Goal: Transaction & Acquisition: Purchase product/service

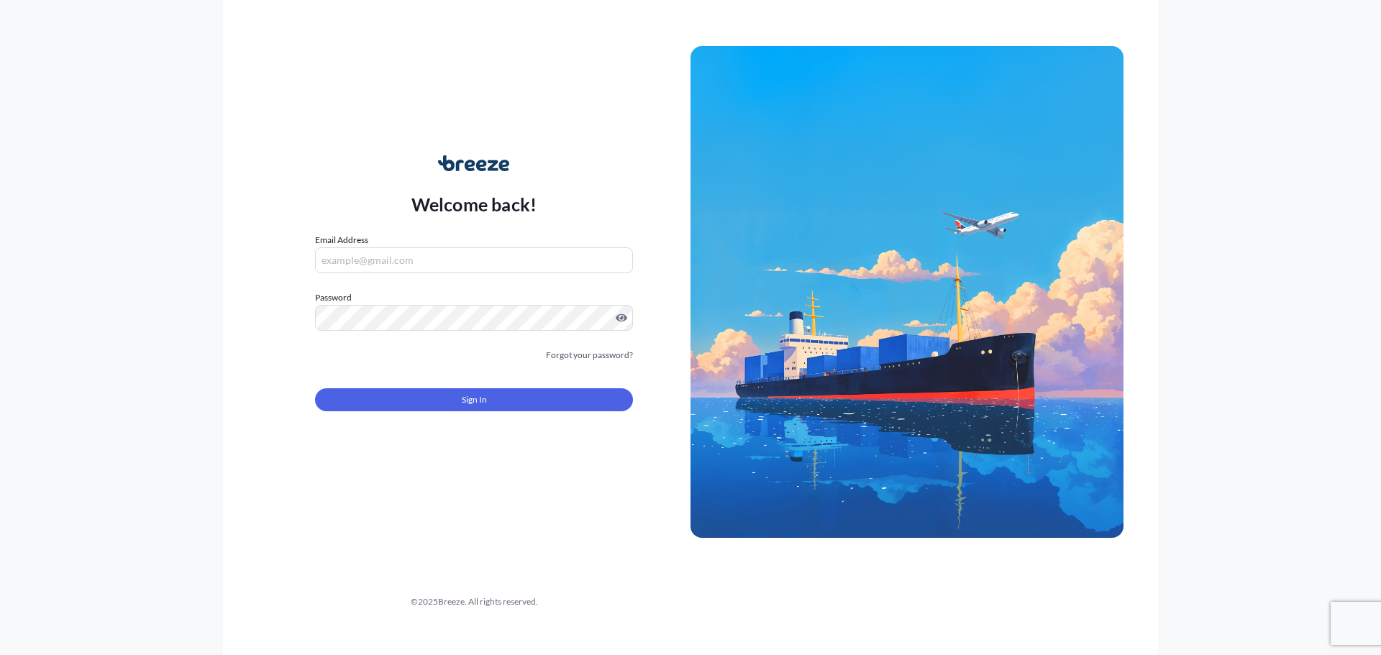
drag, startPoint x: 398, startPoint y: 253, endPoint x: 424, endPoint y: 234, distance: 31.8
click at [398, 253] on input "Email Address" at bounding box center [474, 260] width 318 height 26
paste input "[PERSON_NAME][EMAIL_ADDRESS][PERSON_NAME][DOMAIN_NAME]"
type input "[PERSON_NAME][EMAIL_ADDRESS][PERSON_NAME][DOMAIN_NAME]"
click at [499, 401] on button "Sign In" at bounding box center [474, 399] width 318 height 23
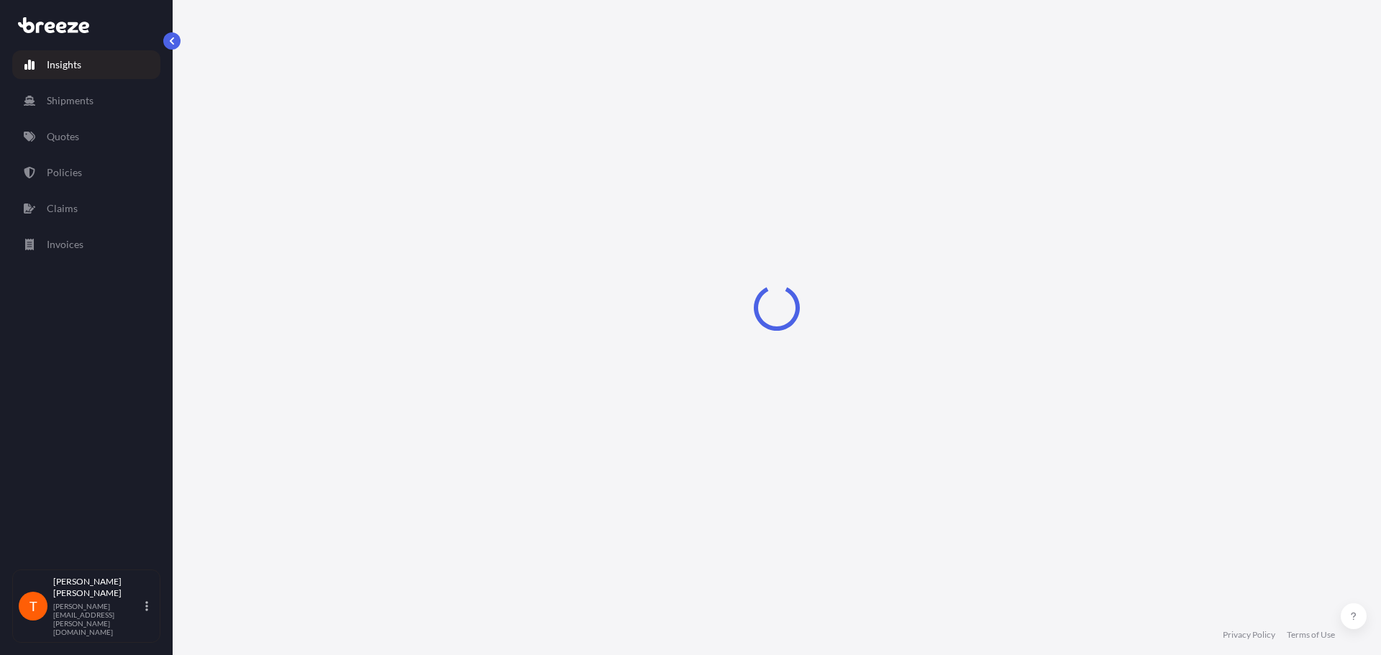
select select "2025"
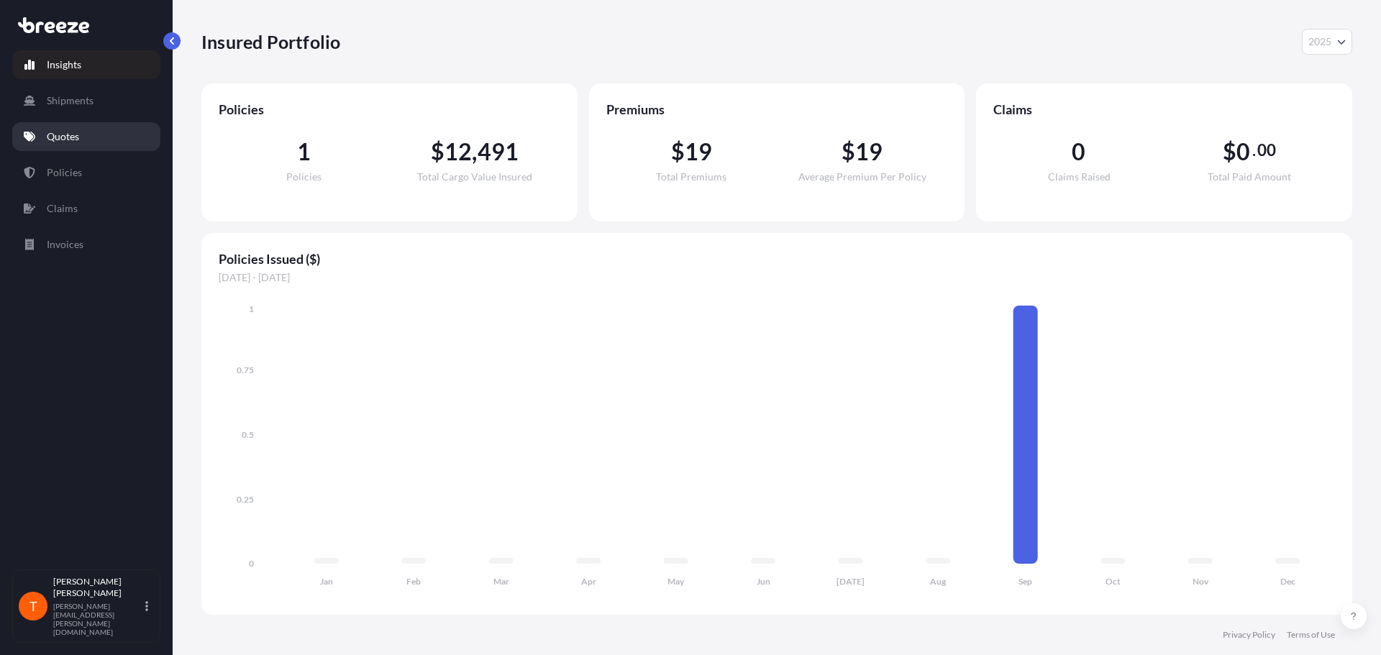
click at [85, 127] on link "Quotes" at bounding box center [86, 136] width 148 height 29
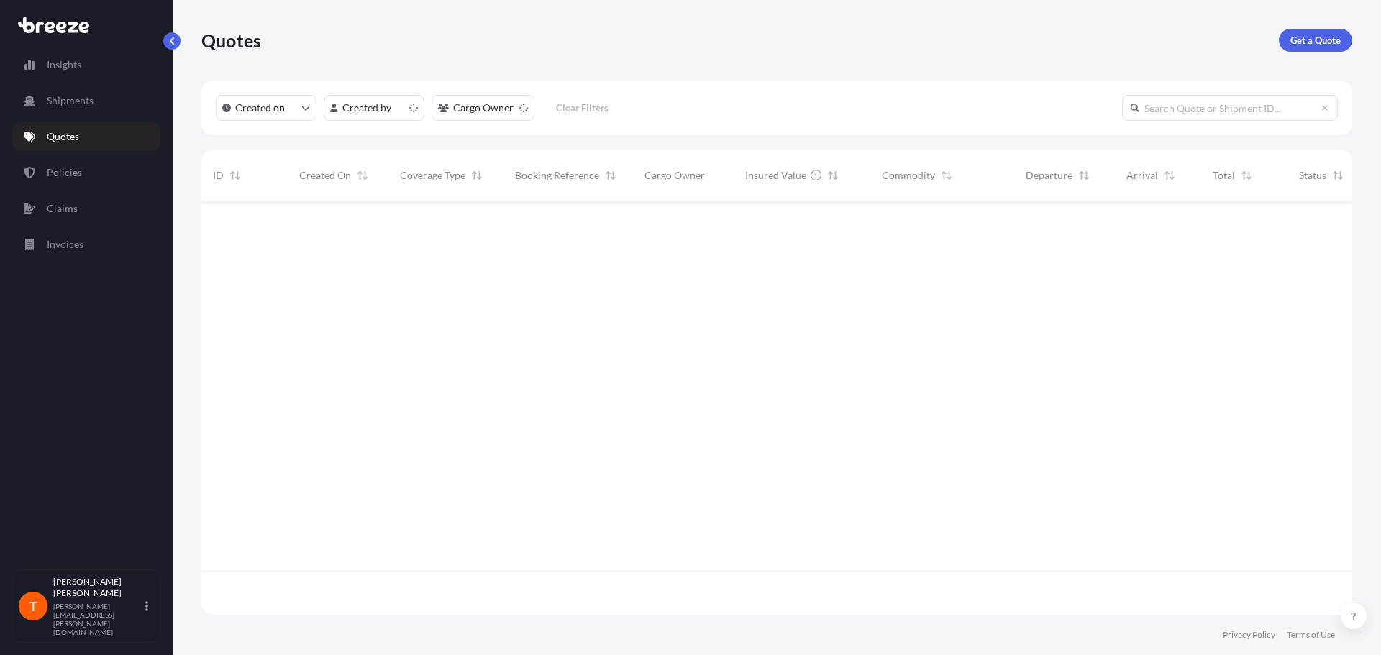
scroll to position [411, 1140]
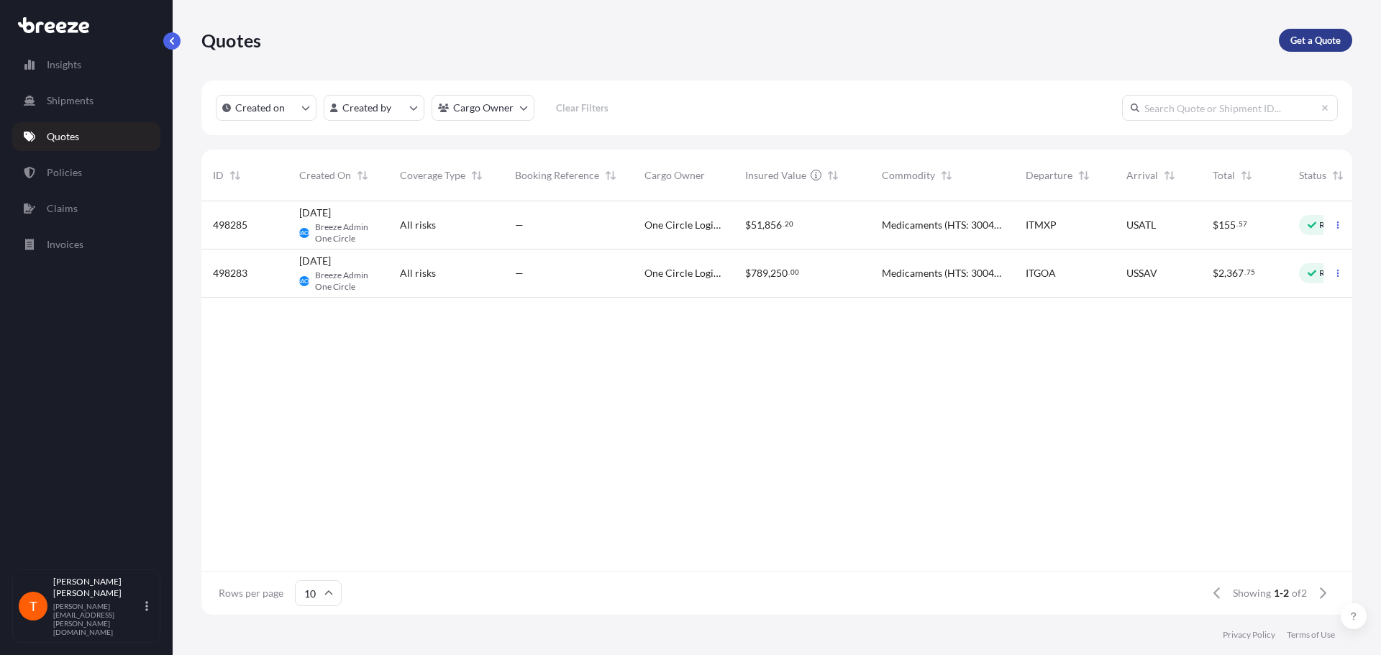
click at [1307, 40] on p "Get a Quote" at bounding box center [1315, 40] width 50 height 14
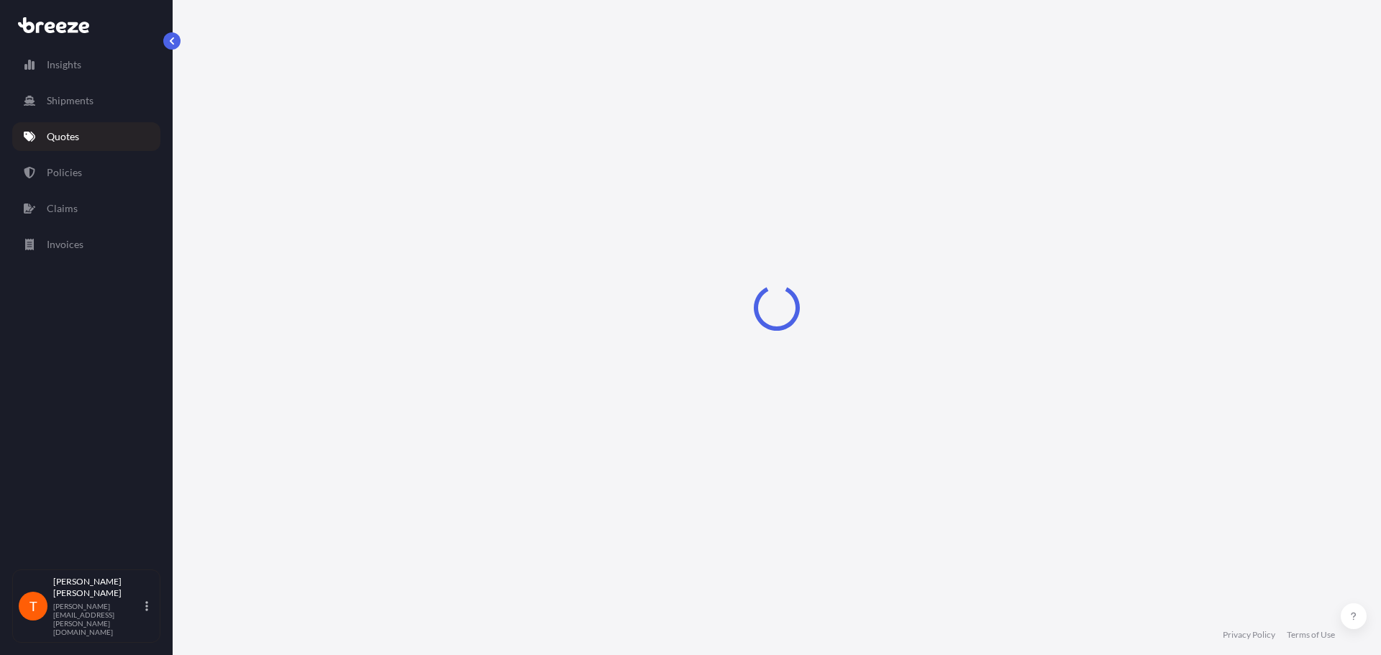
select select "Sea"
select select "1"
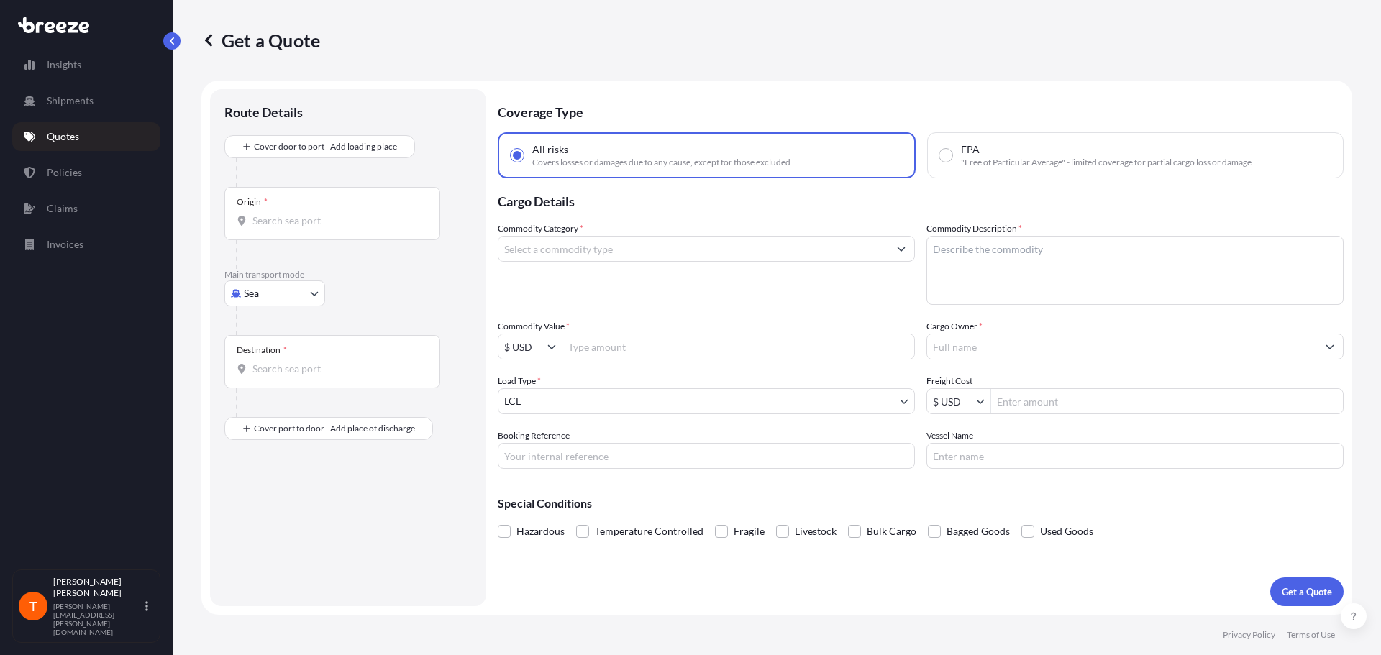
click at [622, 254] on input "Commodity Category *" at bounding box center [693, 249] width 390 height 26
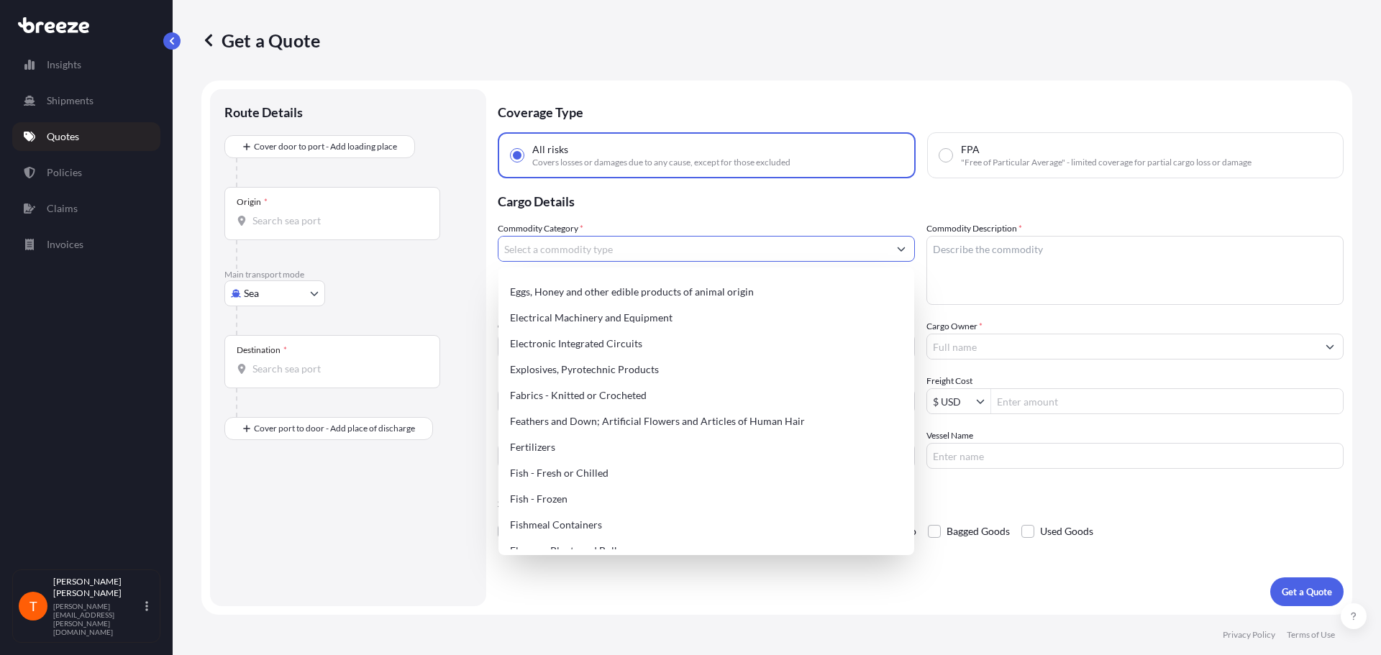
scroll to position [719, 0]
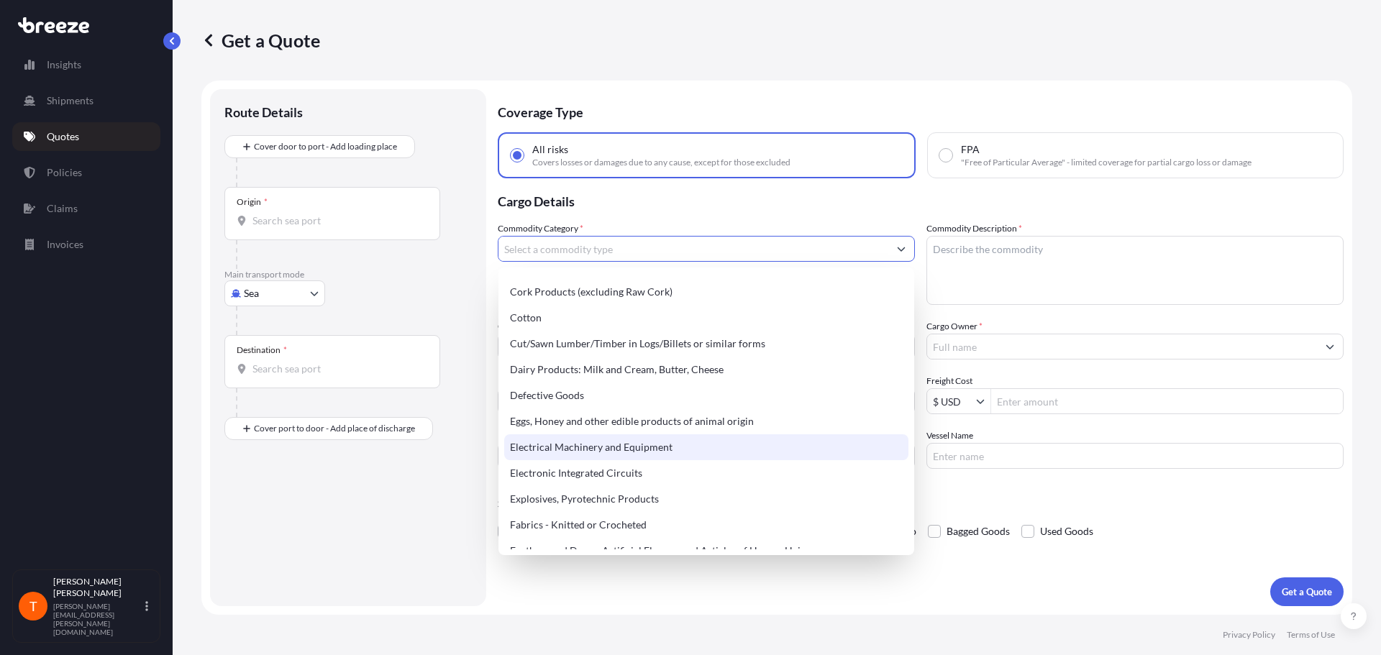
click at [672, 448] on div "Electrical Machinery and Equipment" at bounding box center [706, 447] width 404 height 26
type input "Electrical Machinery and Equipment"
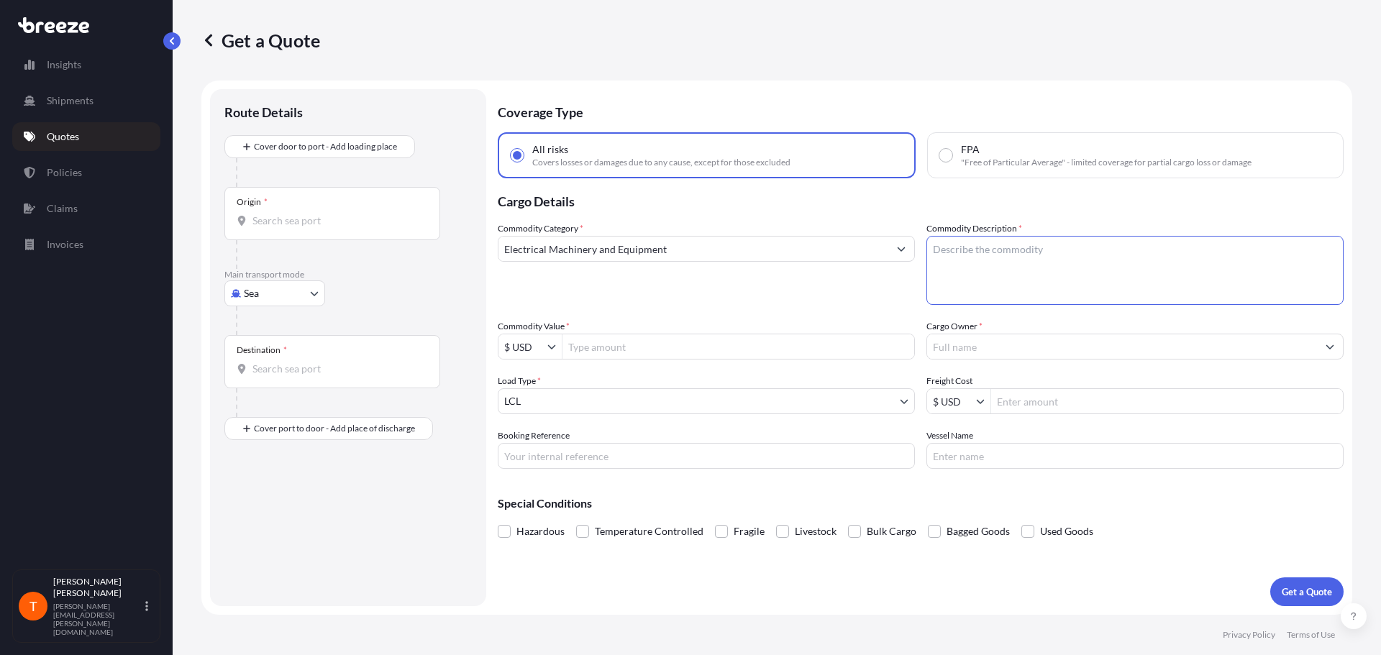
click at [988, 257] on textarea "Commodity Description *" at bounding box center [1134, 270] width 417 height 69
click at [1013, 264] on textarea "Commodity Description *" at bounding box center [1134, 270] width 417 height 69
paste textarea "Analyzer Equipment"
type textarea "Analyzer Equipment"
type input "7,300"
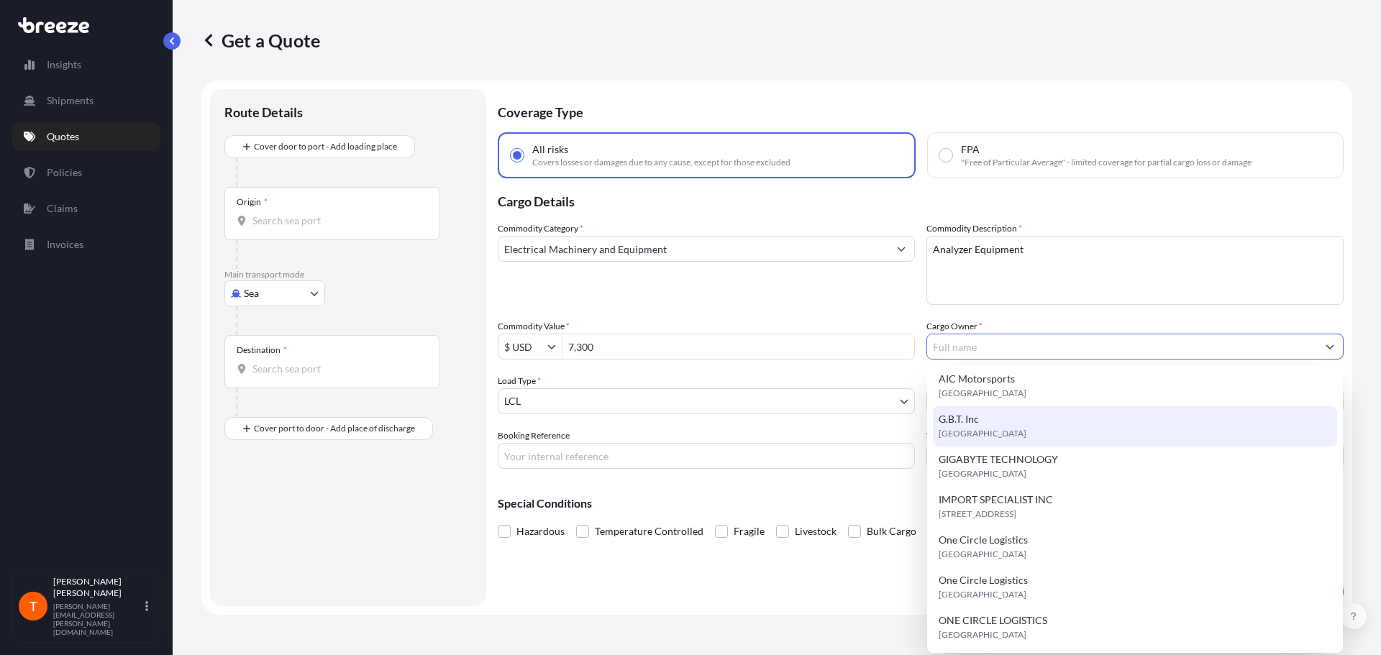
scroll to position [6, 0]
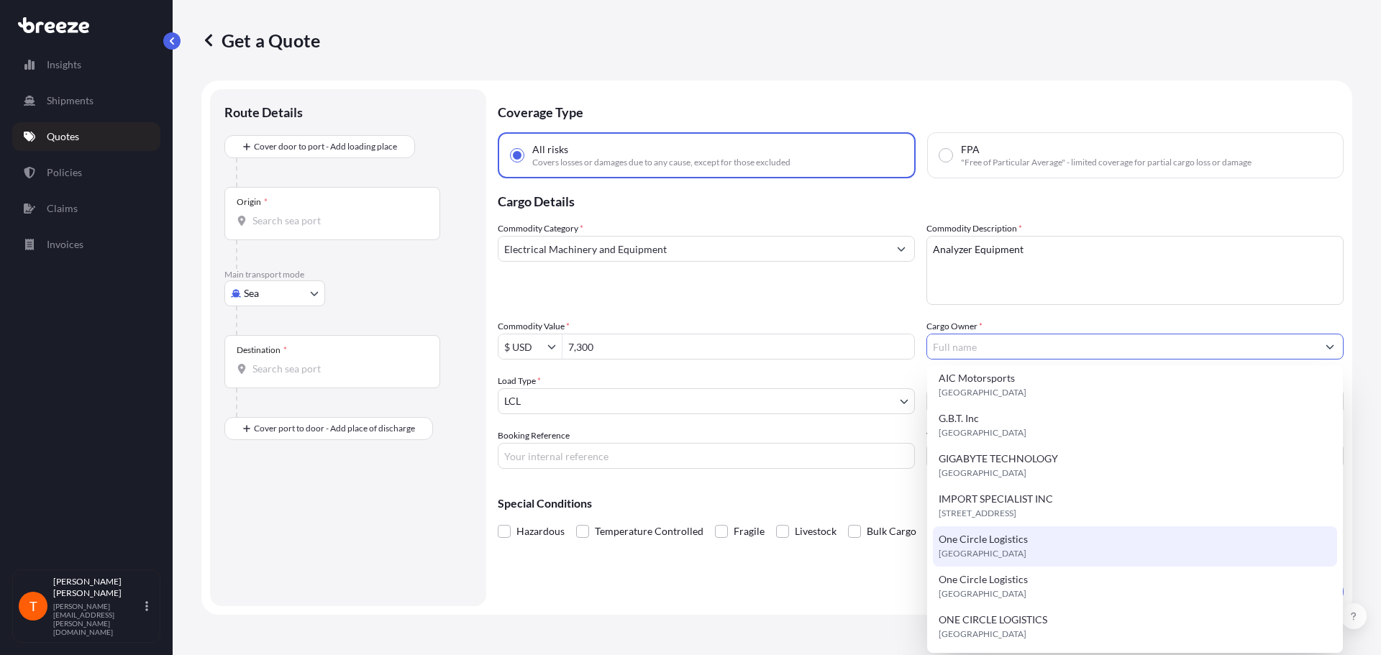
click at [1007, 535] on span "One Circle Logistics" at bounding box center [982, 539] width 89 height 14
type input "One Circle Logistics"
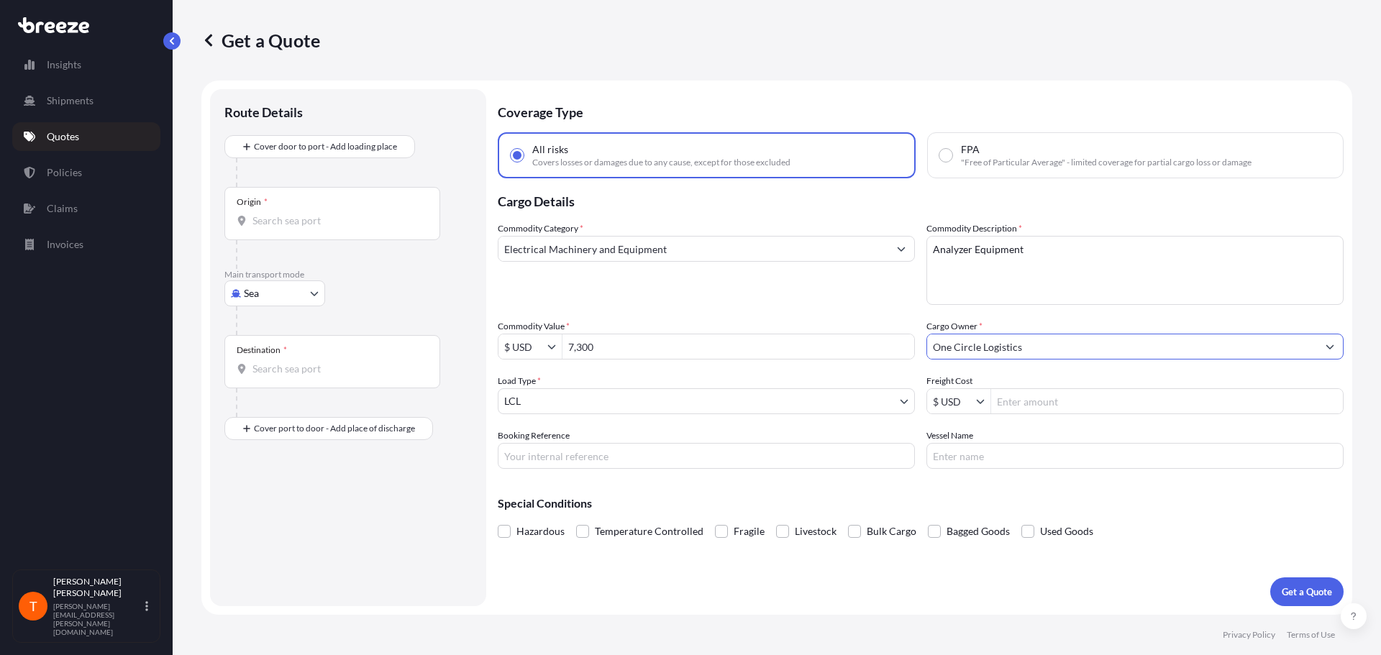
click at [1053, 355] on input "One Circle Logistics" at bounding box center [1122, 347] width 390 height 26
click at [1052, 345] on input "One Circle Logistics" at bounding box center [1122, 347] width 390 height 26
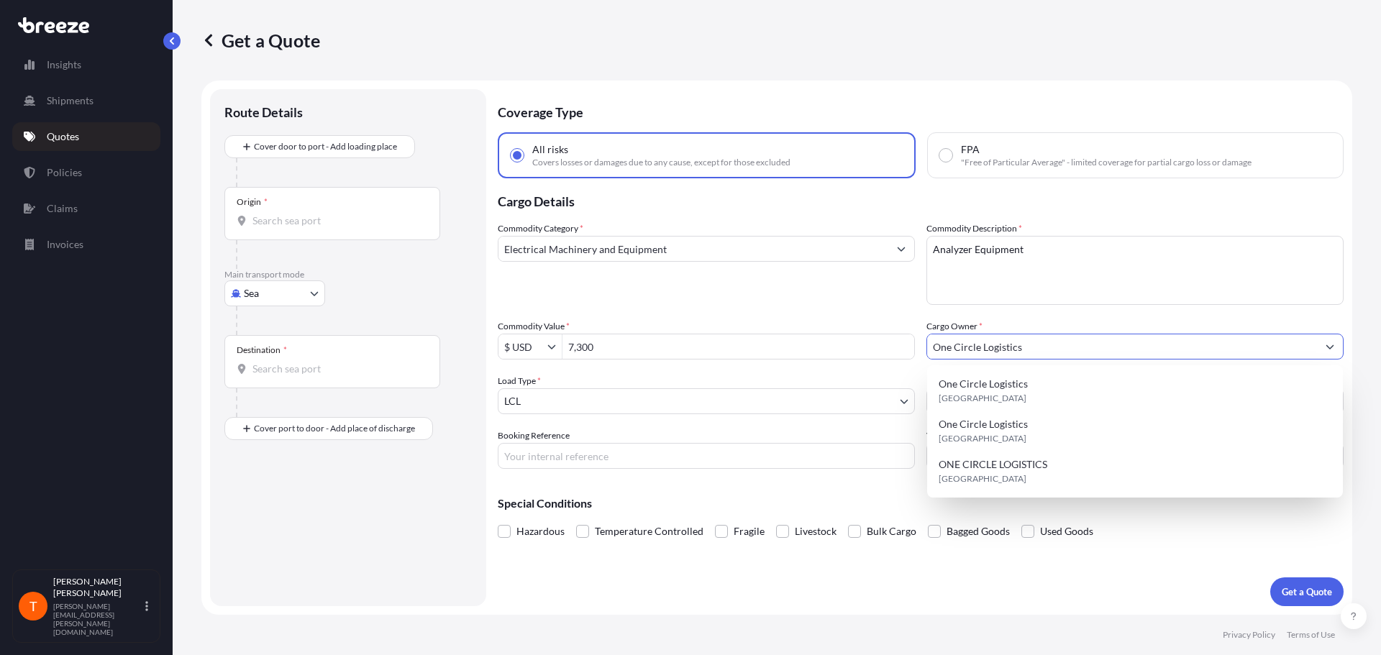
click at [1328, 347] on icon "Show suggestions" at bounding box center [1330, 347] width 8 height 4
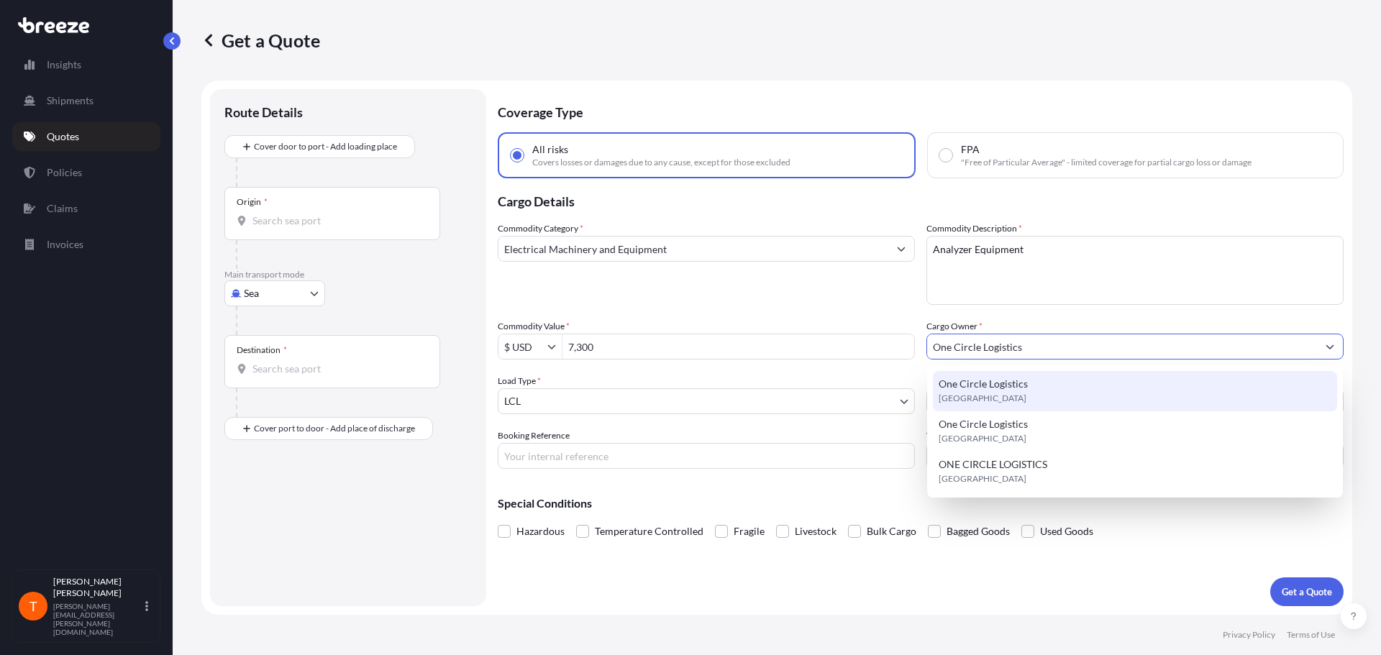
drag, startPoint x: 1024, startPoint y: 342, endPoint x: 631, endPoint y: 341, distance: 392.7
click at [649, 342] on div "Commodity Category * Electrical Machinery and Equipment Commodity Description *…" at bounding box center [921, 344] width 846 height 247
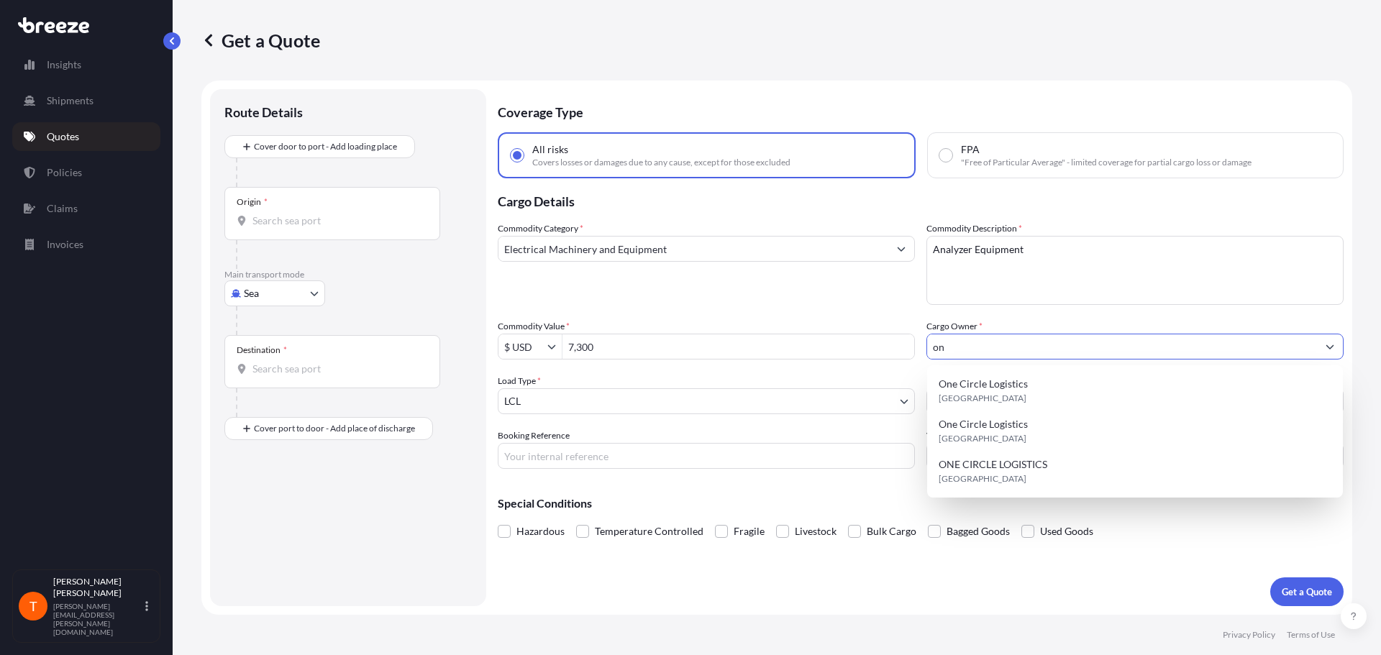
type input "o"
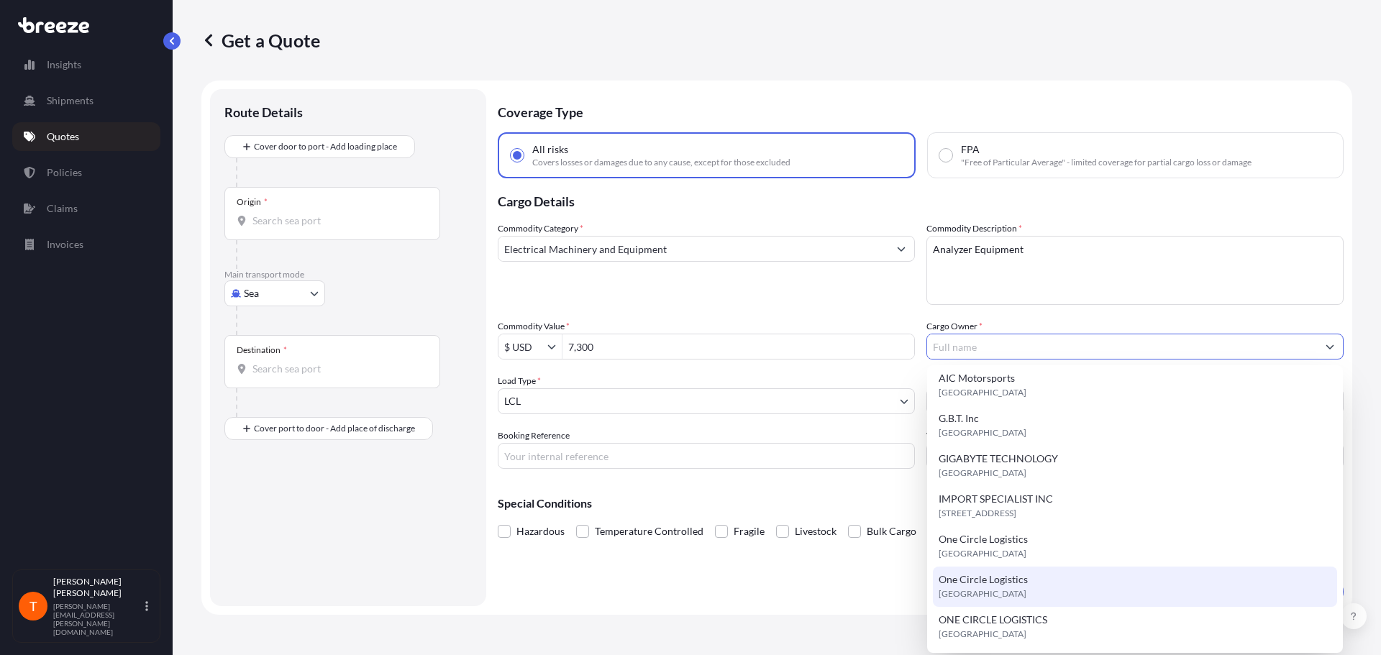
click at [1062, 586] on div "One Circle Logistics [GEOGRAPHIC_DATA]" at bounding box center [1135, 587] width 404 height 40
type input "One Circle Logistics"
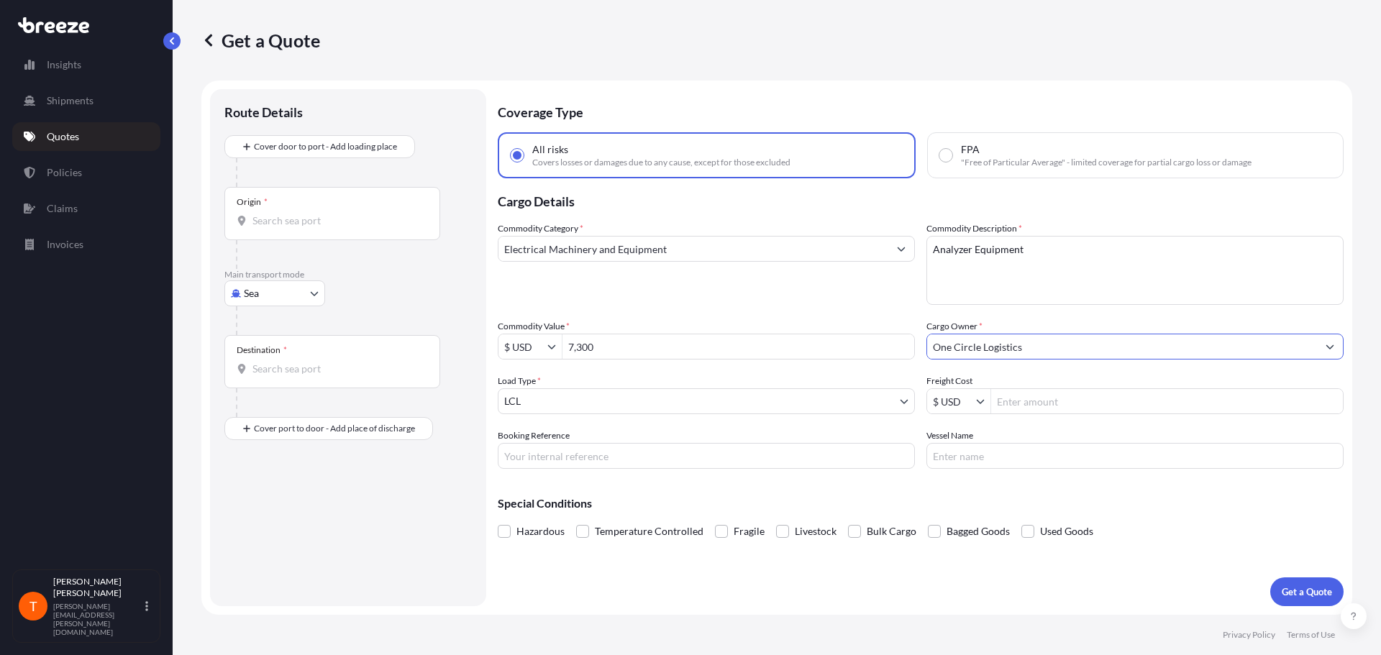
click at [616, 402] on body "6 options available. 3 options available. 7 options available. Insights Shipmen…" at bounding box center [690, 327] width 1381 height 655
click at [267, 296] on body "Insights Shipments Quotes Policies Claims Invoices T [PERSON_NAME] [PERSON_NAME…" at bounding box center [690, 327] width 1381 height 655
click at [272, 357] on div "Air" at bounding box center [274, 357] width 89 height 26
select select "Air"
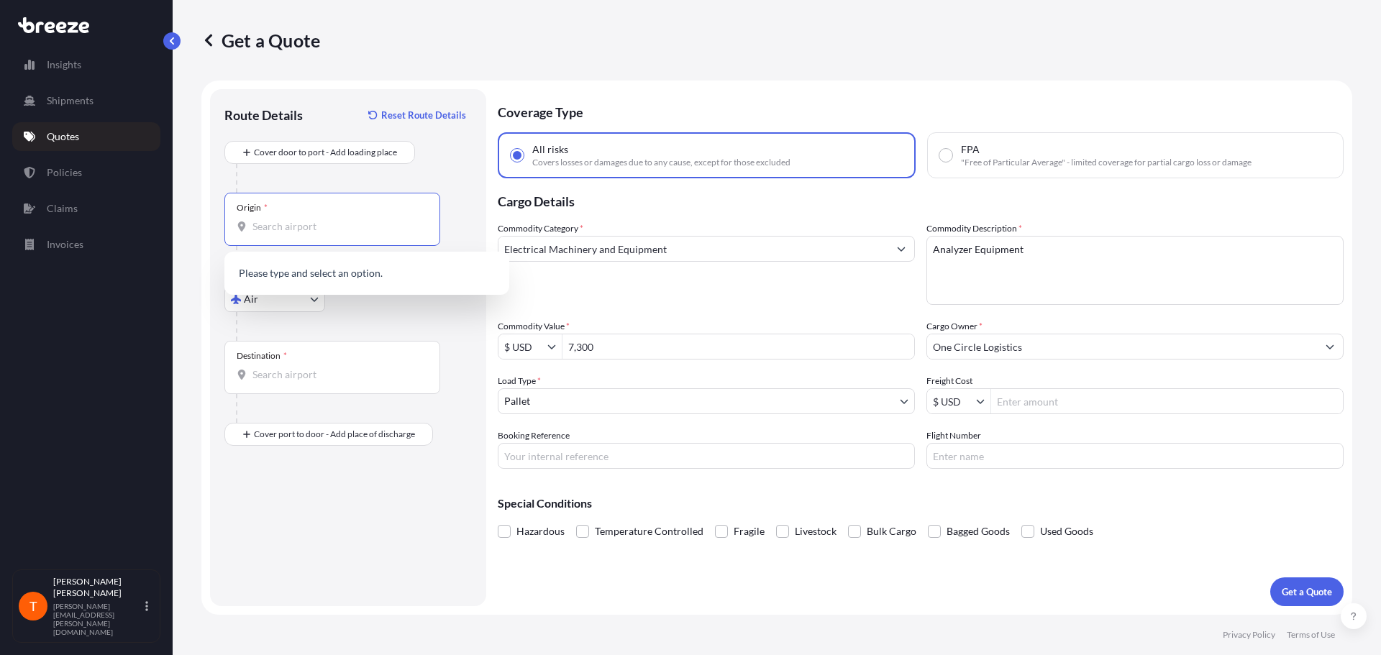
click at [326, 229] on input "Origin *" at bounding box center [337, 226] width 170 height 14
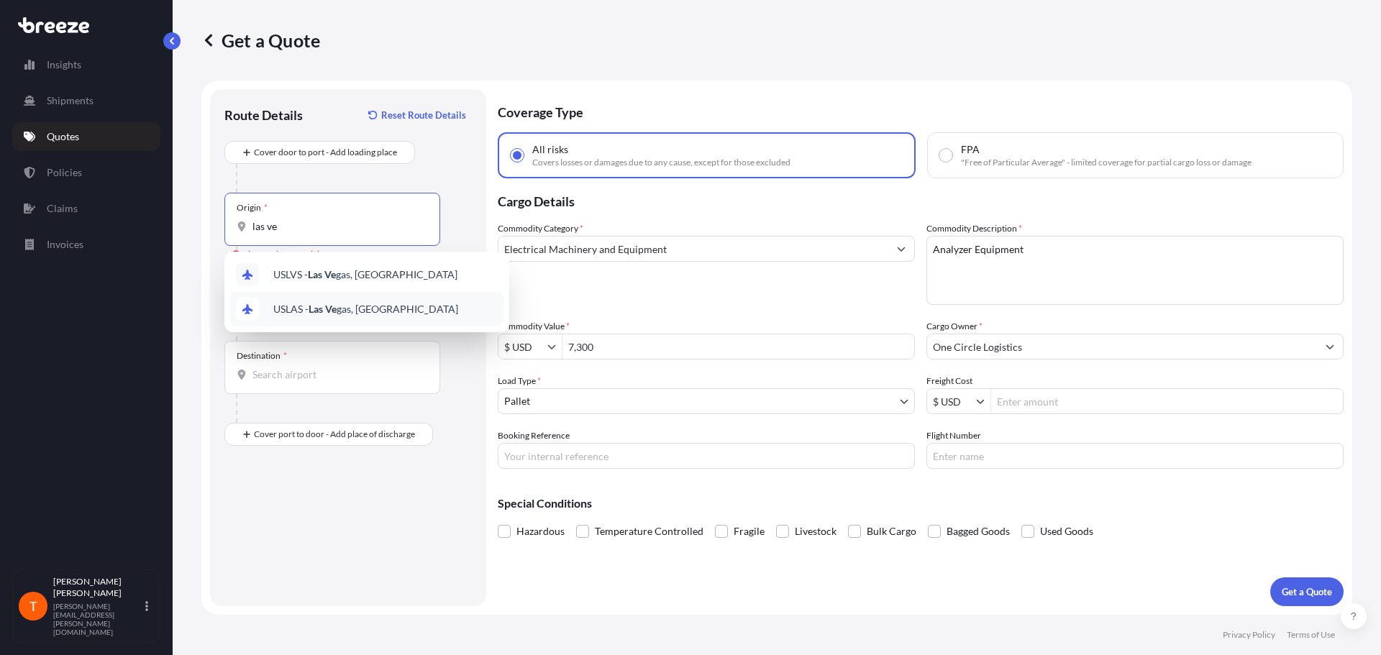
click at [390, 309] on span "USLAS - Las Ve gas, [GEOGRAPHIC_DATA]" at bounding box center [365, 309] width 185 height 14
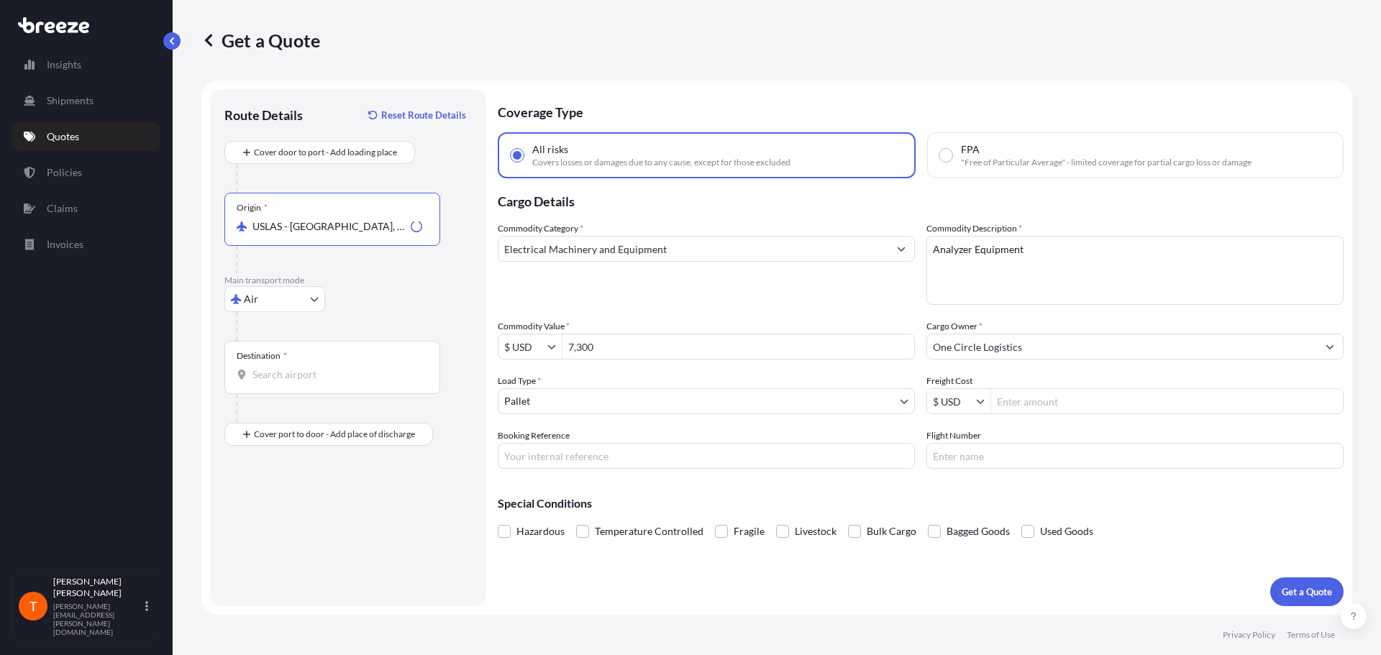
type input "USLAS - [GEOGRAPHIC_DATA], [GEOGRAPHIC_DATA]"
click at [329, 366] on div "Destination *" at bounding box center [332, 367] width 216 height 53
click at [329, 367] on input "Destination *" at bounding box center [337, 374] width 170 height 14
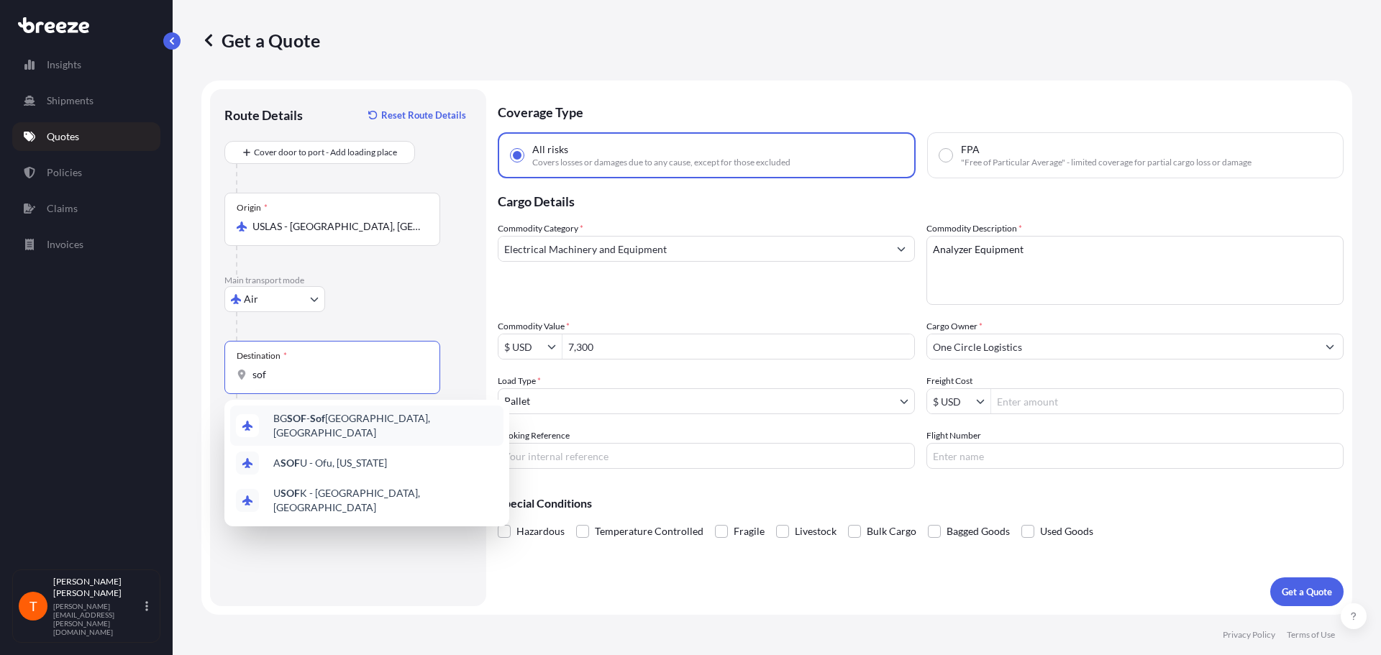
click at [352, 421] on span "BG SOF - Sof ia, [GEOGRAPHIC_DATA]" at bounding box center [385, 425] width 224 height 29
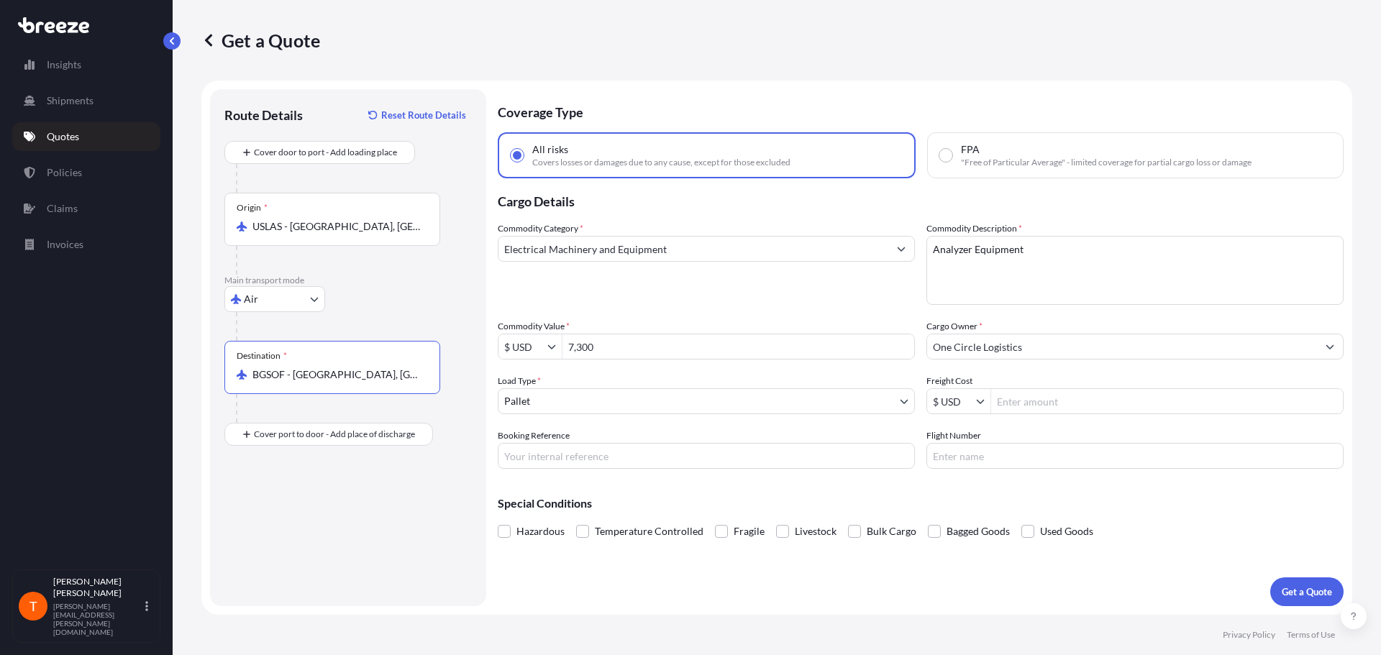
type input "BGSOF - [GEOGRAPHIC_DATA], [GEOGRAPHIC_DATA]"
click at [1030, 454] on input "Flight Number" at bounding box center [1134, 456] width 417 height 26
paste input "020-06632043"
type input "020-06632043"
click at [621, 455] on input "Booking Reference" at bounding box center [706, 456] width 417 height 26
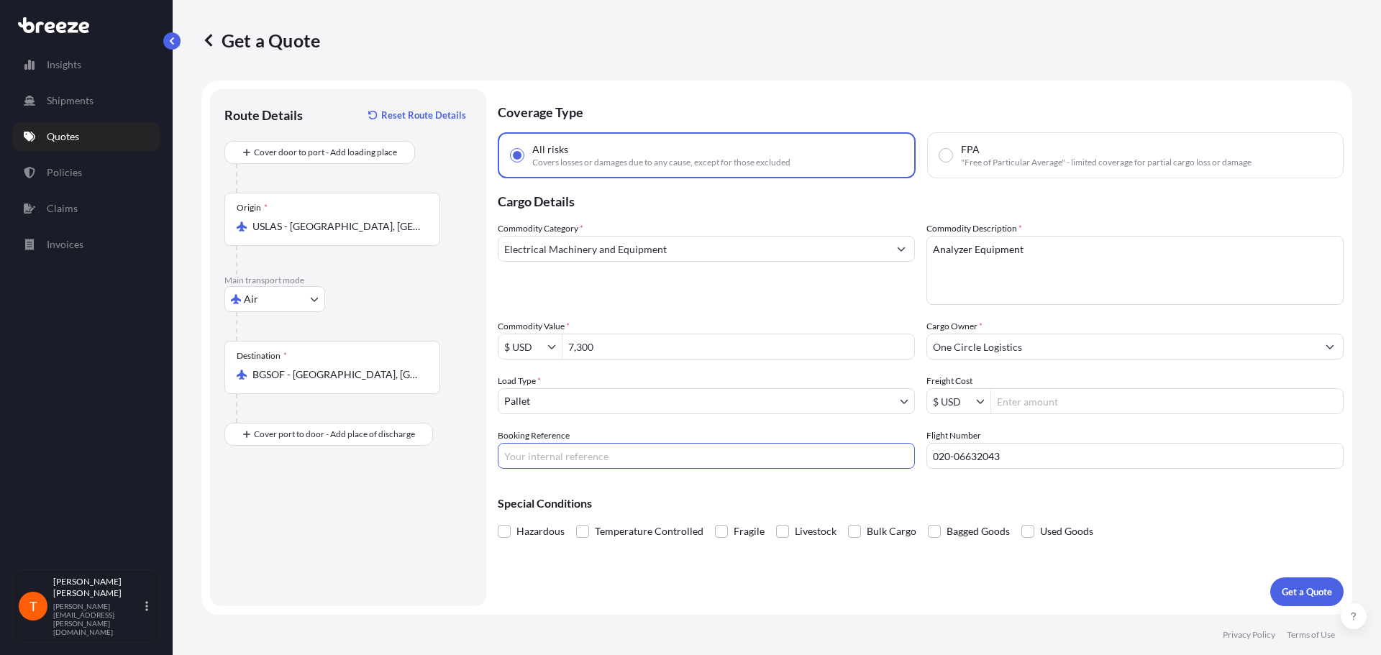
paste input "020-06632043"
type input "020-06632043"
drag, startPoint x: 1020, startPoint y: 457, endPoint x: 905, endPoint y: 452, distance: 114.5
click at [905, 452] on div "Commodity Category * Electrical Machinery and Equipment Commodity Description *…" at bounding box center [921, 344] width 846 height 247
paste input "LH6909S"
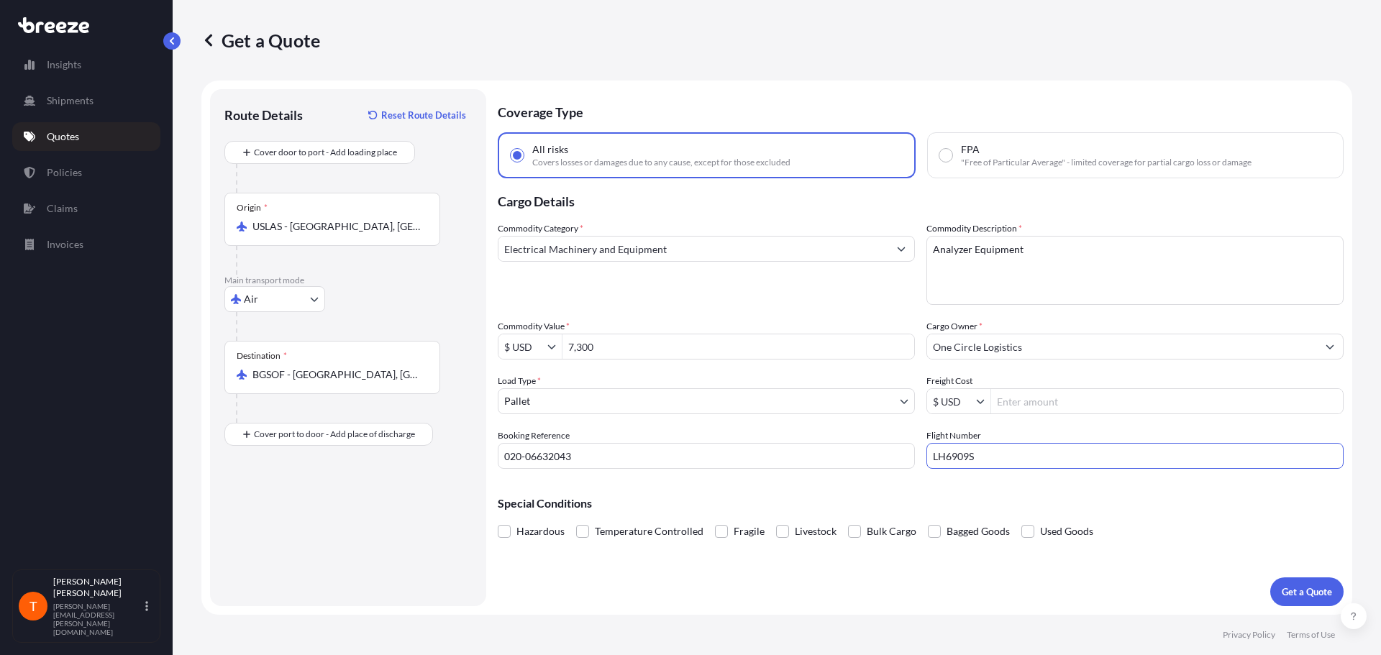
type input "LH6909S"
click at [1315, 592] on p "Get a Quote" at bounding box center [1307, 592] width 50 height 14
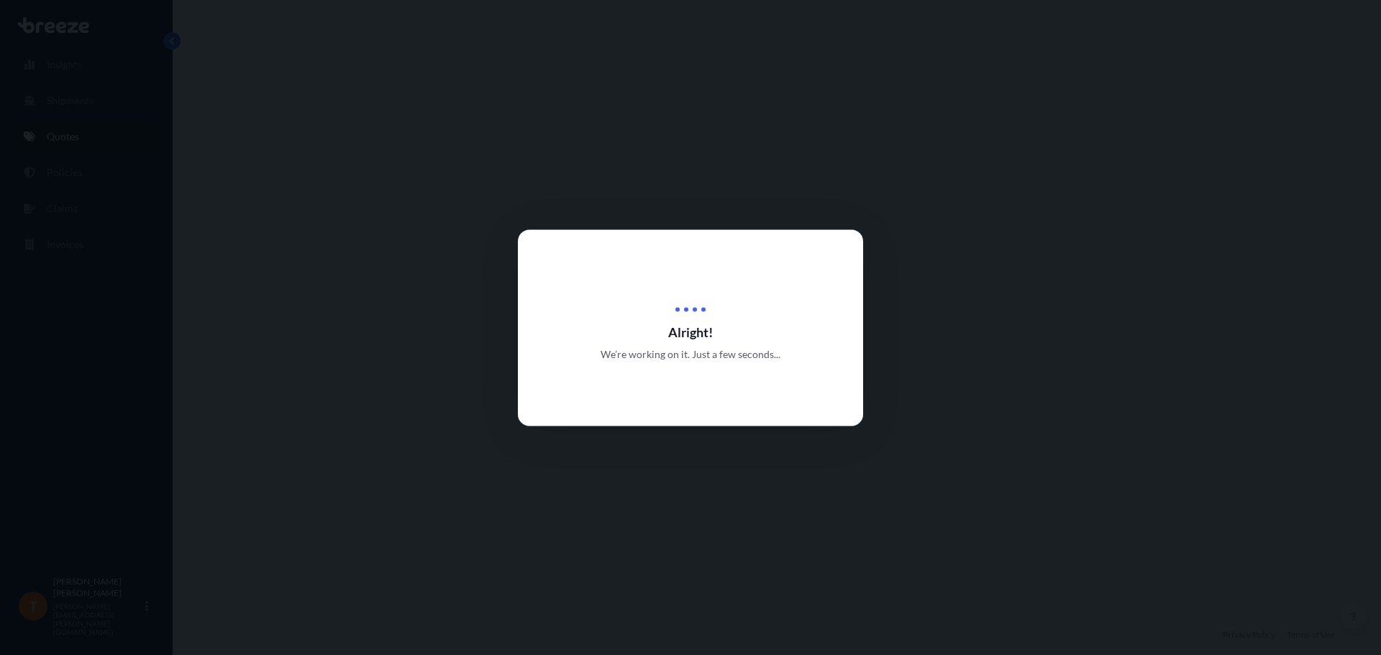
select select "Air"
select select "1"
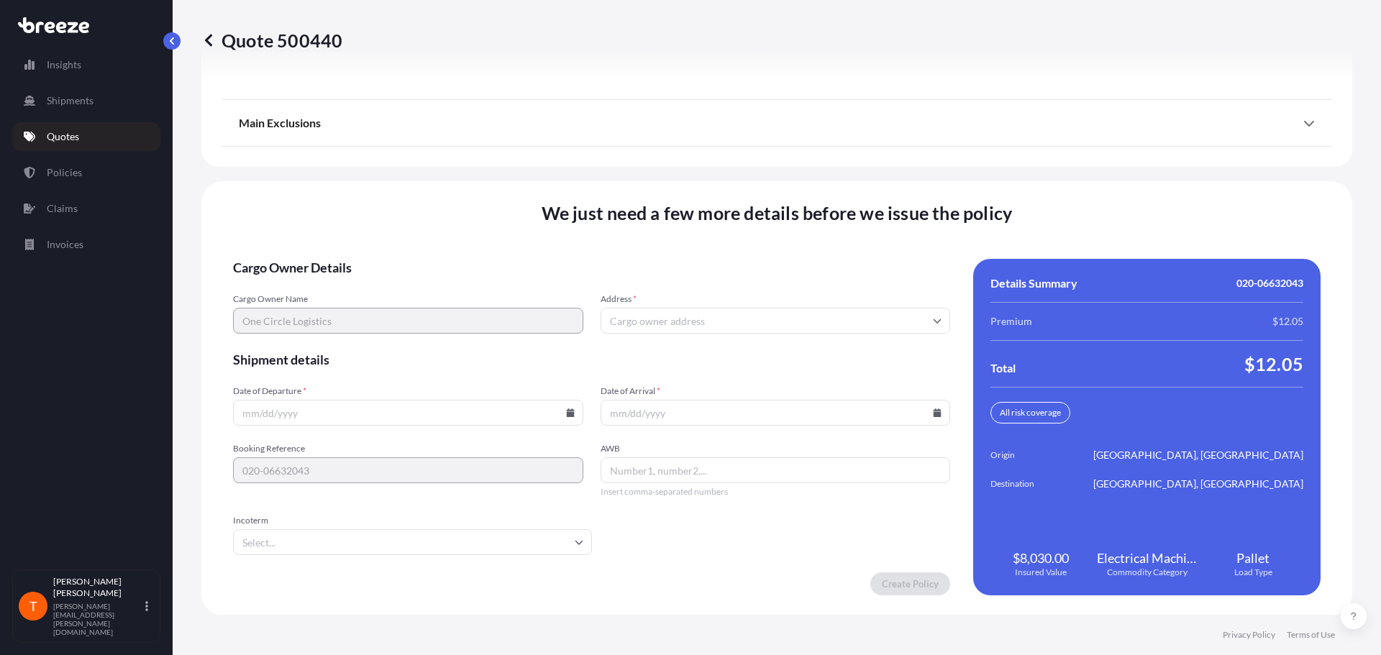
scroll to position [1842, 0]
click at [678, 326] on input "Address *" at bounding box center [775, 320] width 350 height 26
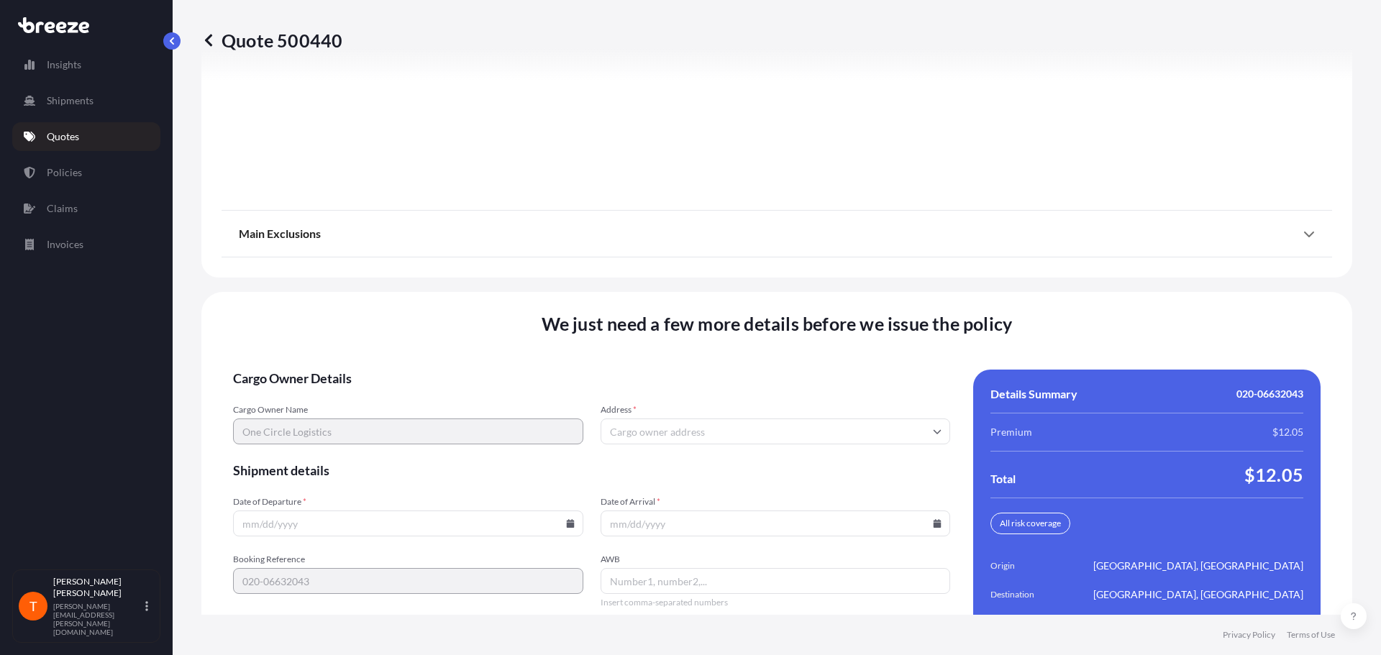
scroll to position [1626, 0]
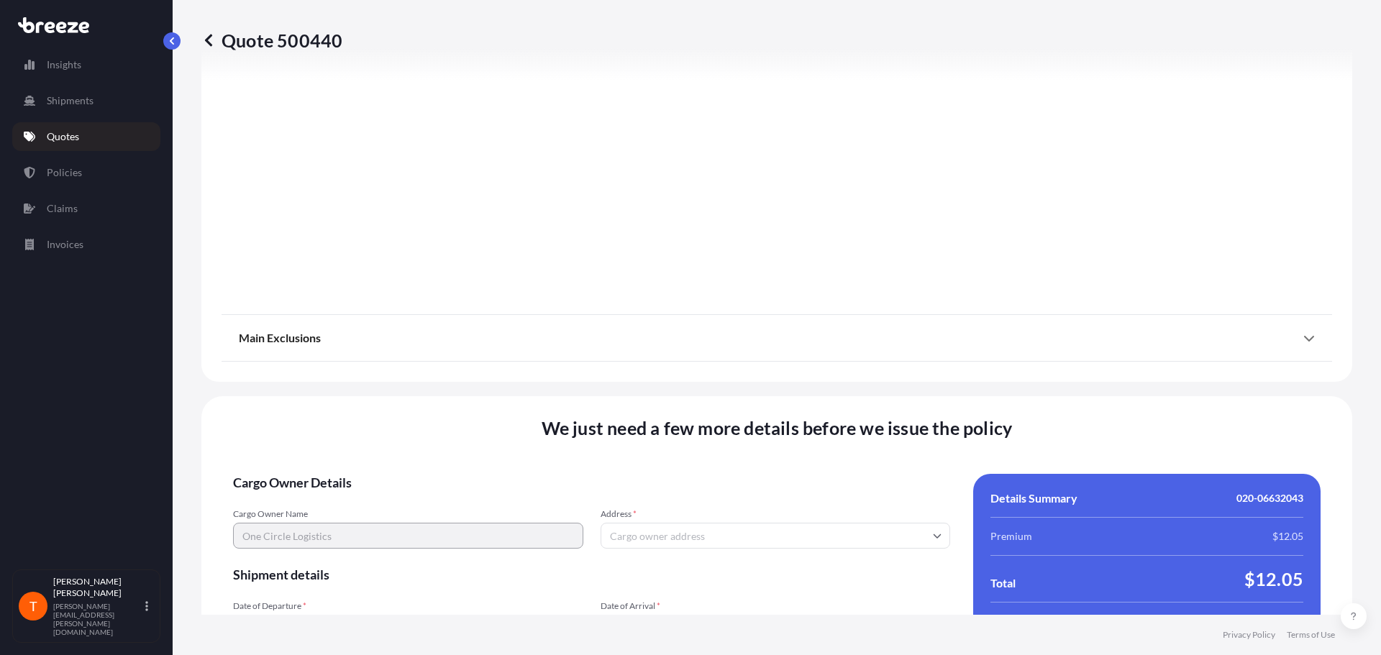
click at [71, 136] on p "Quotes" at bounding box center [63, 136] width 32 height 14
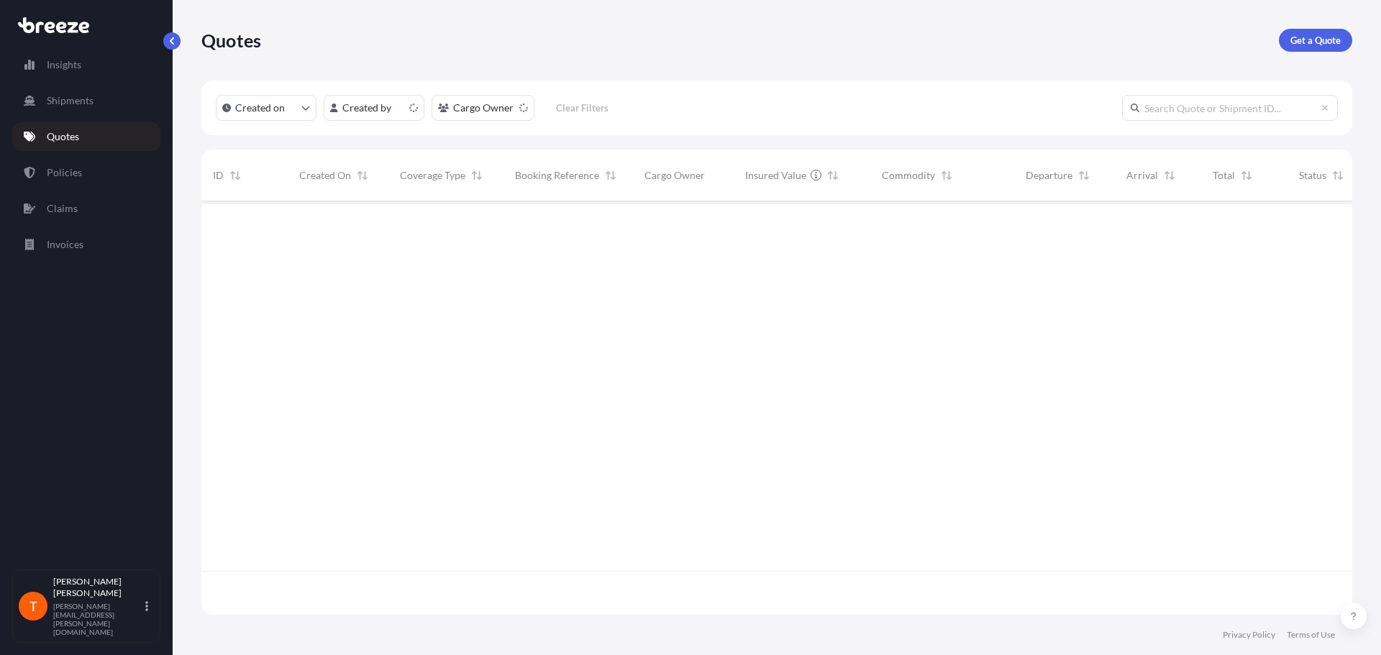
scroll to position [411, 1140]
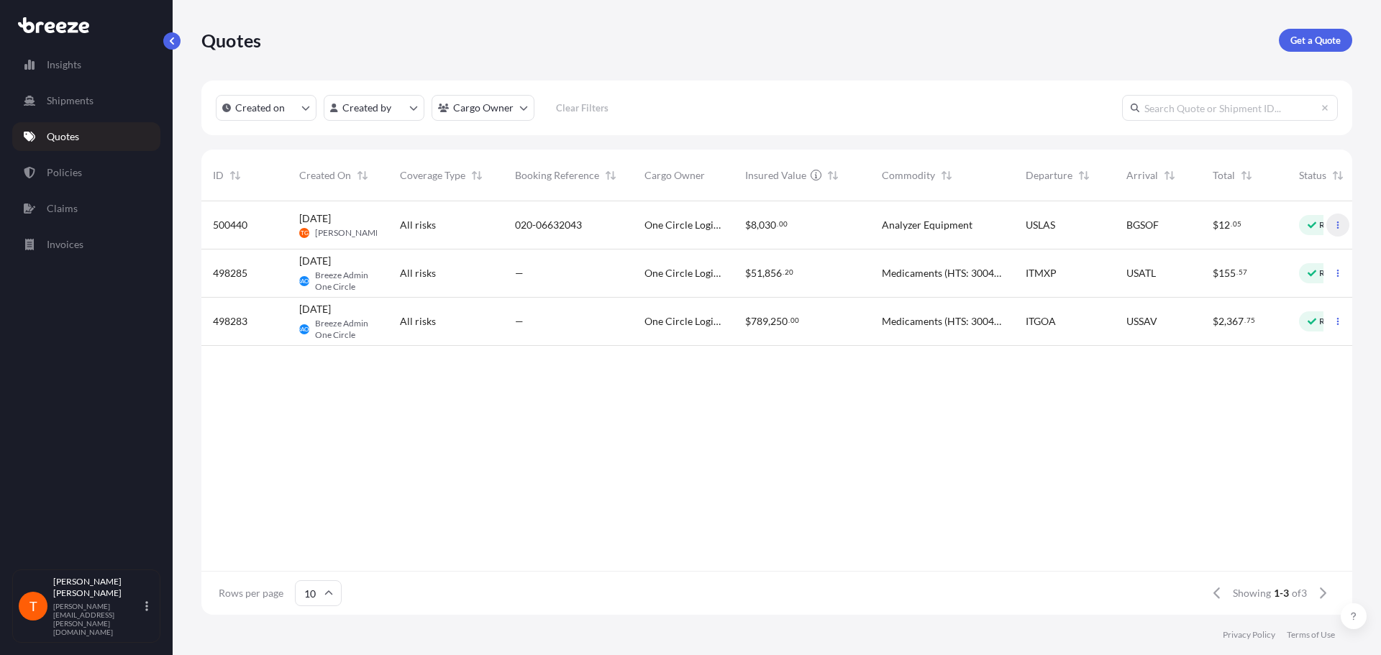
click at [1340, 228] on icon "button" at bounding box center [1337, 225] width 9 height 9
click at [1292, 229] on link "Edit quote" at bounding box center [1273, 227] width 109 height 23
select select "Air"
select select "1"
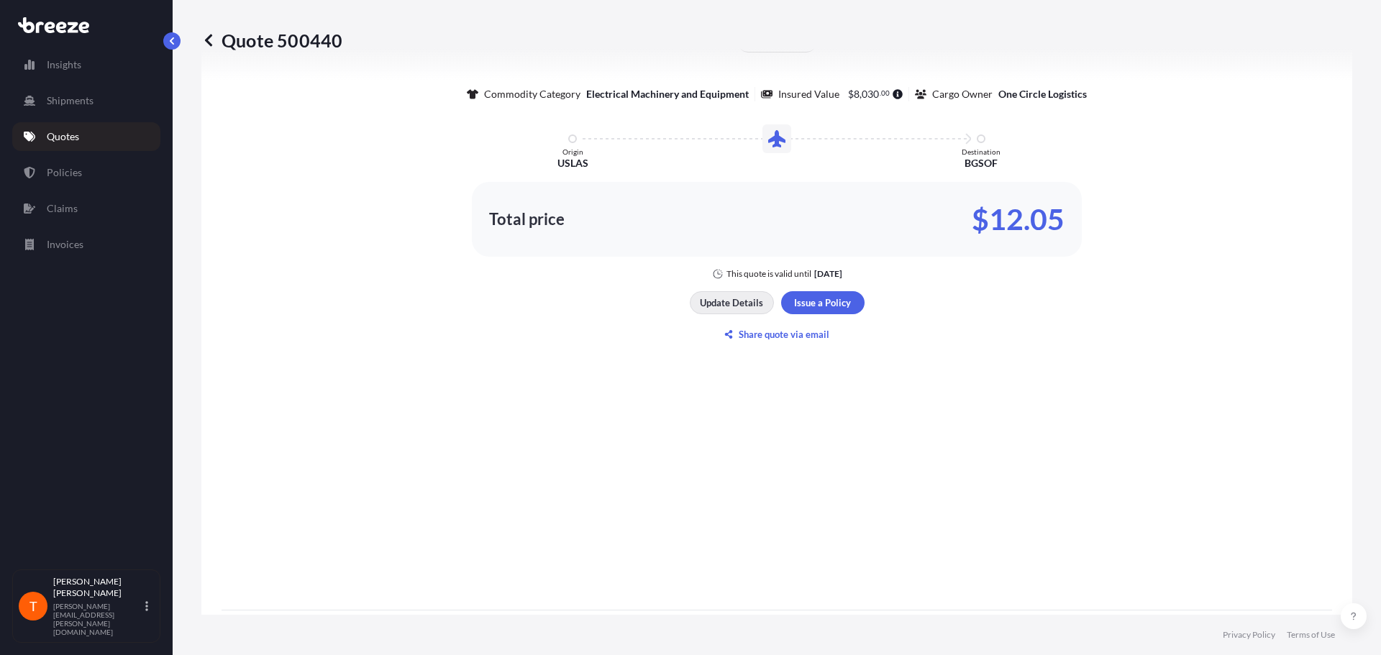
click at [734, 309] on p "Update Details" at bounding box center [731, 303] width 63 height 14
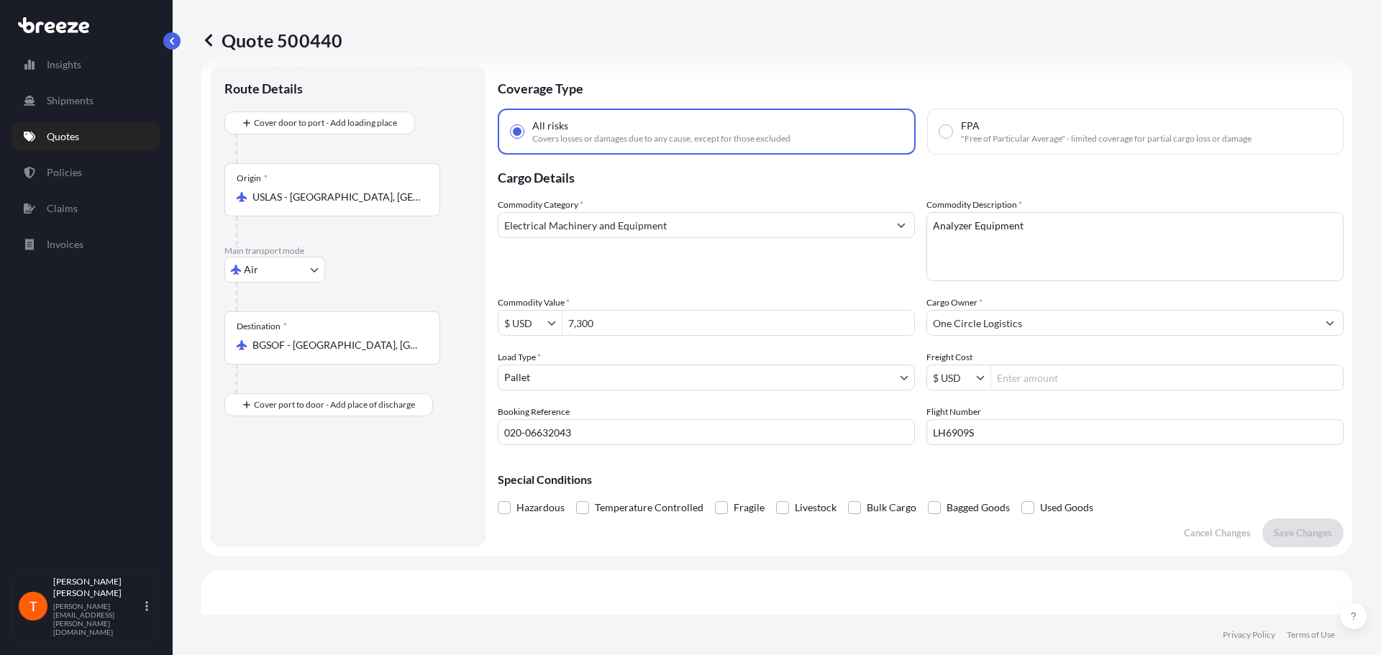
scroll to position [23, 0]
click at [1042, 324] on input "One Circle Logistics" at bounding box center [1122, 324] width 390 height 26
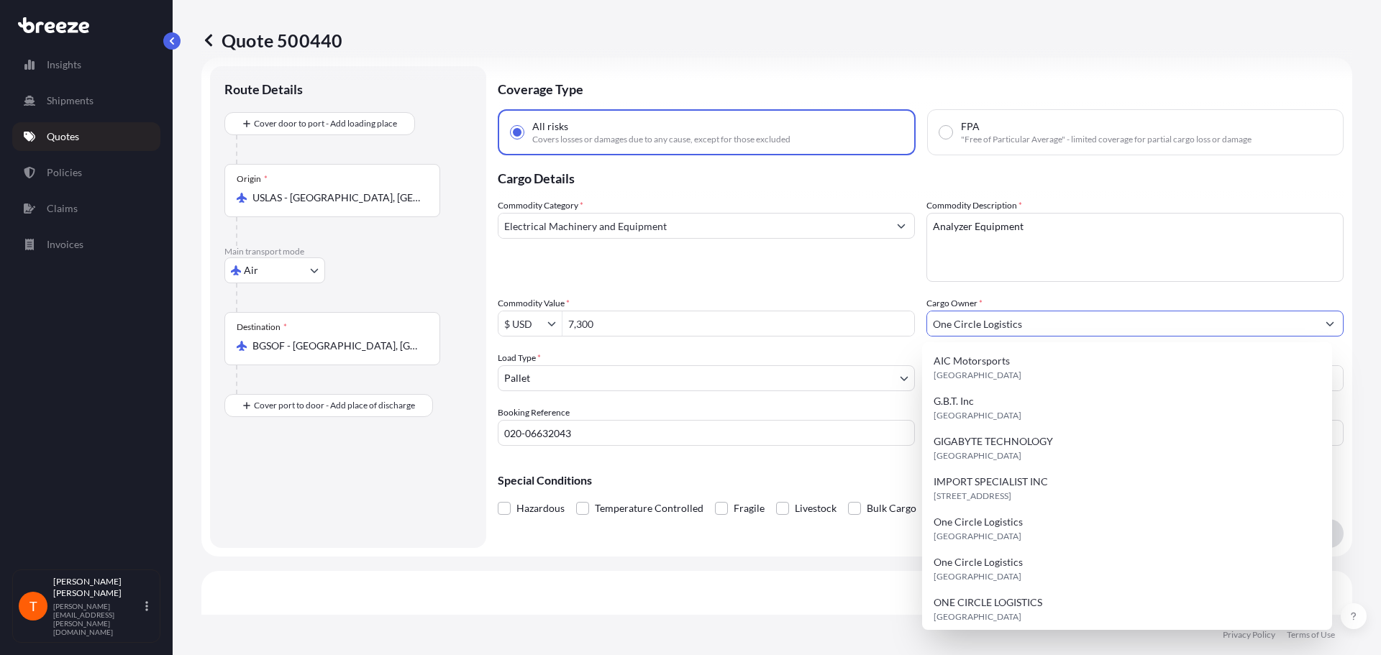
drag, startPoint x: 1042, startPoint y: 324, endPoint x: 876, endPoint y: 321, distance: 166.1
click at [876, 321] on div "Commodity Category * Electrical Machinery and Equipment Commodity Description *…" at bounding box center [921, 321] width 846 height 247
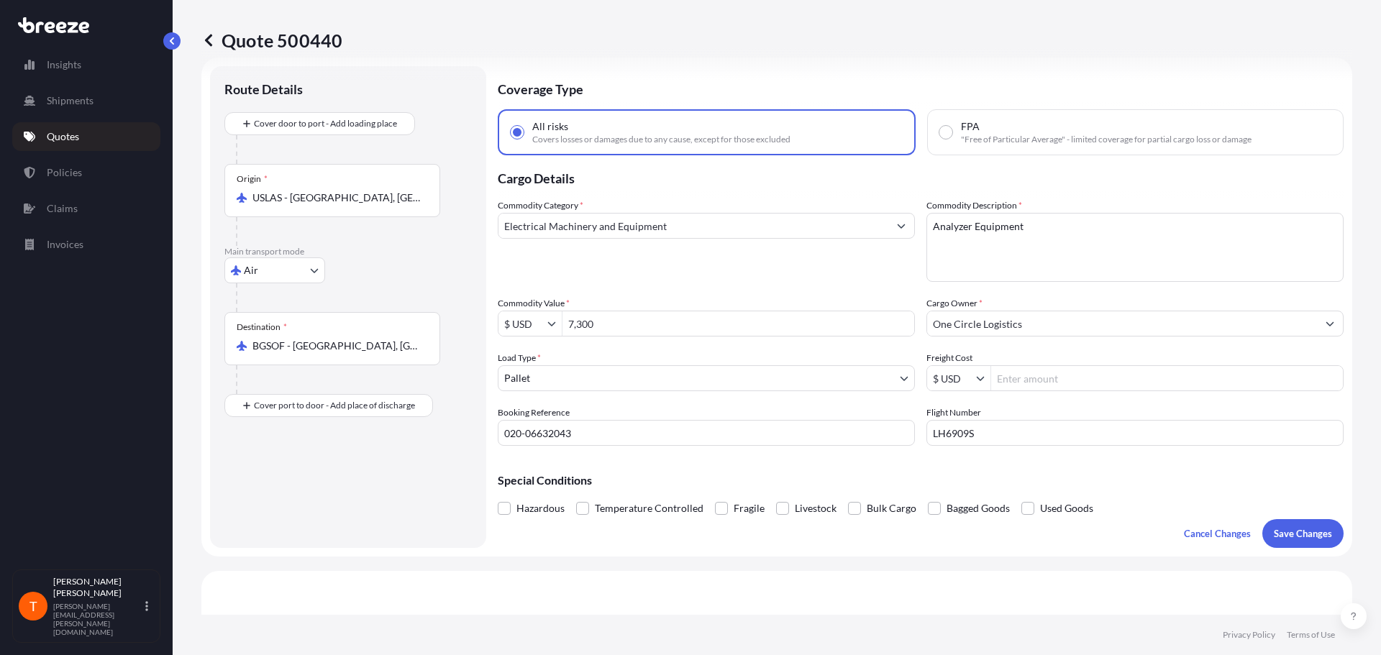
click at [1038, 326] on input "One Circle Logistics" at bounding box center [1122, 324] width 390 height 26
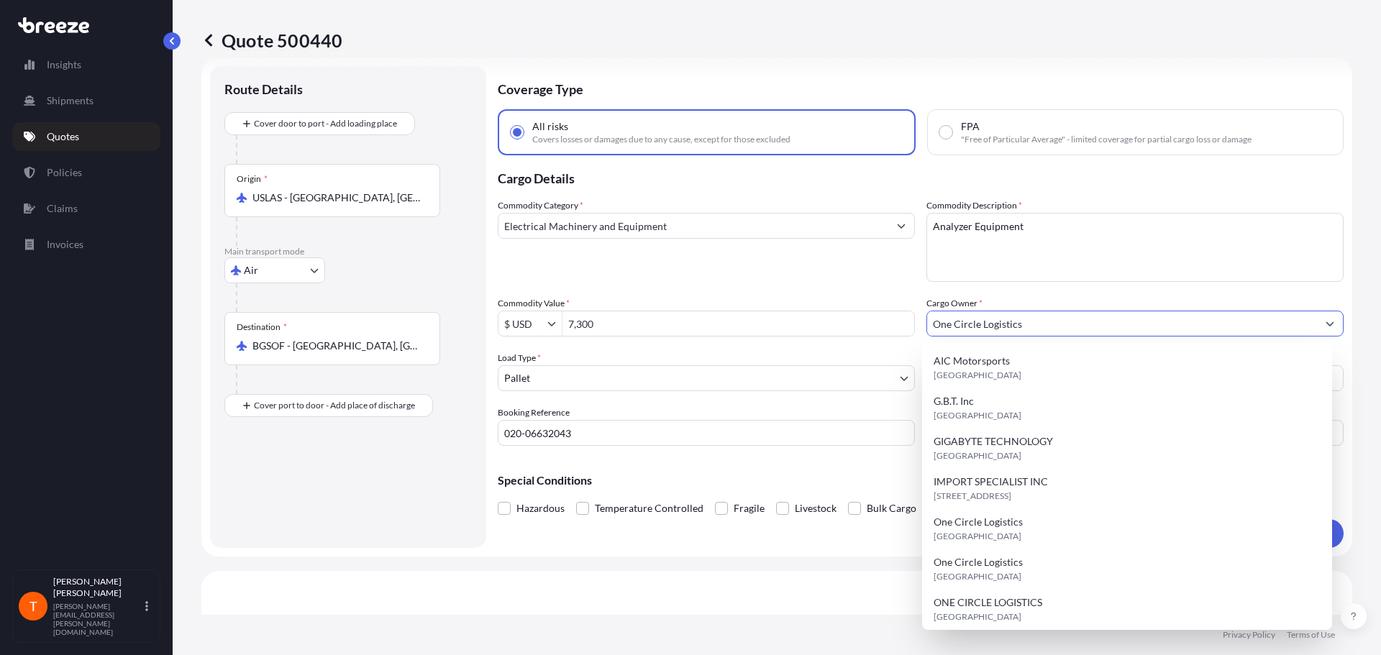
drag, startPoint x: 1035, startPoint y: 321, endPoint x: 839, endPoint y: 328, distance: 196.4
click at [843, 326] on div "Commodity Category * Electrical Machinery and Equipment Commodity Description *…" at bounding box center [921, 321] width 846 height 247
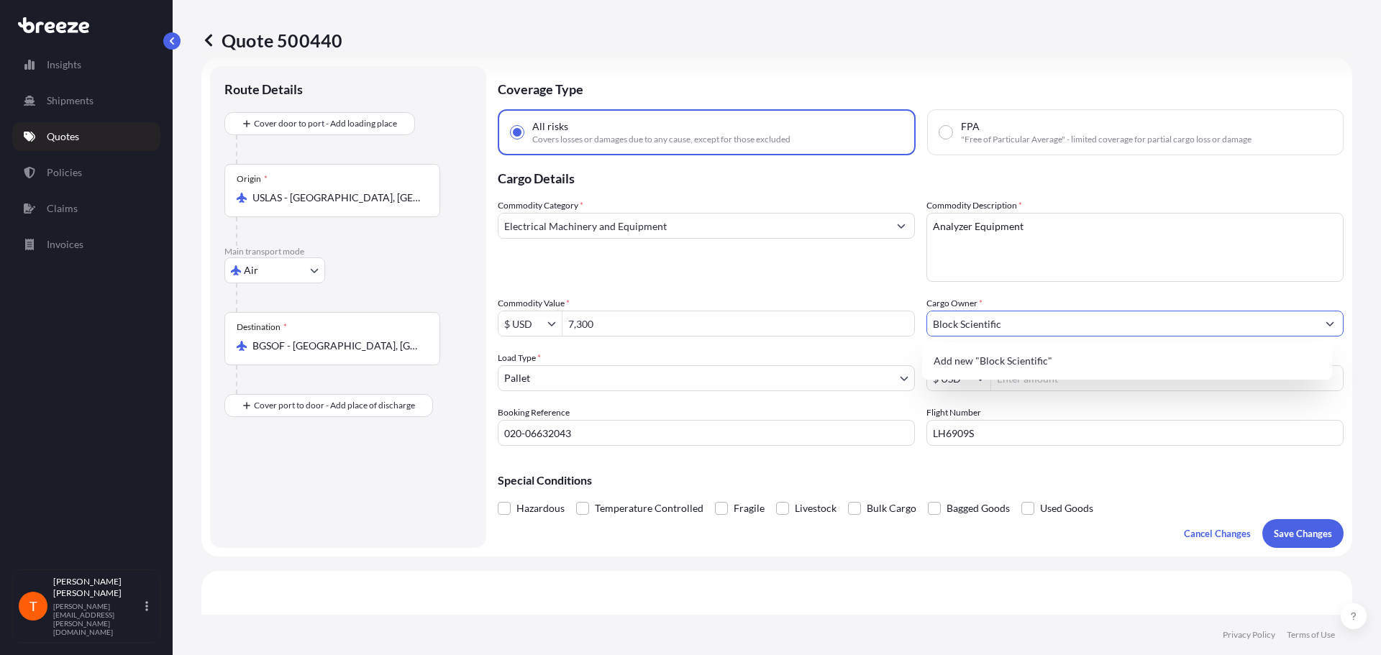
type input "Block Scientific"
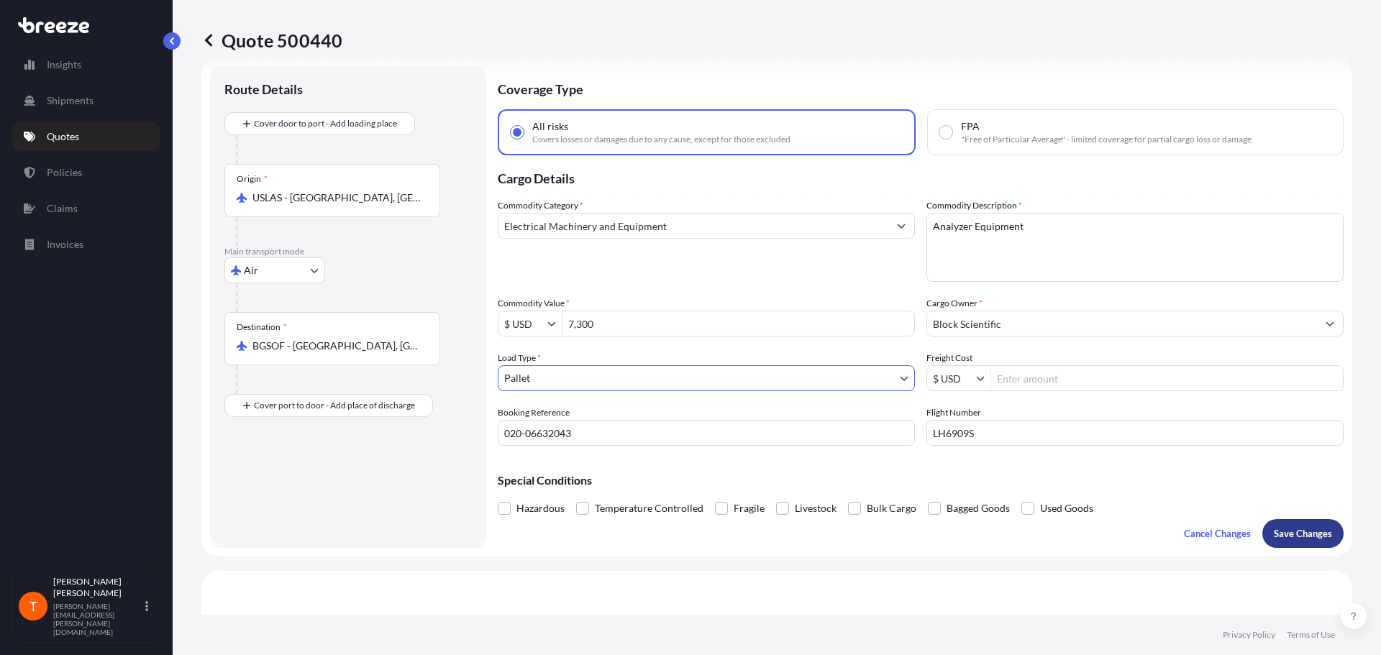
click at [1302, 532] on p "Save Changes" at bounding box center [1303, 533] width 58 height 14
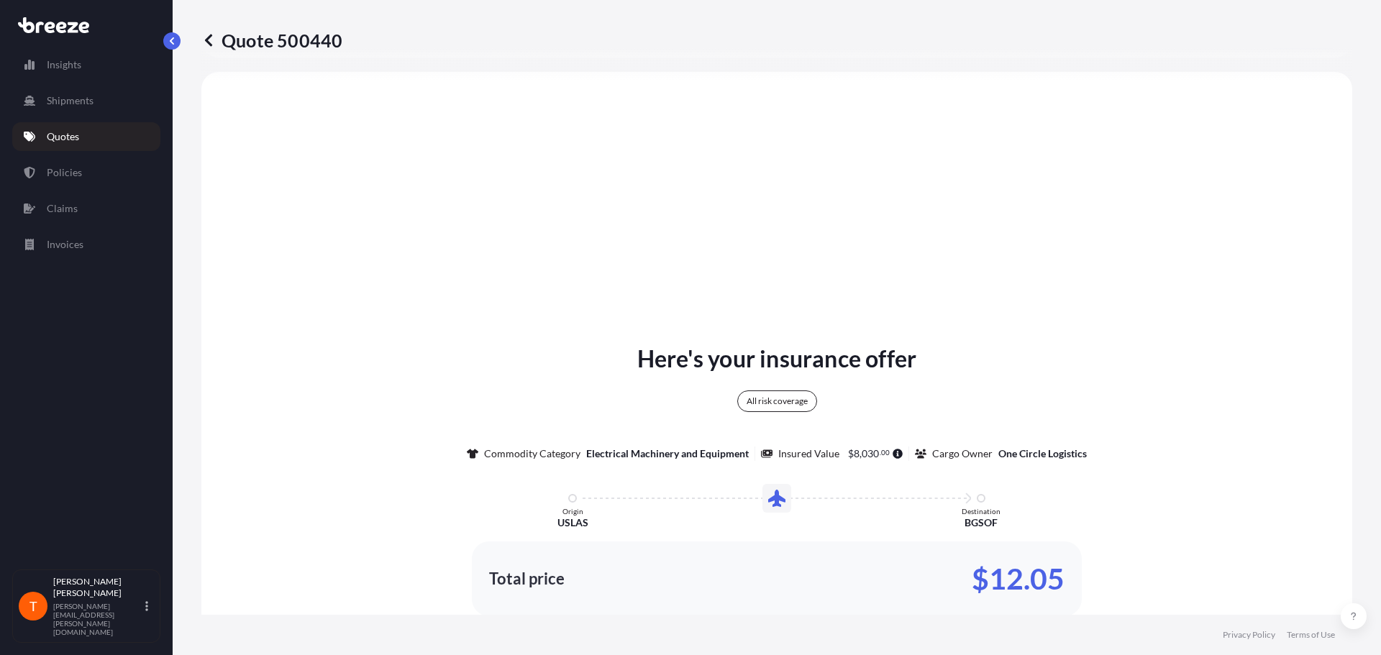
select select "Air"
select select "1"
type input "$ USD"
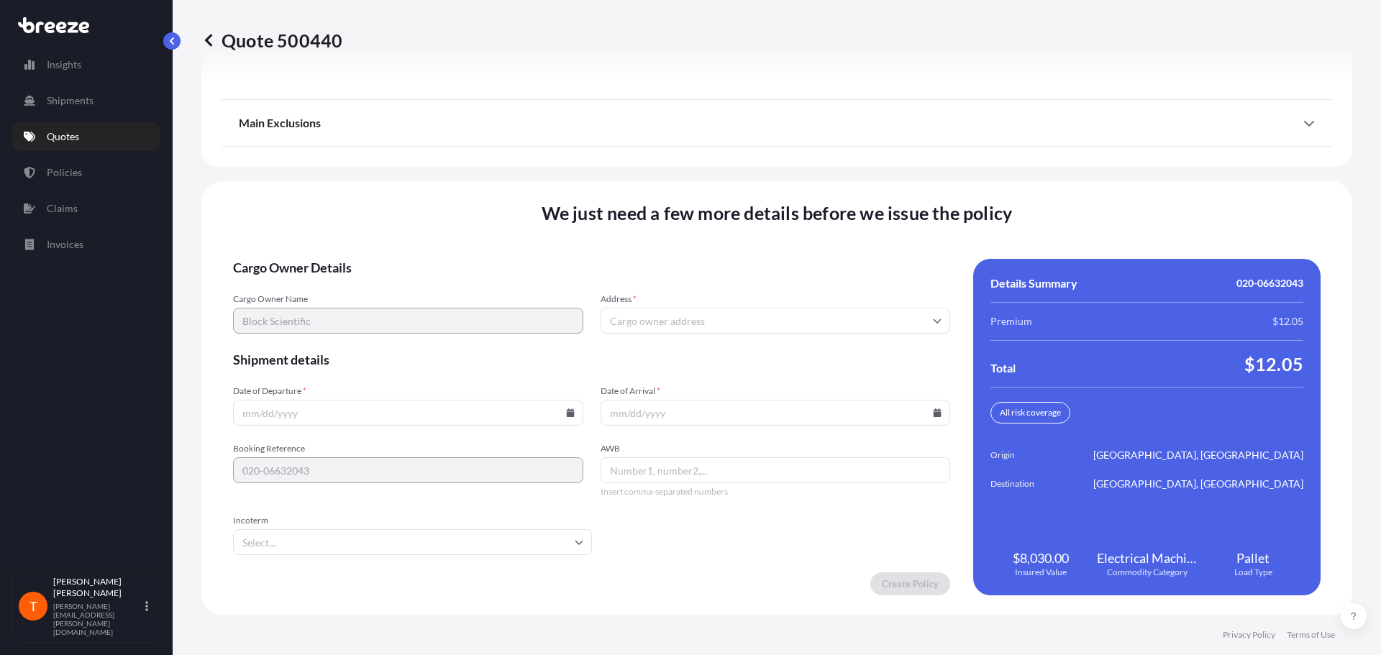
scroll to position [1842, 0]
click at [762, 337] on form "Cargo Owner Details Cargo Owner Name Block Scientific Address * Shipment detail…" at bounding box center [591, 426] width 717 height 337
click at [759, 324] on input "Address *" at bounding box center [775, 320] width 350 height 26
click at [757, 316] on input "Address *" at bounding box center [775, 320] width 350 height 26
paste input "[STREET_ADDRESS]"
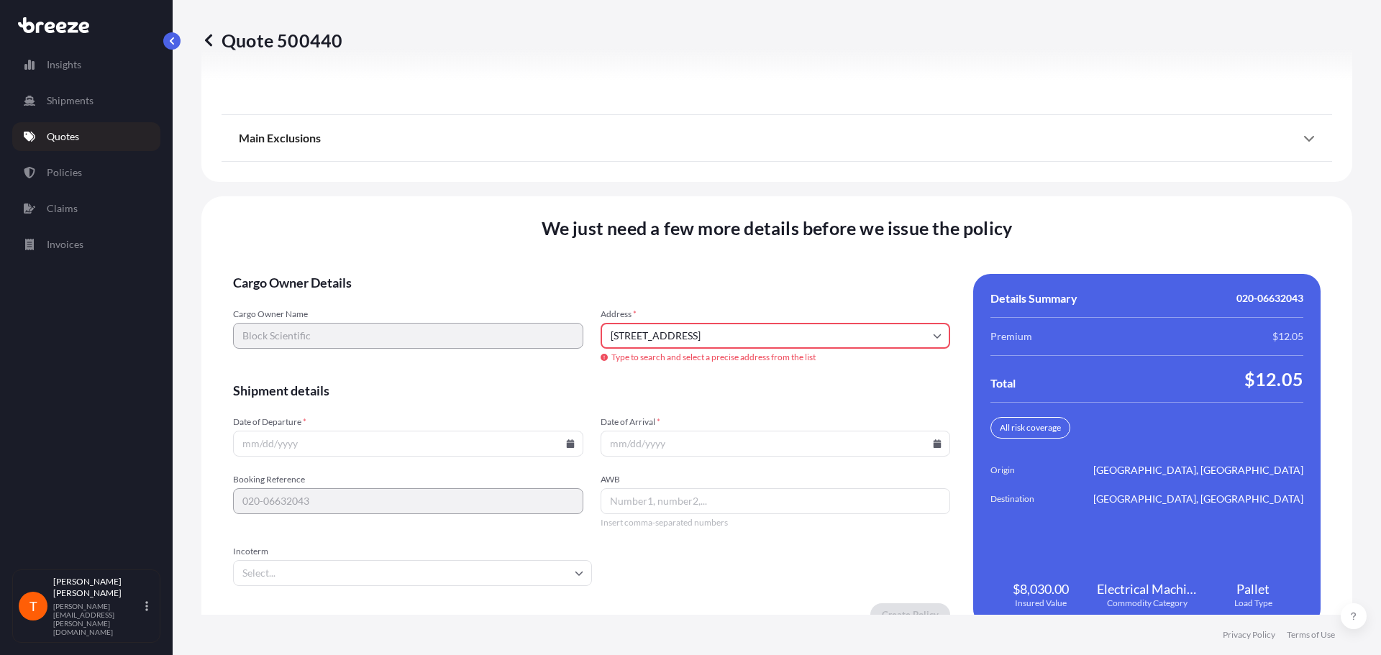
click at [795, 334] on input "[STREET_ADDRESS]" at bounding box center [775, 336] width 350 height 26
click at [768, 388] on li "[STREET_ADDRESS]" at bounding box center [770, 389] width 335 height 27
type input "[STREET_ADDRESS]"
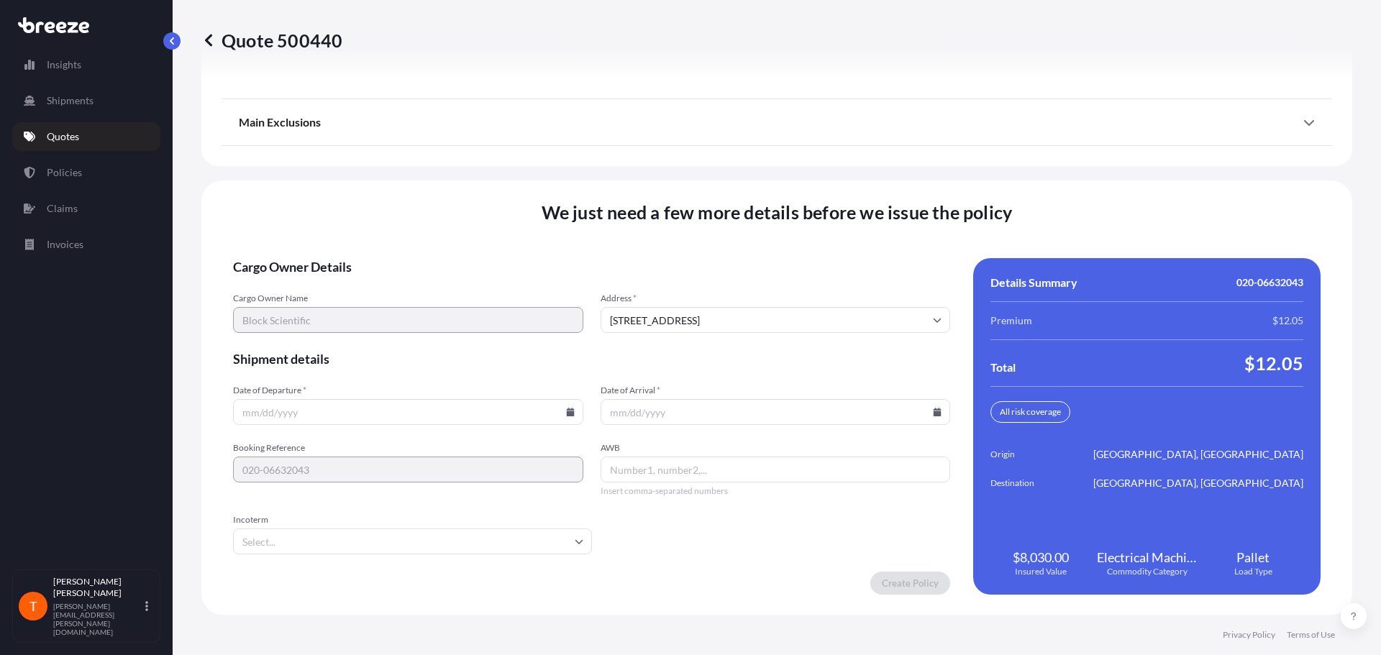
click at [319, 408] on input "Date of Departure *" at bounding box center [408, 412] width 350 height 26
click at [567, 416] on icon at bounding box center [570, 412] width 8 height 9
click at [393, 229] on div "29 30 1 2 3 4 5" at bounding box center [406, 229] width 230 height 26
click at [403, 228] on button "2" at bounding box center [406, 229] width 23 height 23
type input "[DATE]"
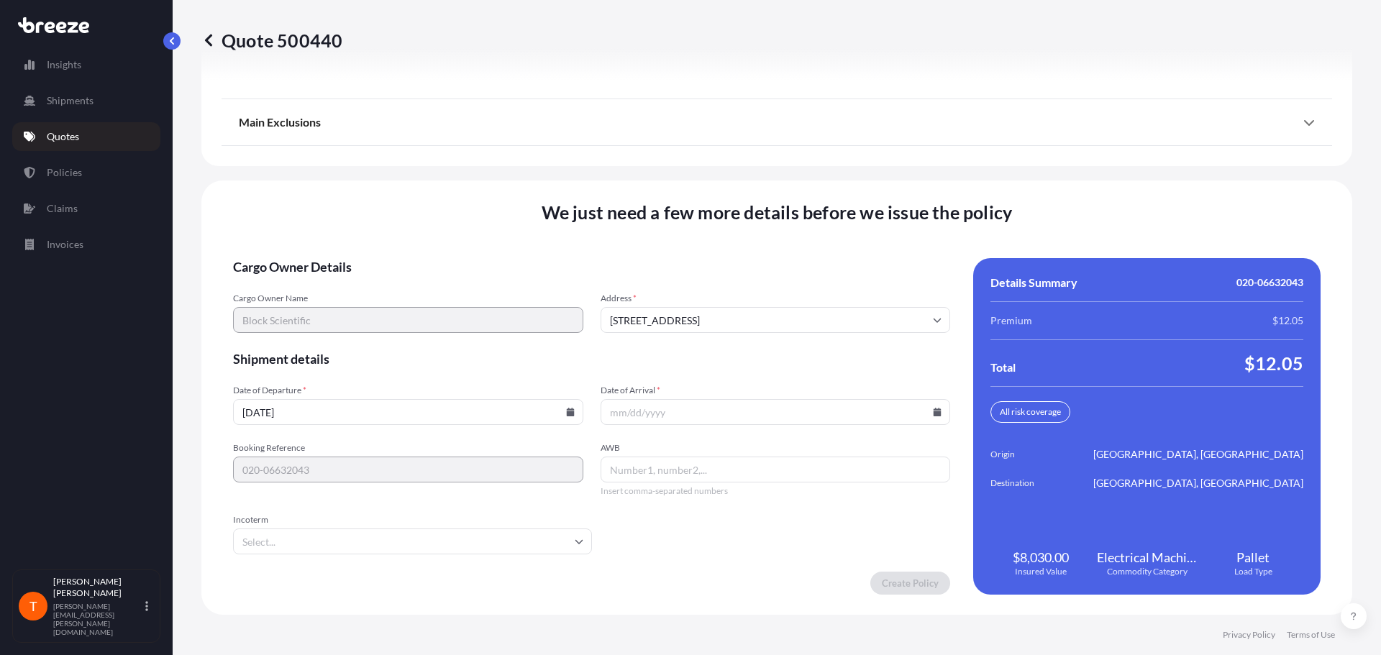
click at [926, 407] on input "Date of Arrival *" at bounding box center [775, 412] width 350 height 26
click at [928, 410] on div at bounding box center [775, 412] width 350 height 26
click at [933, 410] on icon at bounding box center [937, 412] width 8 height 9
click at [803, 232] on button "3" at bounding box center [803, 229] width 23 height 23
type input "[DATE]"
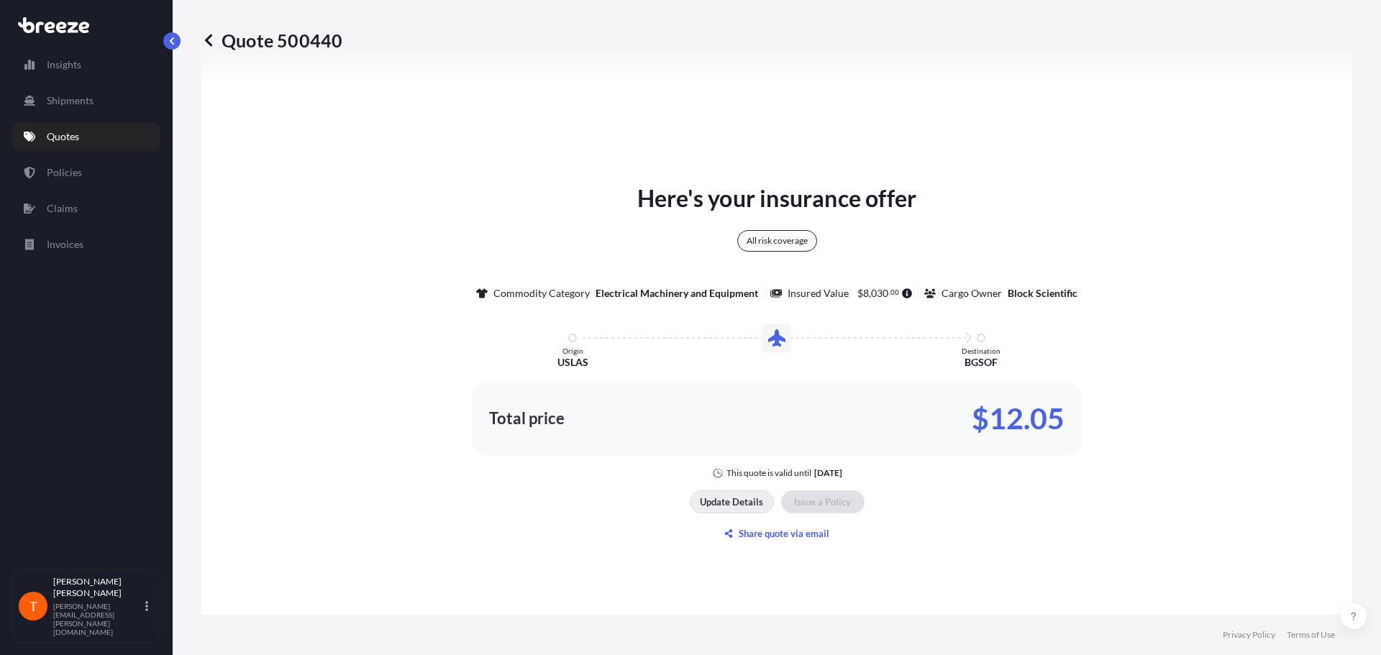
click at [722, 501] on p "Update Details" at bounding box center [731, 502] width 63 height 14
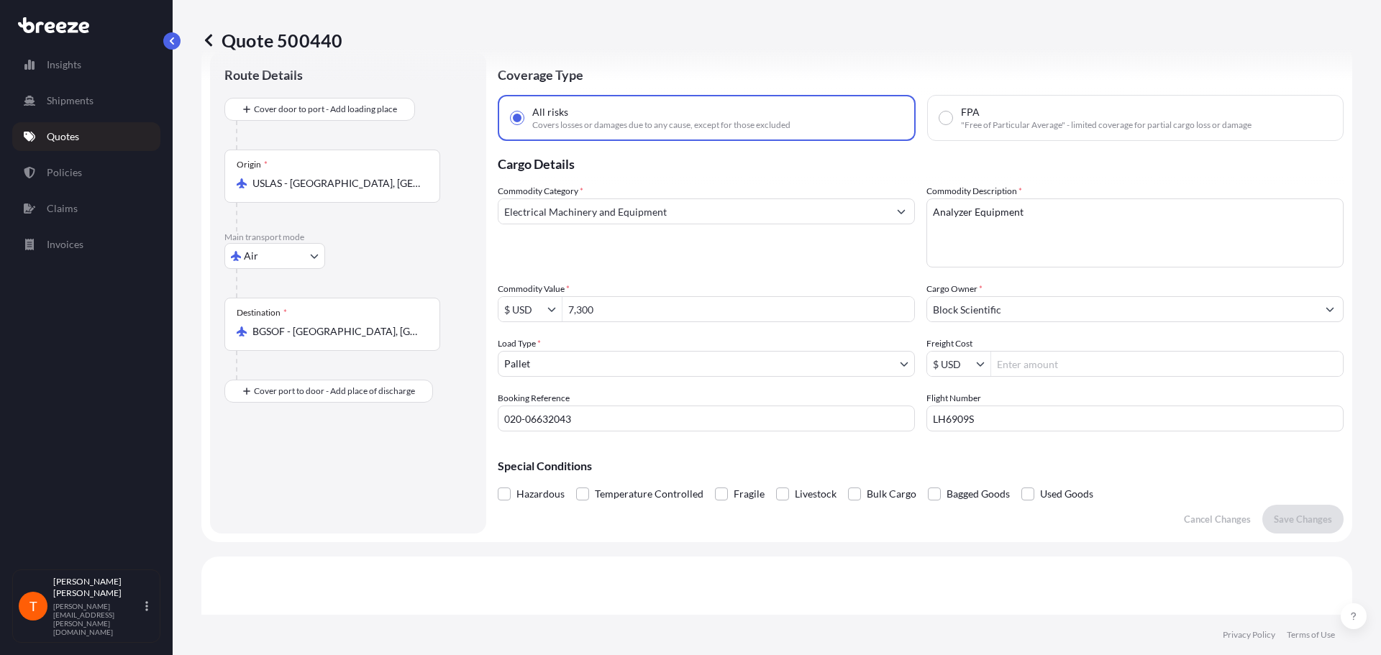
scroll to position [23, 0]
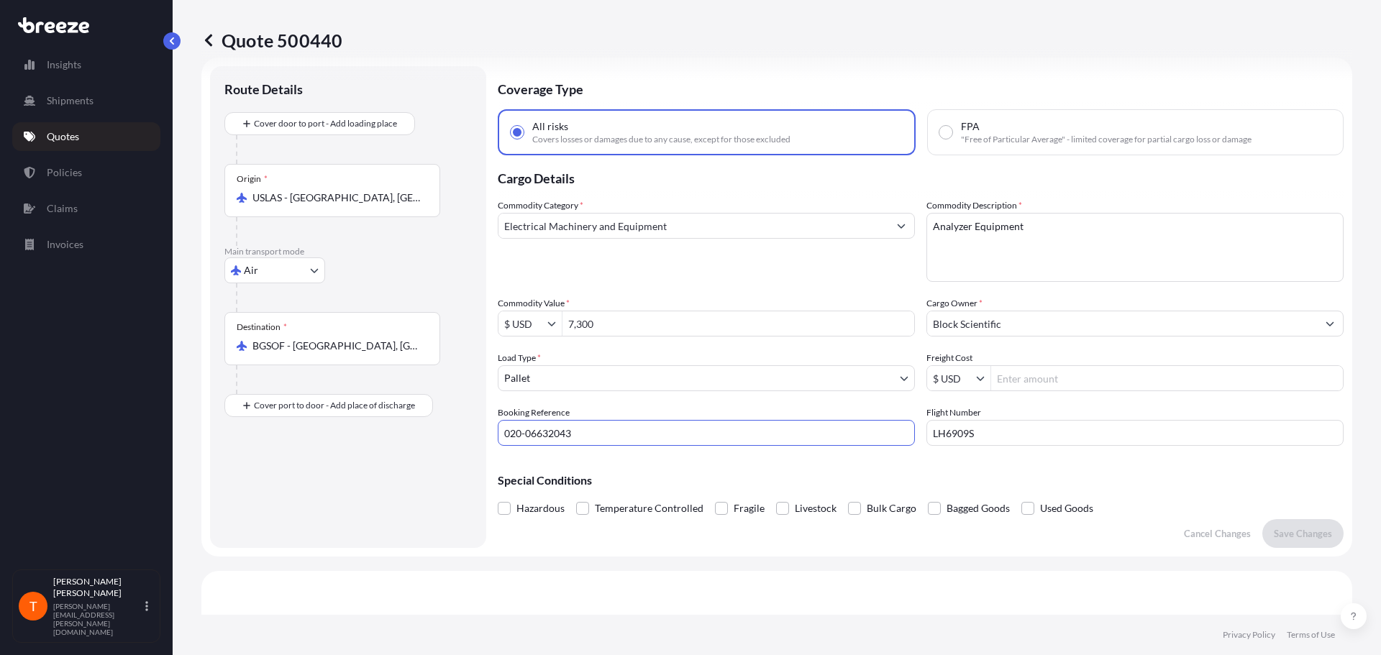
click at [609, 437] on input "020-06632043" at bounding box center [706, 433] width 417 height 26
click at [580, 428] on input "020-06632043" at bounding box center [706, 433] width 417 height 26
drag, startPoint x: 572, startPoint y: 433, endPoint x: 462, endPoint y: 432, distance: 110.0
click at [462, 432] on form "Route Details Cover door to port - Add loading place Place of loading Road Road…" at bounding box center [776, 307] width 1151 height 499
click at [593, 434] on input "020-06632043" at bounding box center [706, 433] width 417 height 26
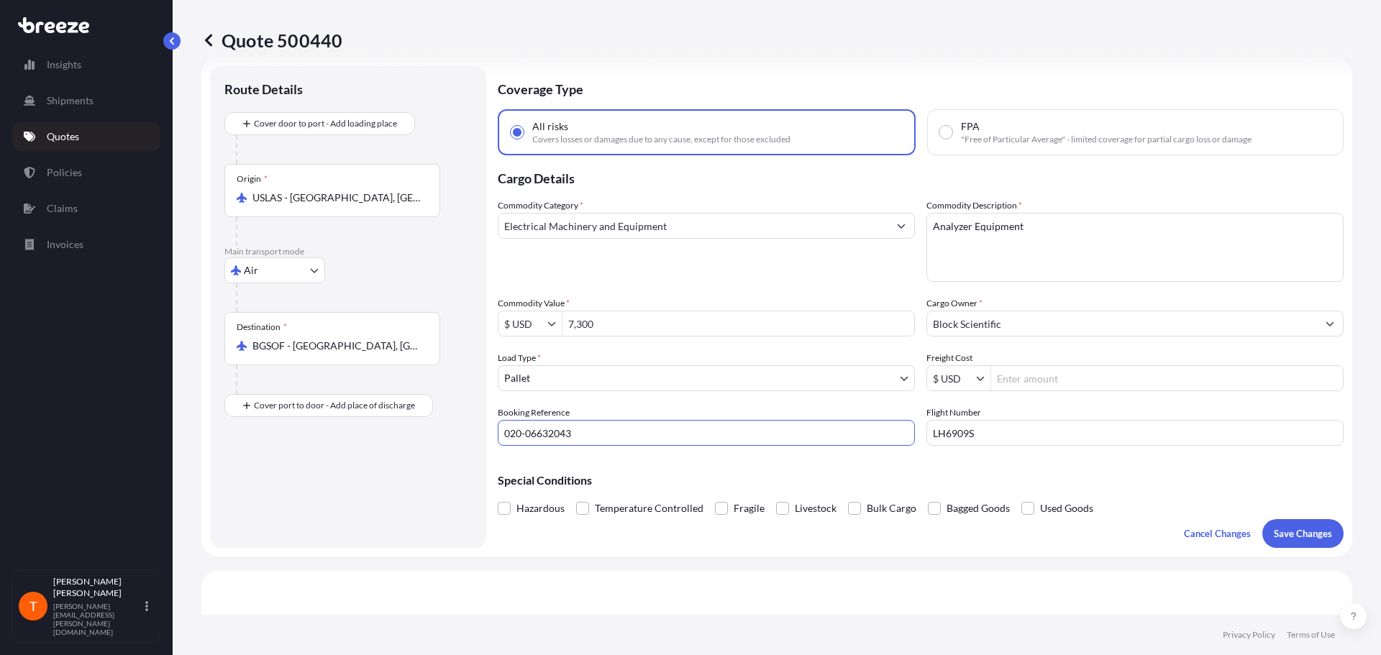
drag, startPoint x: 595, startPoint y: 429, endPoint x: 451, endPoint y: 424, distance: 144.6
click at [451, 424] on form "Route Details Cover door to port - Add loading place Place of loading Road Road…" at bounding box center [776, 307] width 1151 height 499
paste input "AEUS00328/25"
type input "AEUS00328/25"
click at [1279, 533] on p "Save Changes" at bounding box center [1303, 533] width 58 height 14
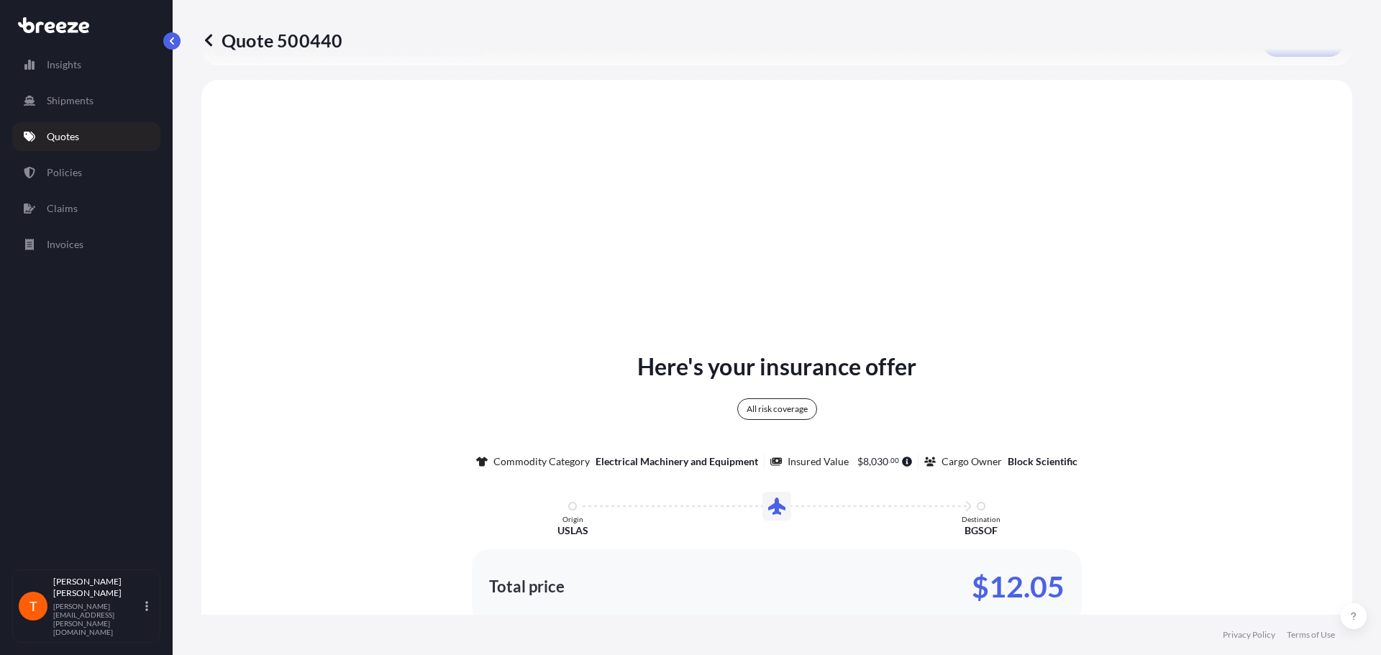
scroll to position [522, 0]
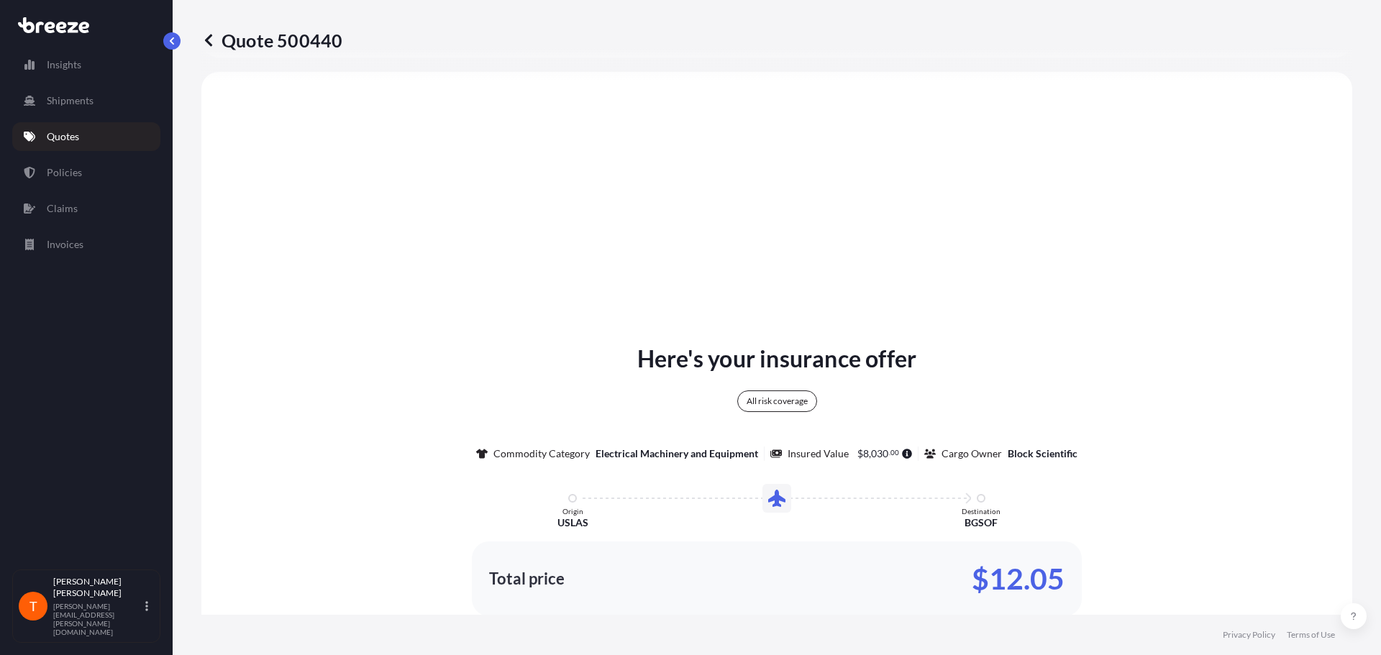
select select "Air"
select select "1"
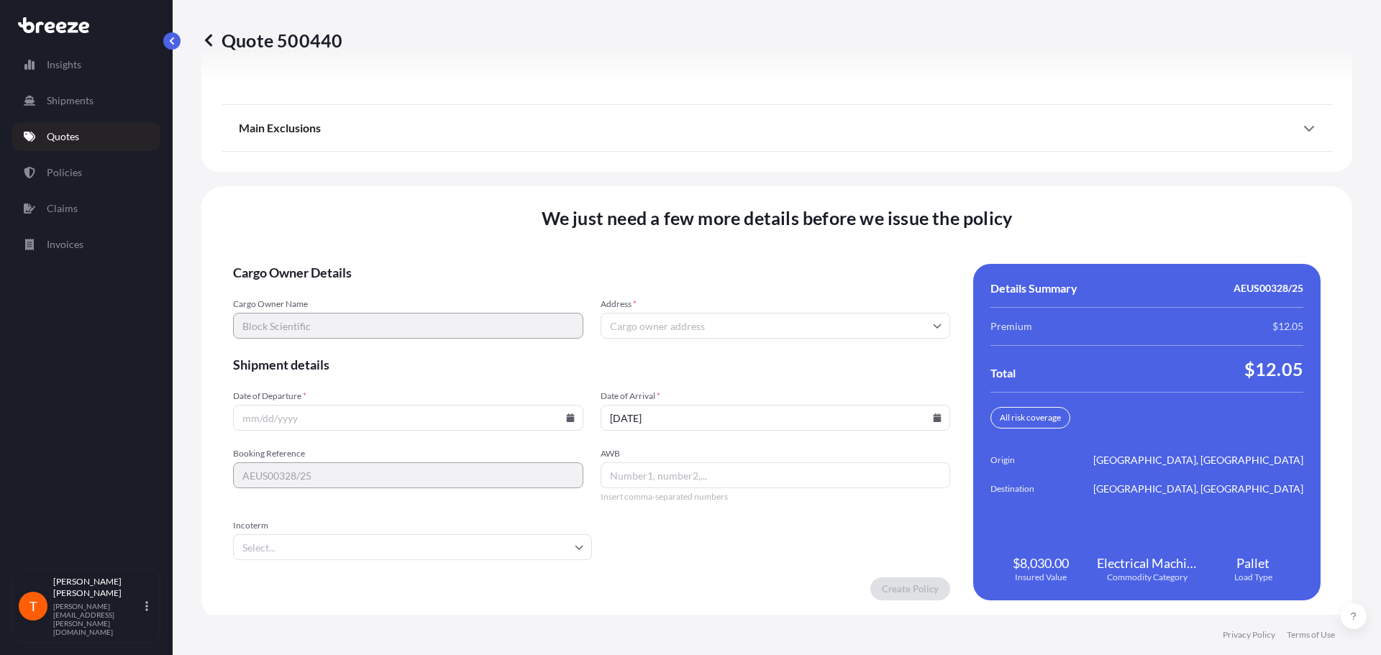
scroll to position [1842, 0]
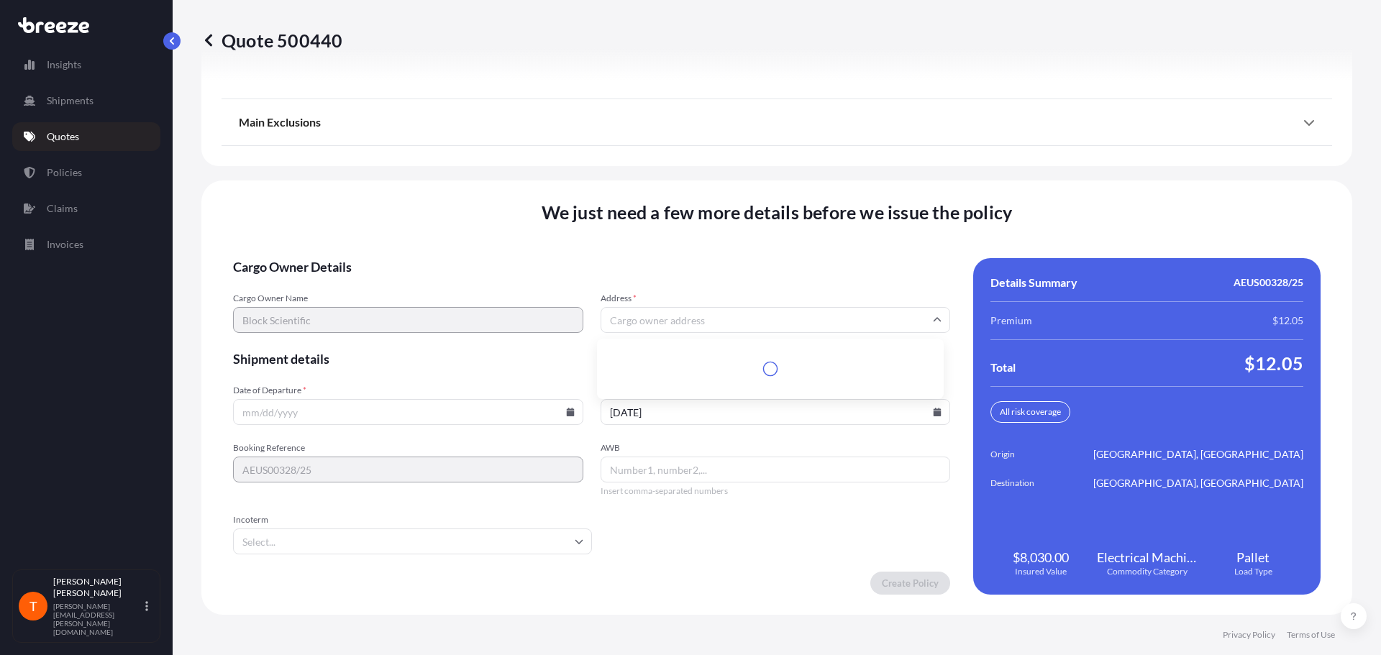
click at [670, 316] on input "Address *" at bounding box center [775, 320] width 350 height 26
click at [652, 322] on input "Address *" at bounding box center [775, 320] width 350 height 26
paste input "[STREET_ADDRESS]"
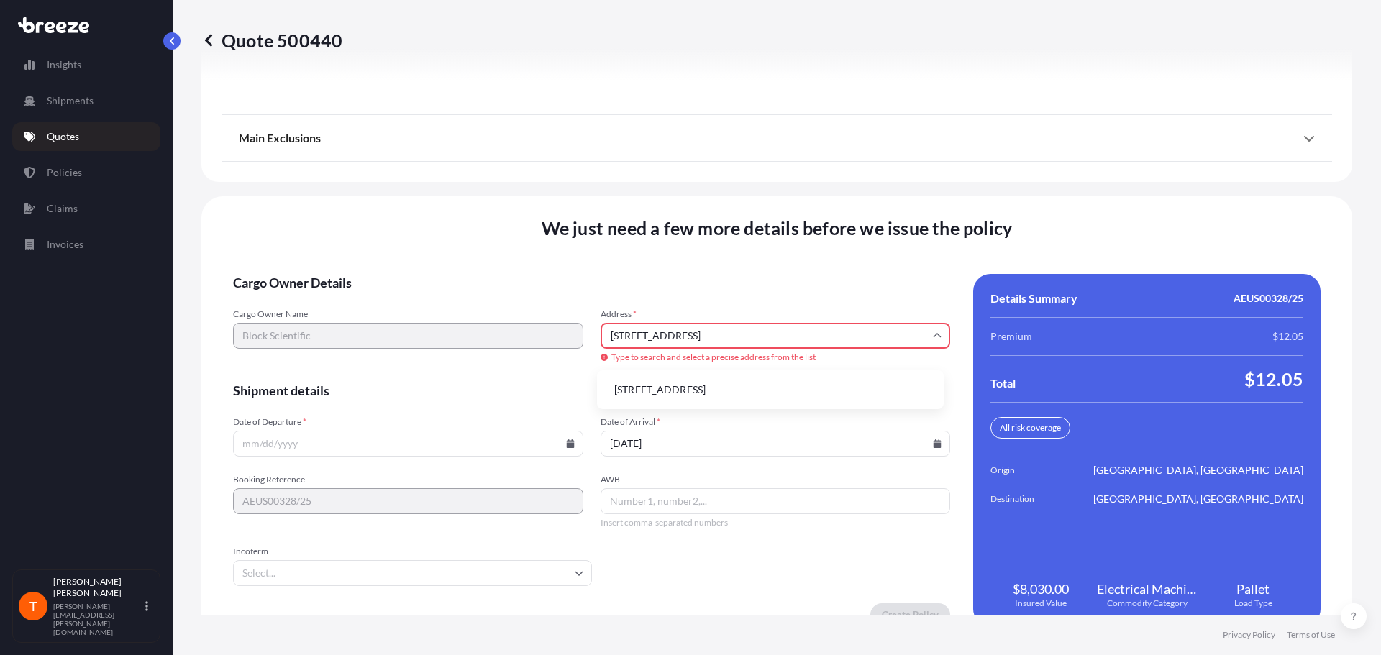
click at [776, 383] on li "[STREET_ADDRESS]" at bounding box center [770, 389] width 335 height 27
type input "[STREET_ADDRESS]"
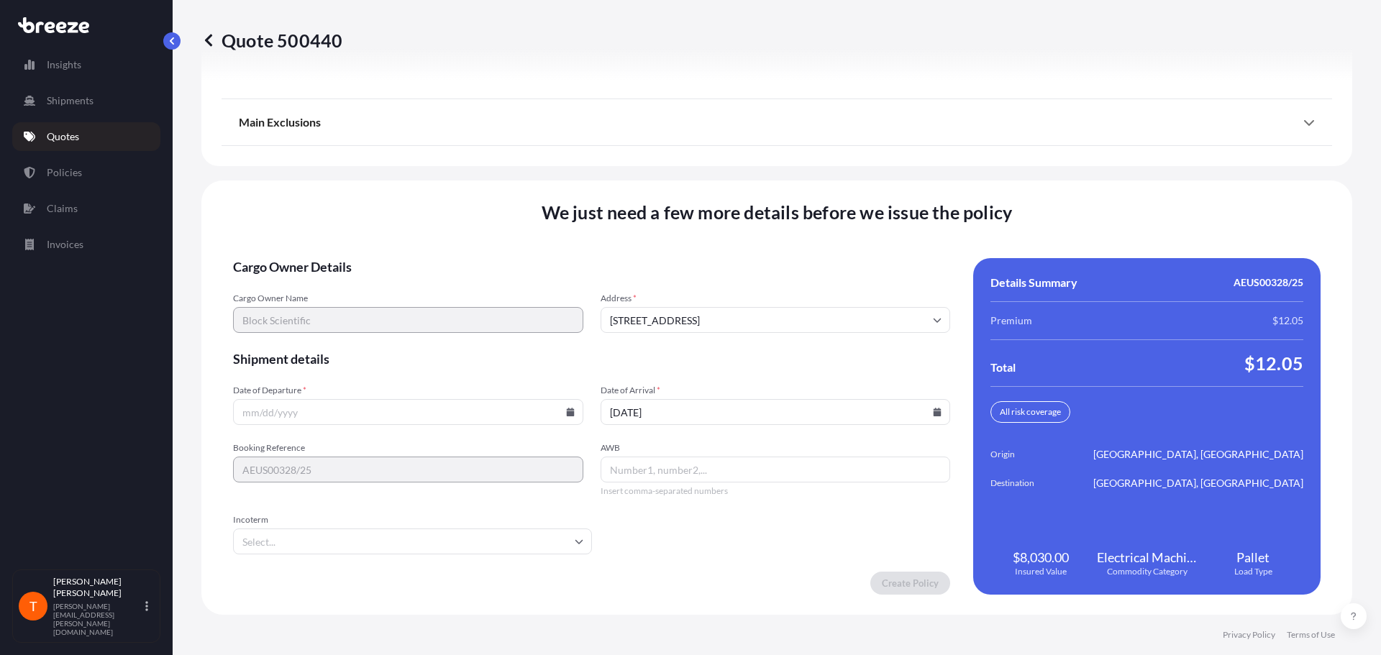
click at [569, 415] on icon at bounding box center [570, 412] width 8 height 9
click at [399, 230] on button "2" at bounding box center [406, 229] width 23 height 23
type input "[DATE]"
click at [700, 474] on input "AWB" at bounding box center [775, 470] width 350 height 26
paste input "[STREET_ADDRESS]"
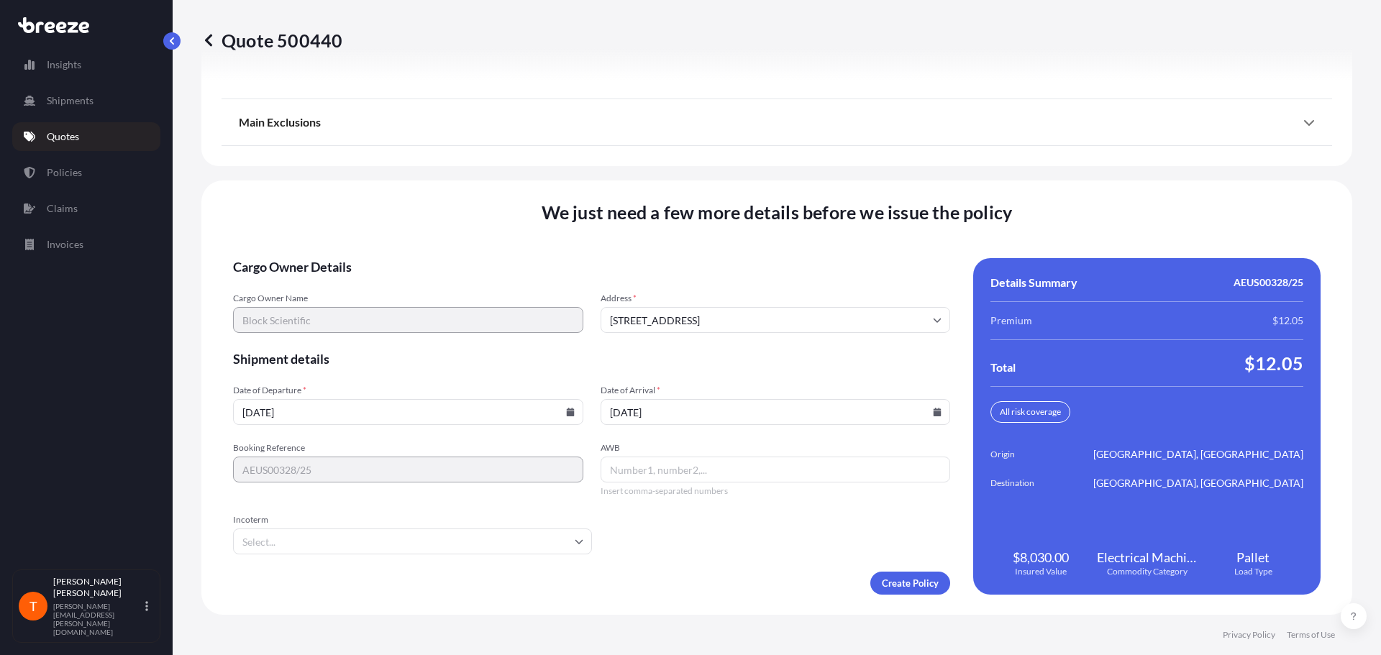
type input "[STREET_ADDRESS]"
click at [519, 462] on div "Booking Reference AEUS00328/25 AWB [STREET_ADDRESS] Insert comma-separated numb…" at bounding box center [591, 469] width 717 height 55
click at [703, 465] on input "AWB" at bounding box center [775, 470] width 350 height 26
paste input "020-06632043"
type input "020-06632043"
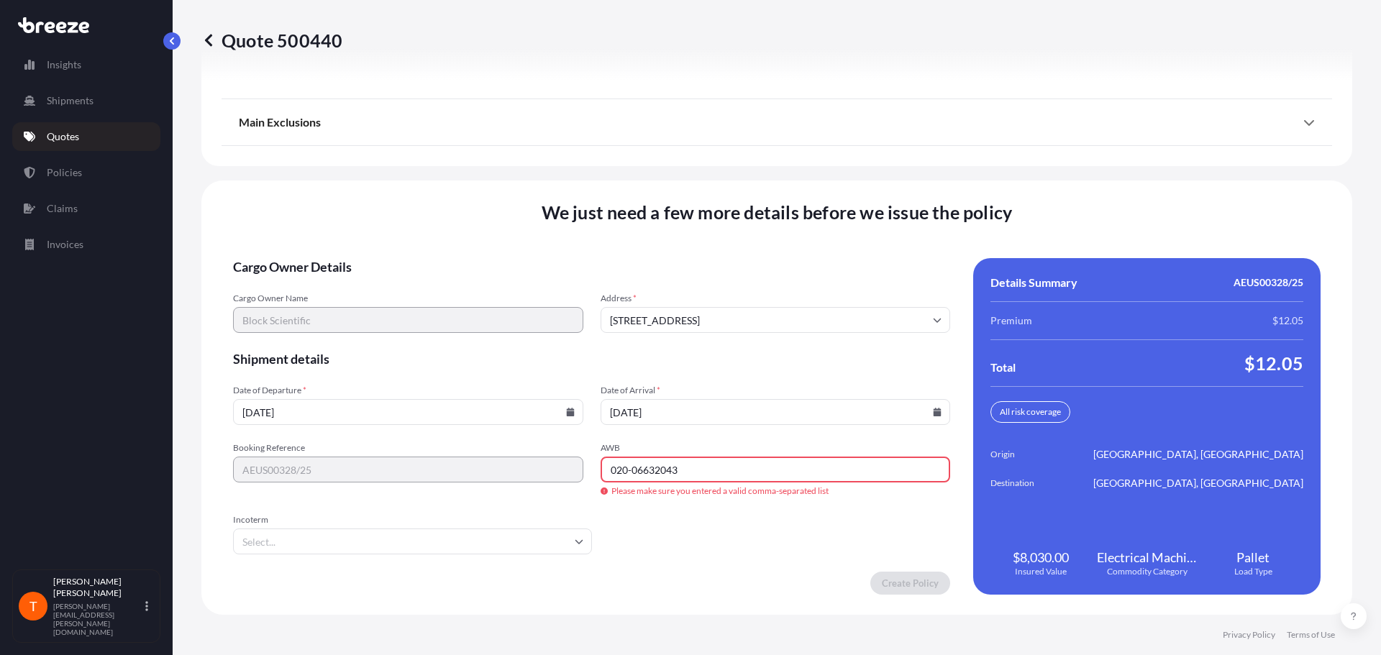
click at [708, 464] on input "020-06632043" at bounding box center [775, 470] width 350 height 26
click at [551, 469] on div "Booking Reference AEUS00328/25 AWB 020-06632043 Please make sure you entered a …" at bounding box center [591, 469] width 717 height 55
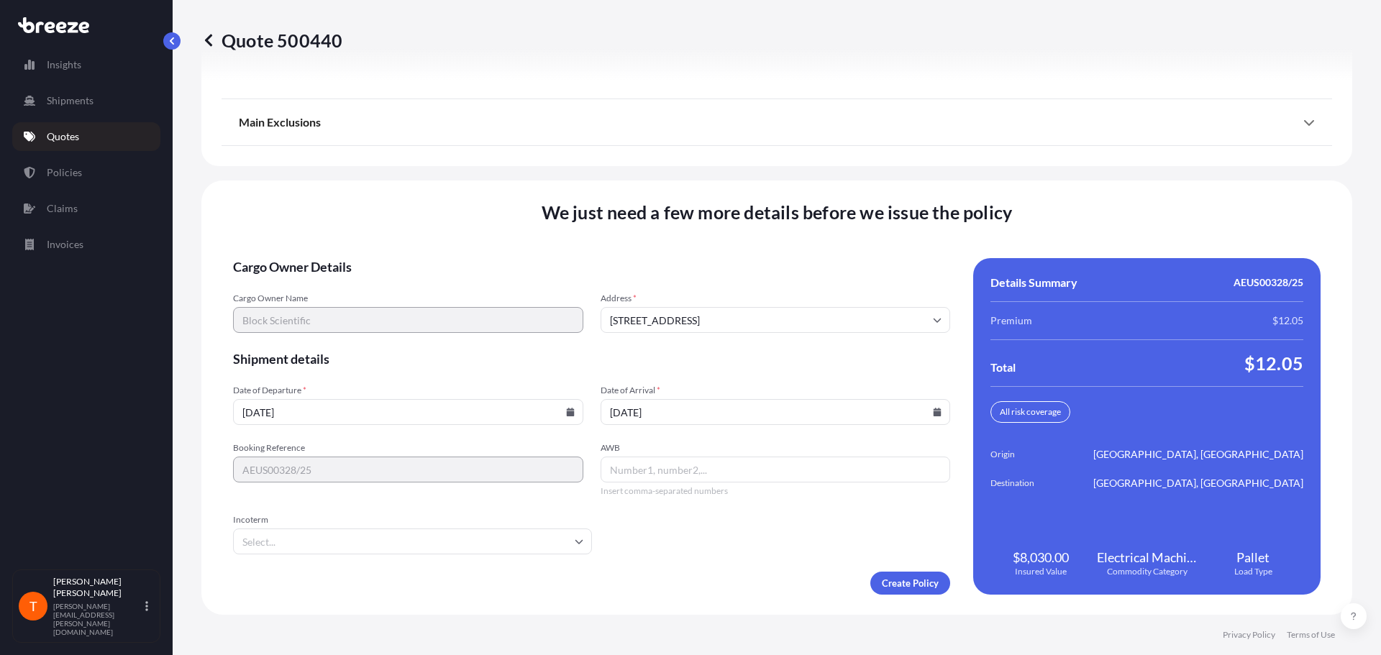
click at [518, 542] on input "Incoterm" at bounding box center [412, 542] width 359 height 26
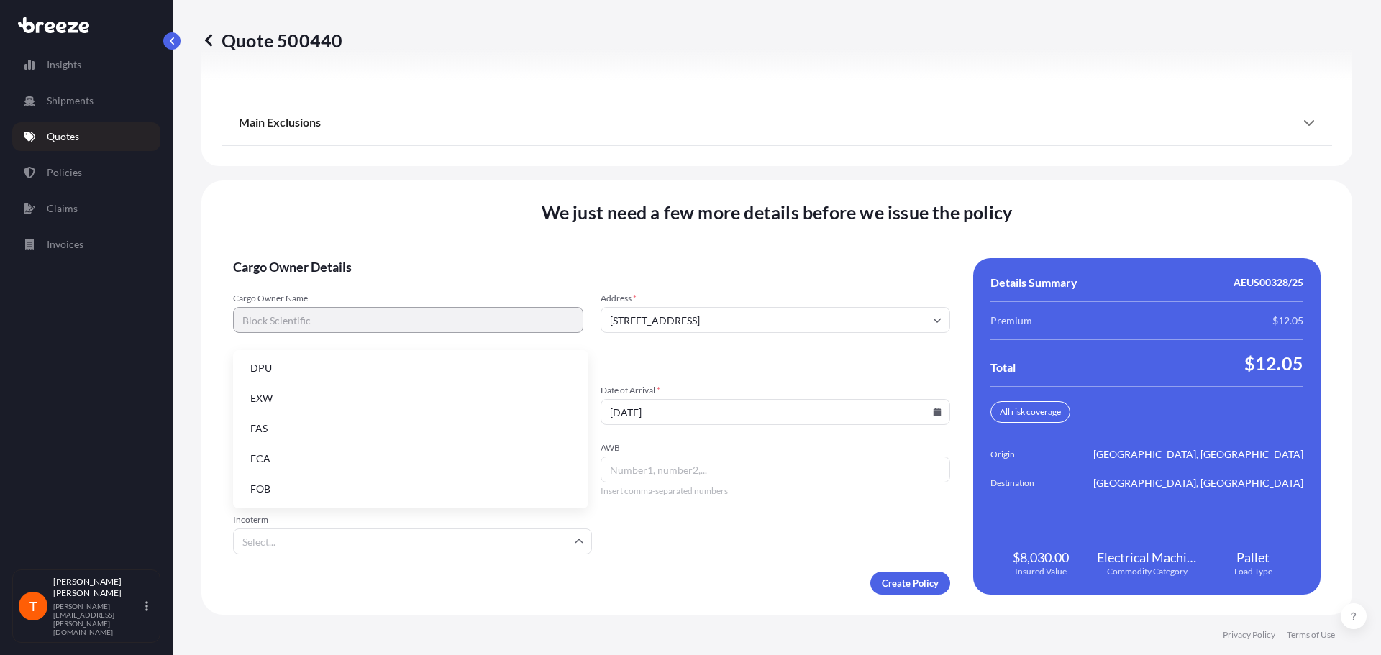
scroll to position [0, 0]
click at [270, 365] on li "CFR" at bounding box center [411, 369] width 344 height 27
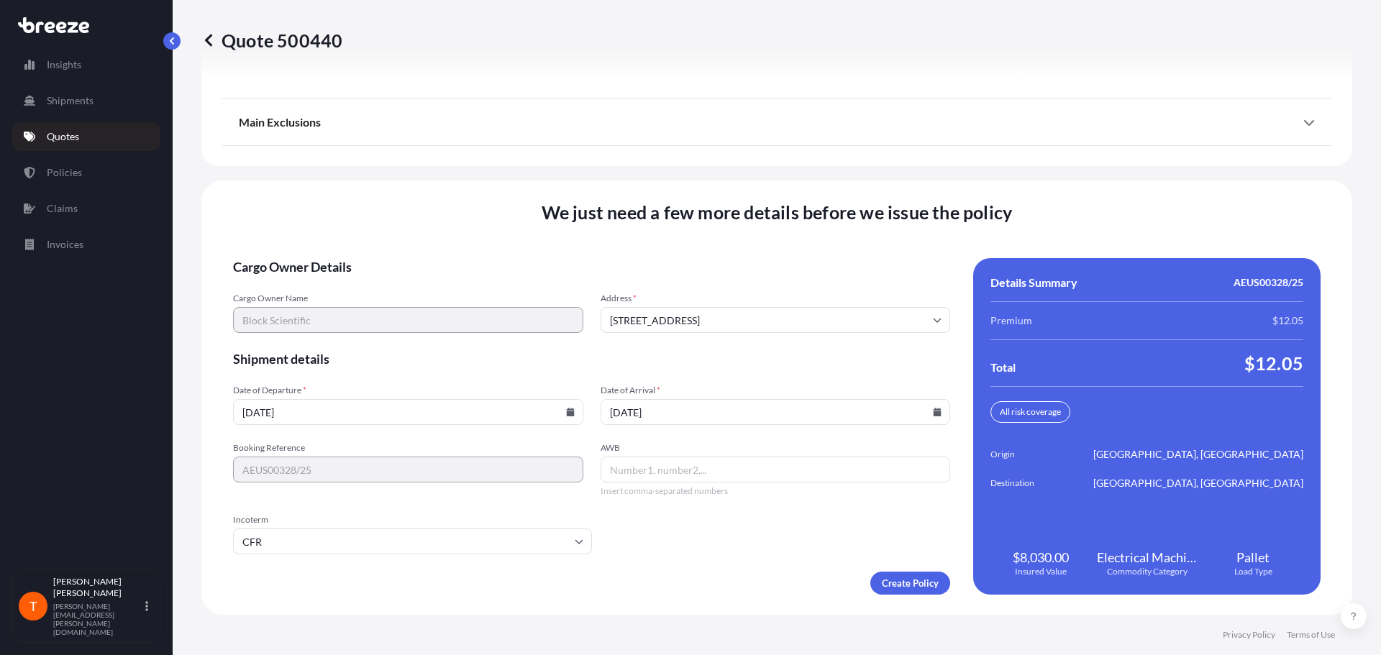
click at [671, 473] on input "AWB" at bounding box center [775, 470] width 350 height 26
paste input "020-06632043"
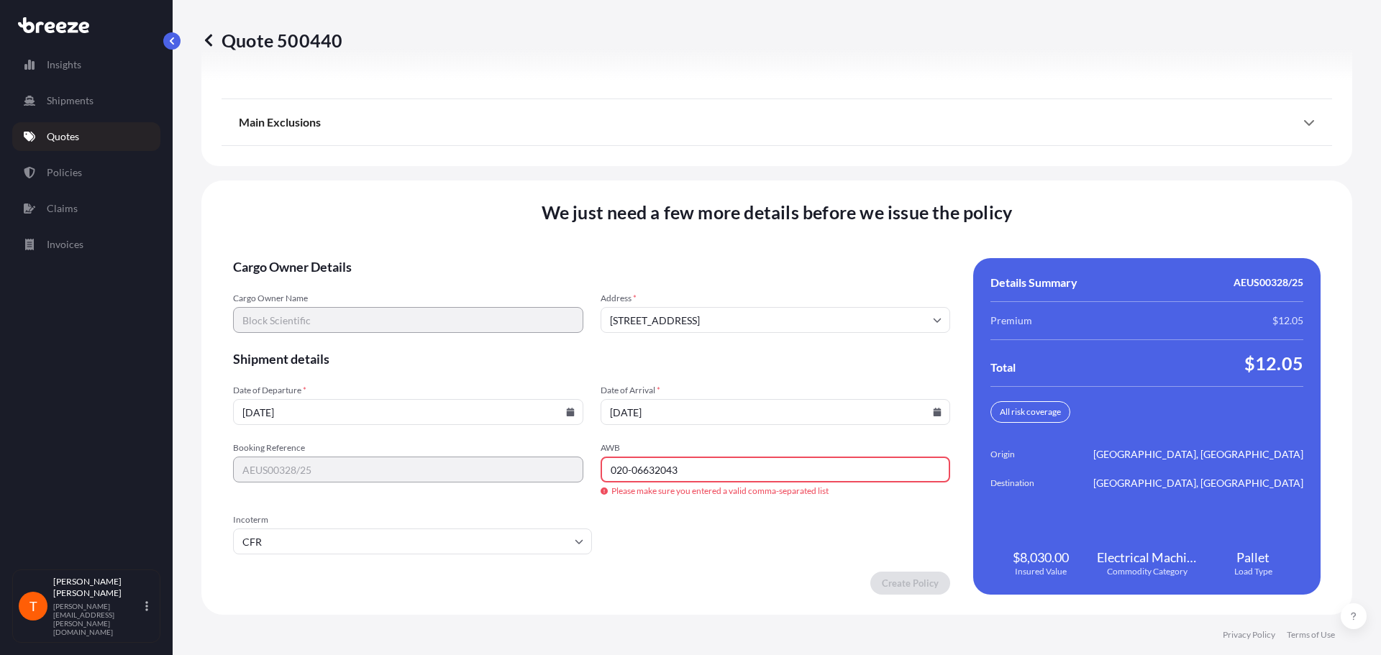
click at [631, 473] on input "020-06632043" at bounding box center [775, 470] width 350 height 26
type input "02006632043"
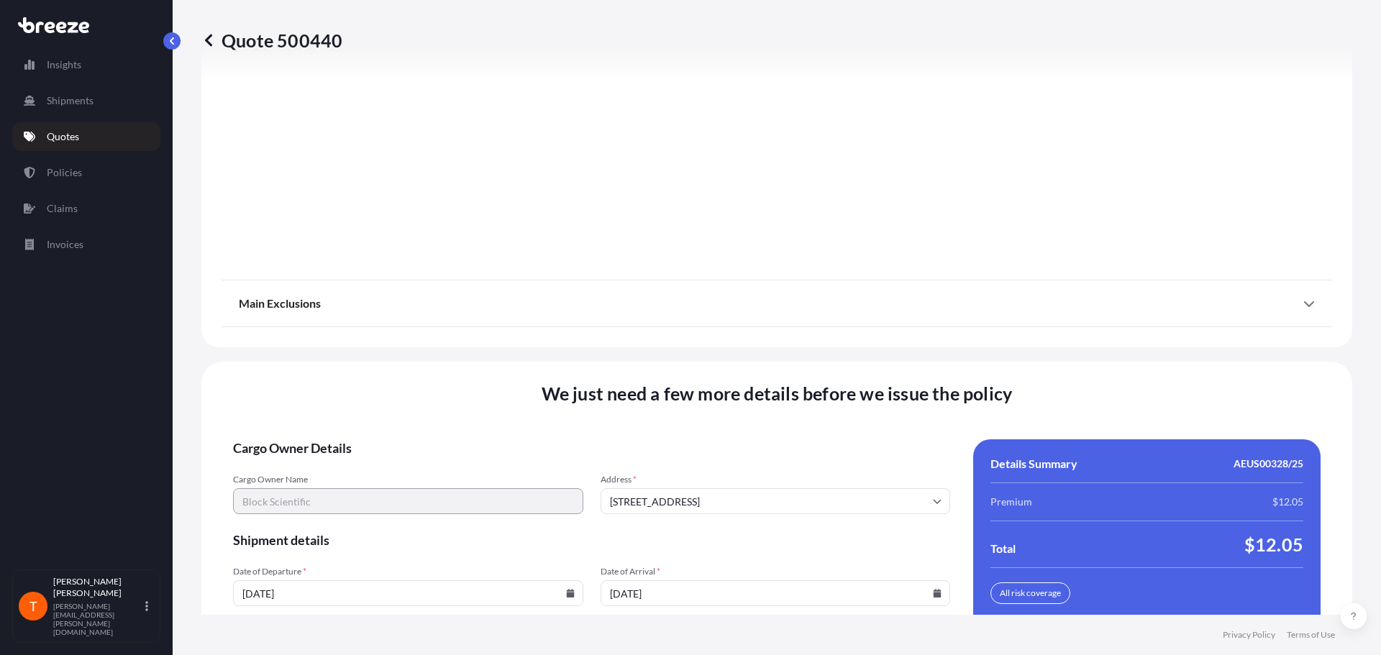
scroll to position [1842, 0]
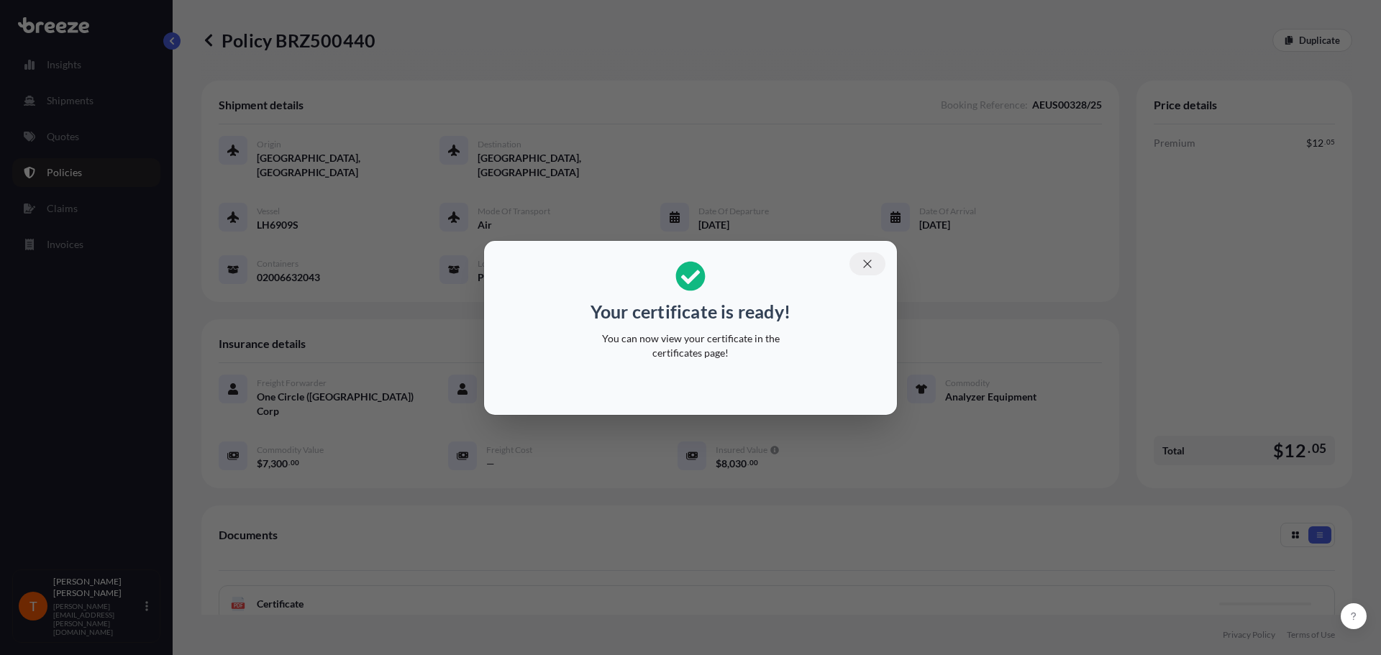
click at [863, 267] on icon "button" at bounding box center [867, 263] width 13 height 13
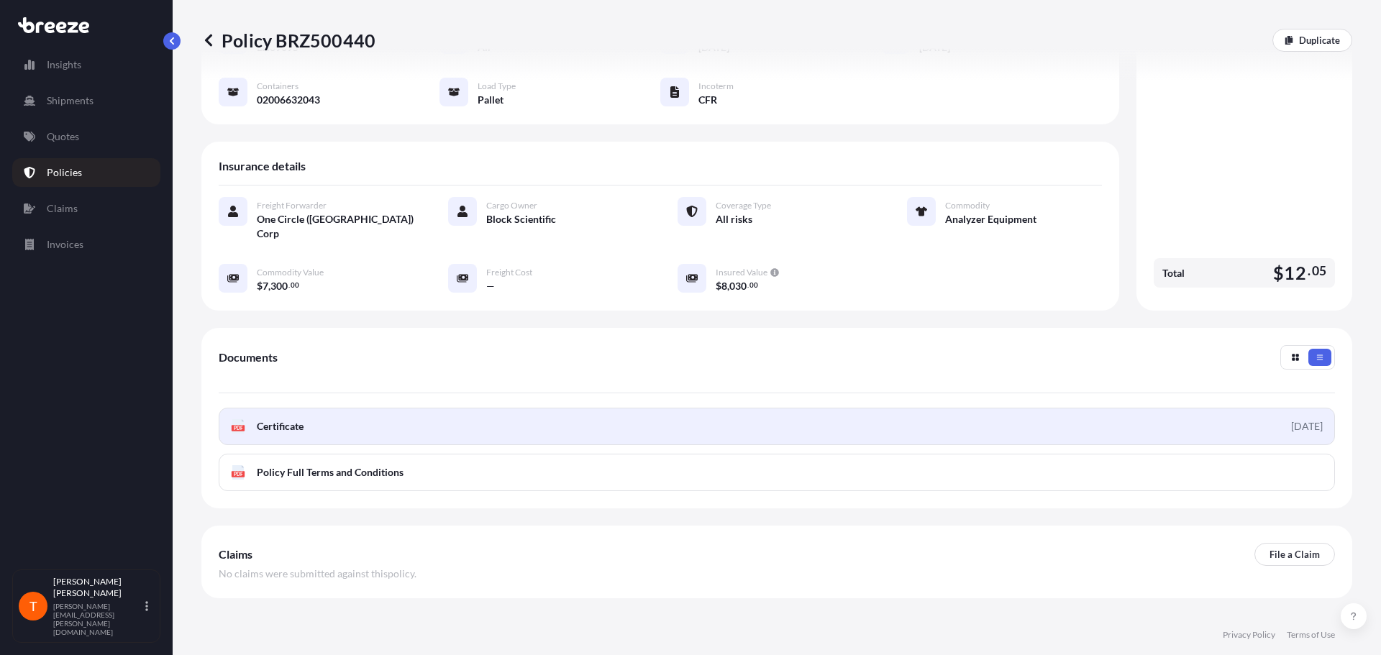
scroll to position [196, 0]
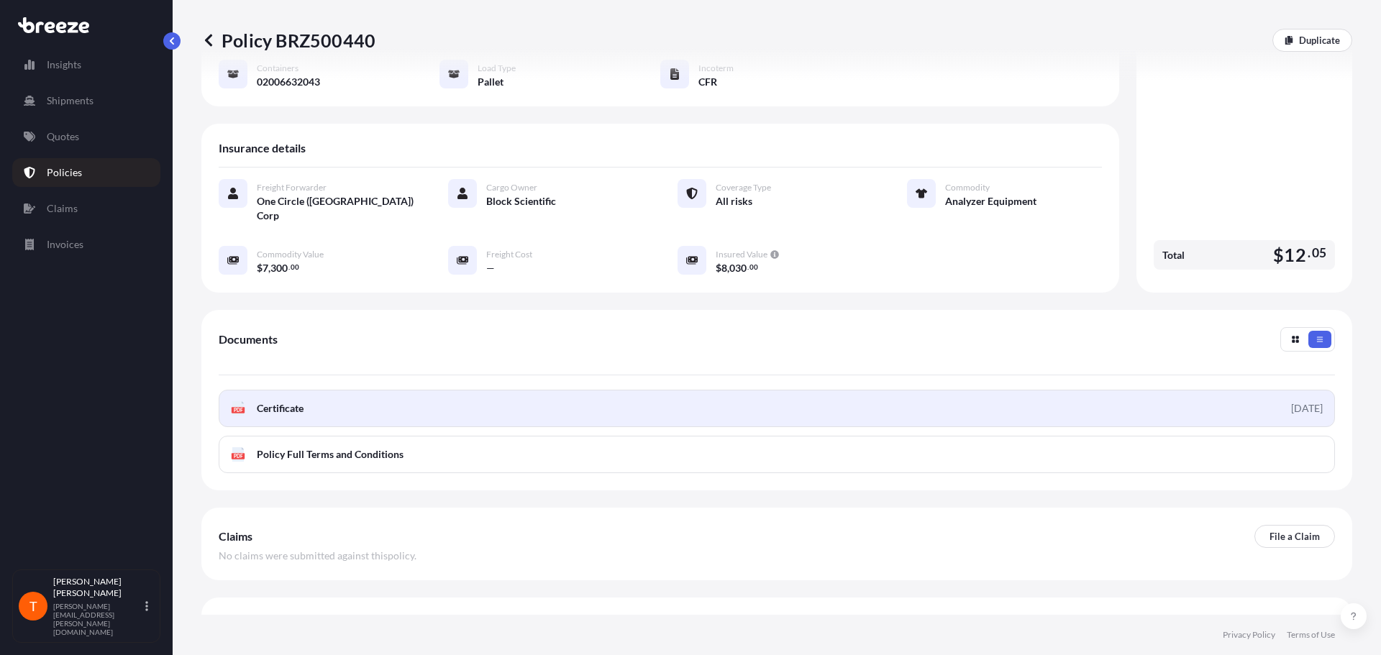
click at [329, 390] on link "PDF Certificate [DATE]" at bounding box center [777, 408] width 1116 height 37
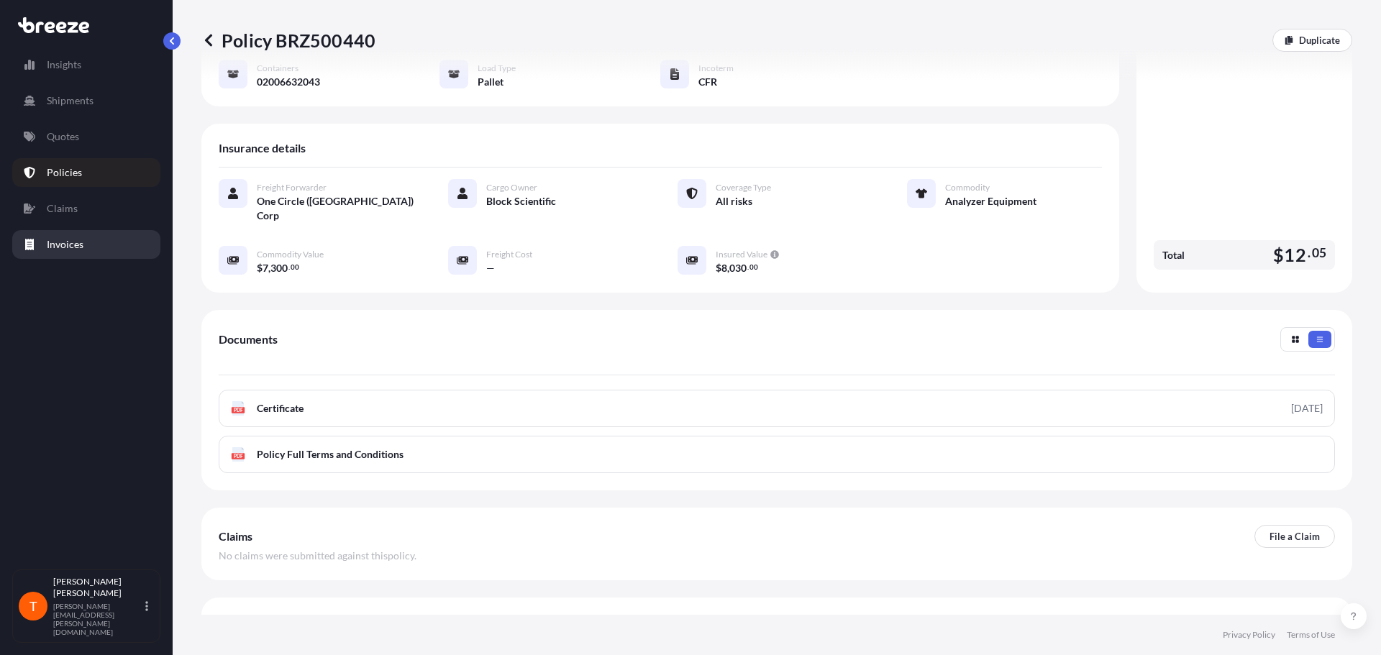
click at [76, 247] on p "Invoices" at bounding box center [65, 244] width 37 height 14
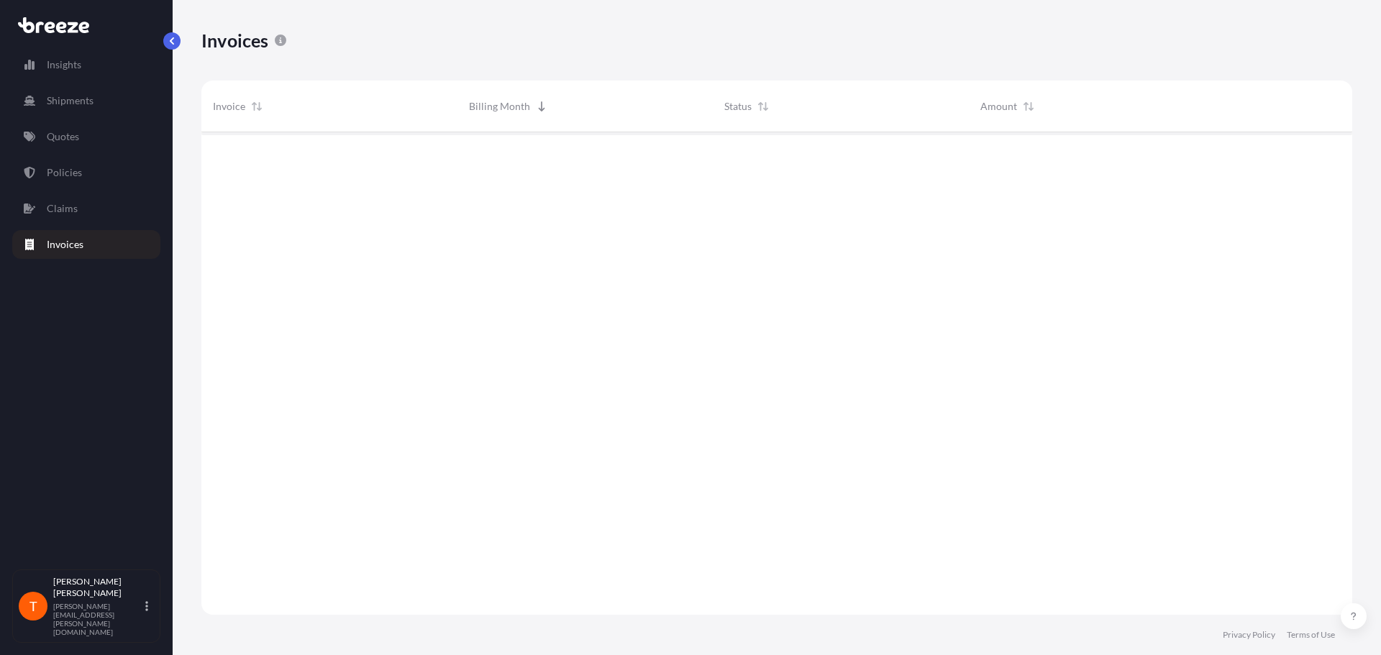
scroll to position [524, 1140]
click at [71, 173] on p "Policies" at bounding box center [64, 172] width 35 height 14
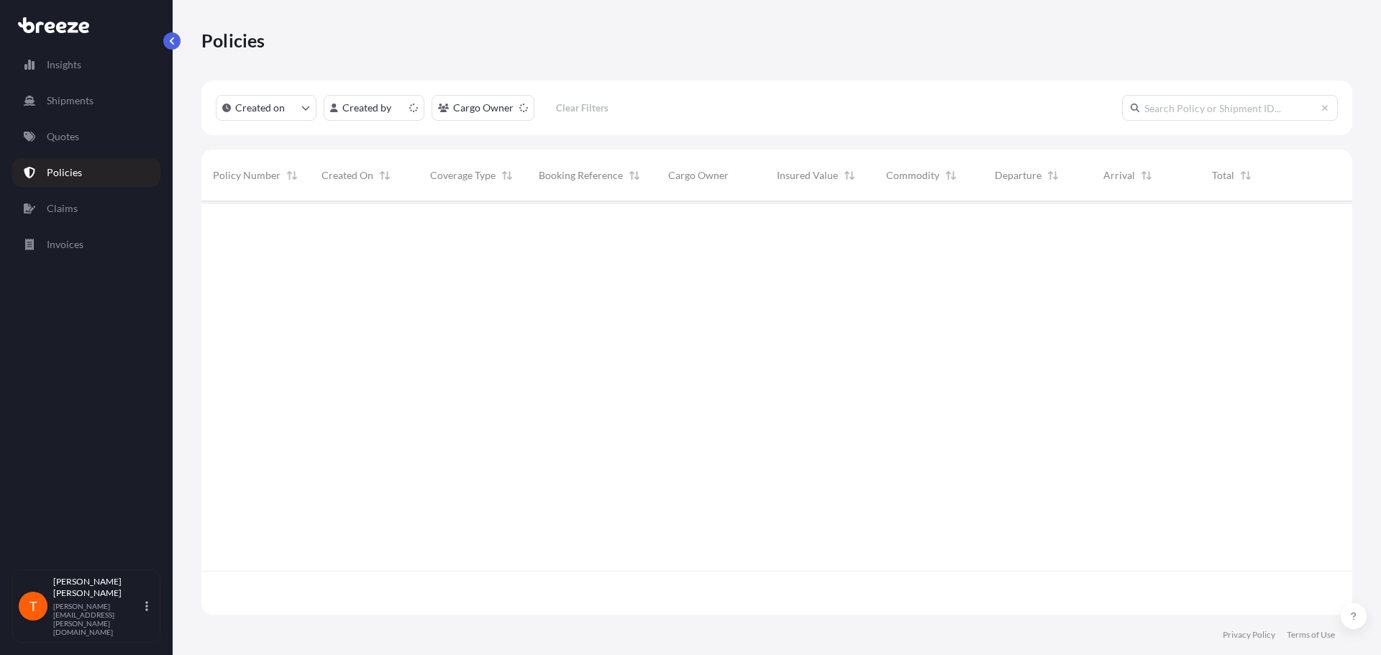
scroll to position [411, 1140]
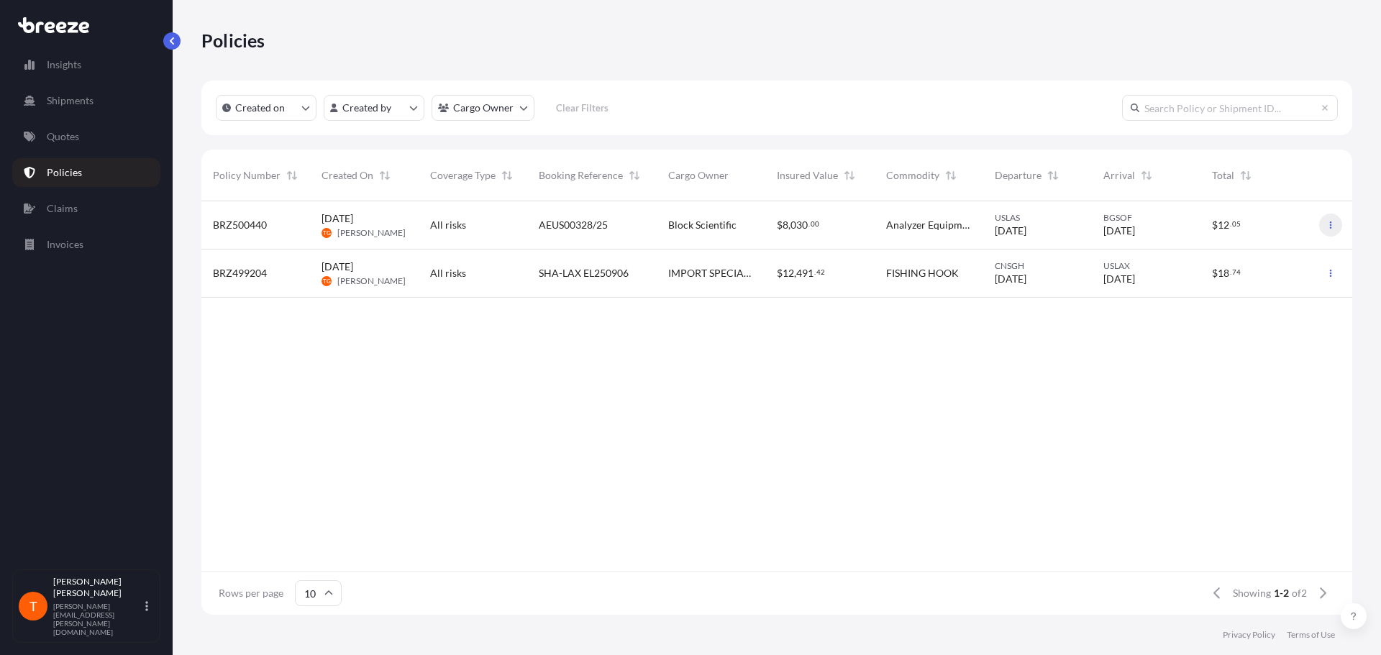
click at [1330, 226] on icon "button" at bounding box center [1330, 225] width 9 height 9
click at [798, 224] on span "030" at bounding box center [798, 225] width 17 height 10
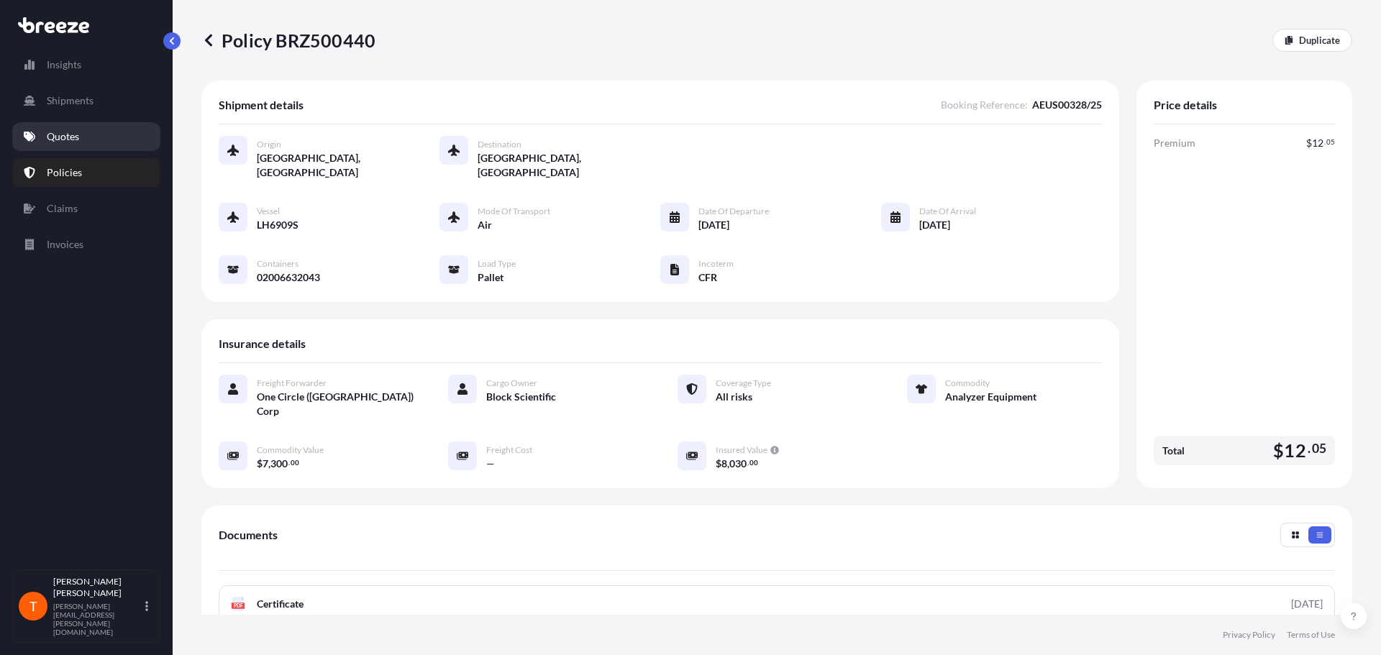
click at [91, 132] on link "Quotes" at bounding box center [86, 136] width 148 height 29
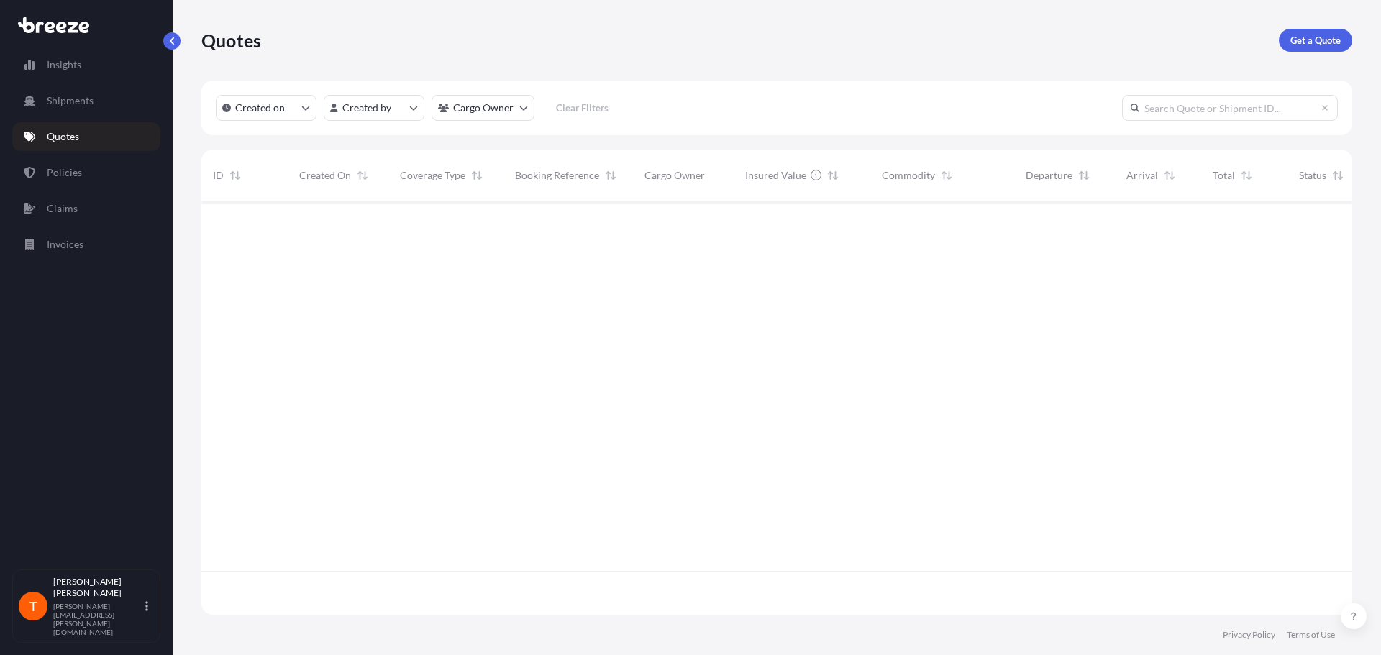
scroll to position [411, 1140]
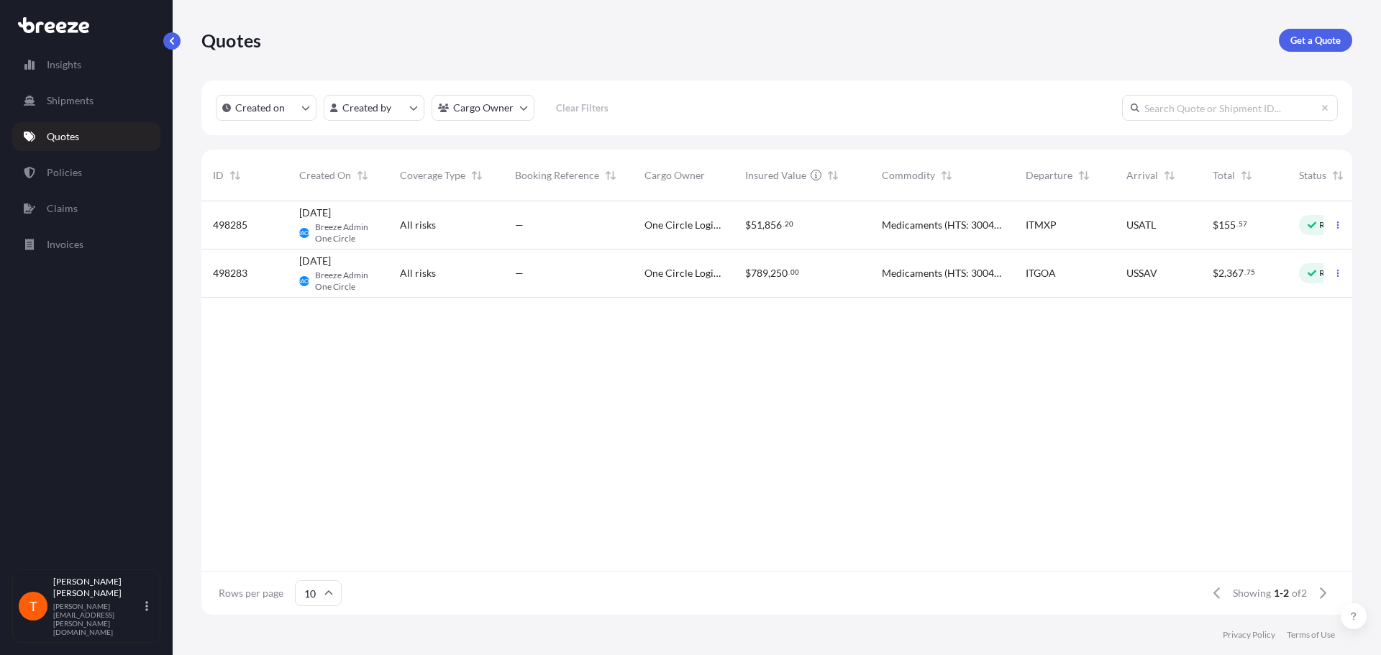
click at [78, 139] on p "Quotes" at bounding box center [63, 136] width 32 height 14
click at [1307, 48] on link "Get a Quote" at bounding box center [1315, 40] width 73 height 23
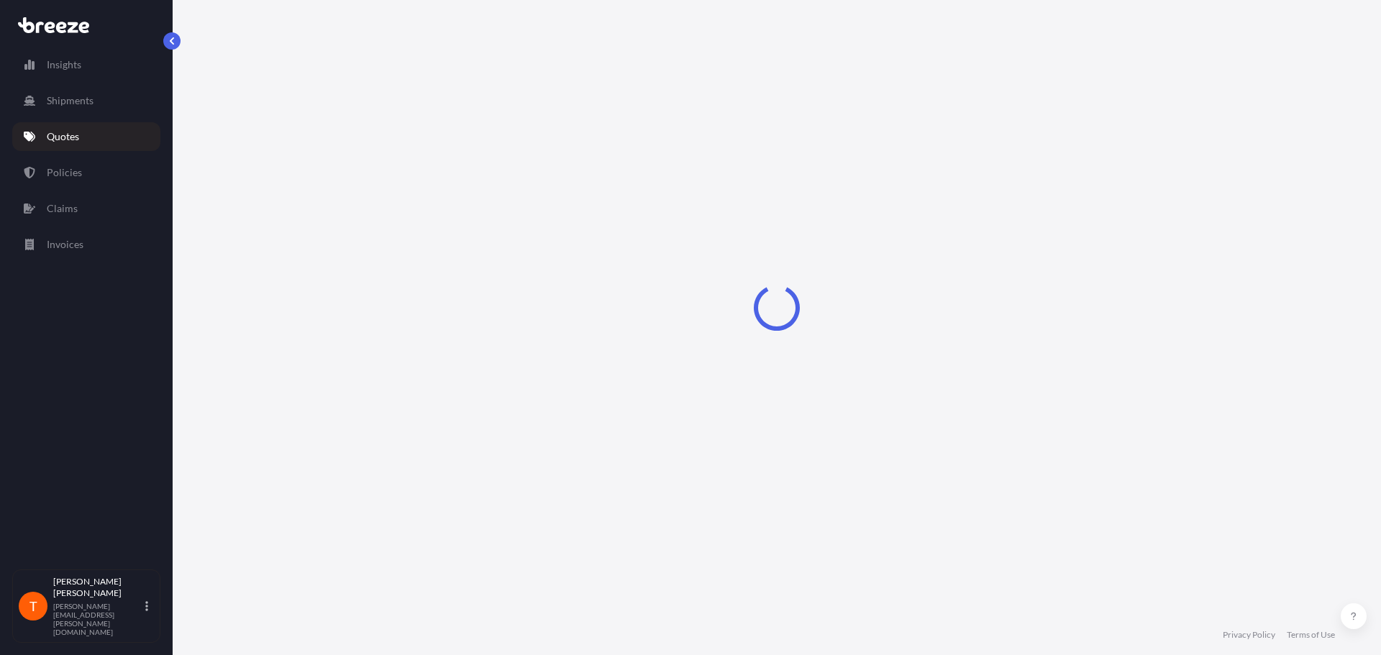
select select "Sea"
select select "1"
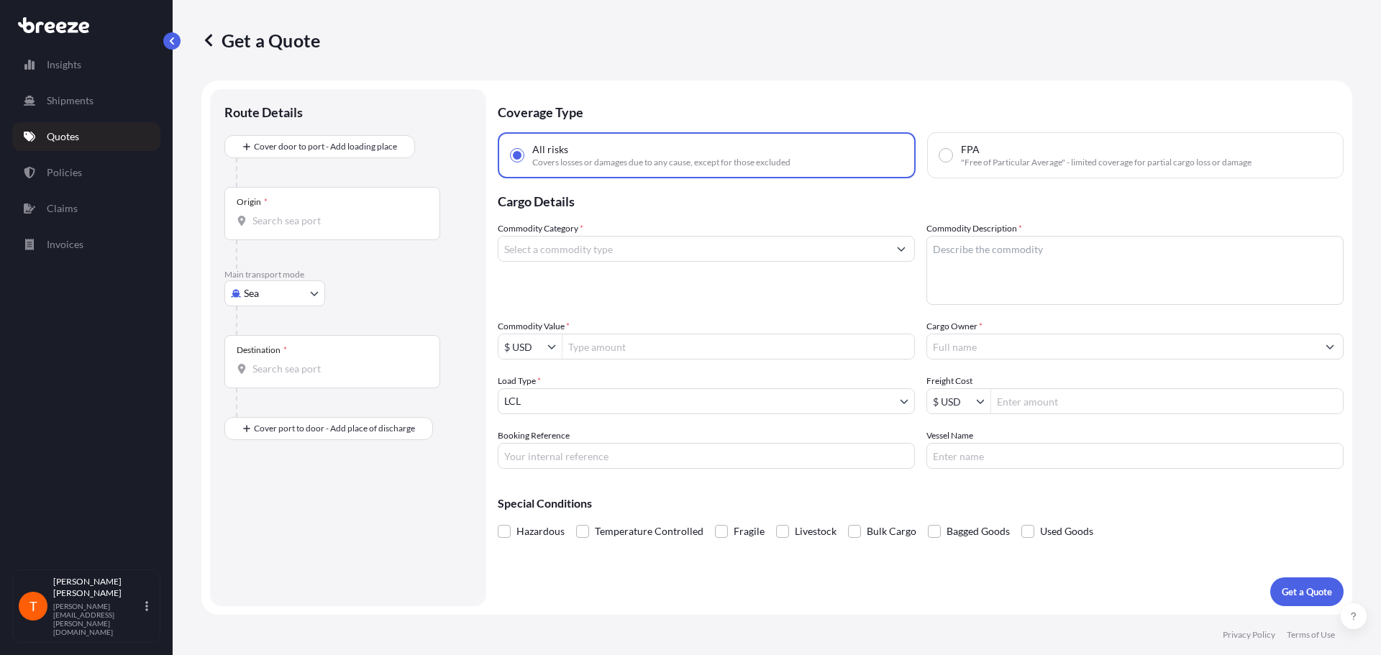
drag, startPoint x: 295, startPoint y: 207, endPoint x: 293, endPoint y: 215, distance: 8.2
click at [293, 215] on div "Origin *" at bounding box center [332, 213] width 216 height 53
click at [303, 224] on input "Origin *" at bounding box center [337, 221] width 170 height 14
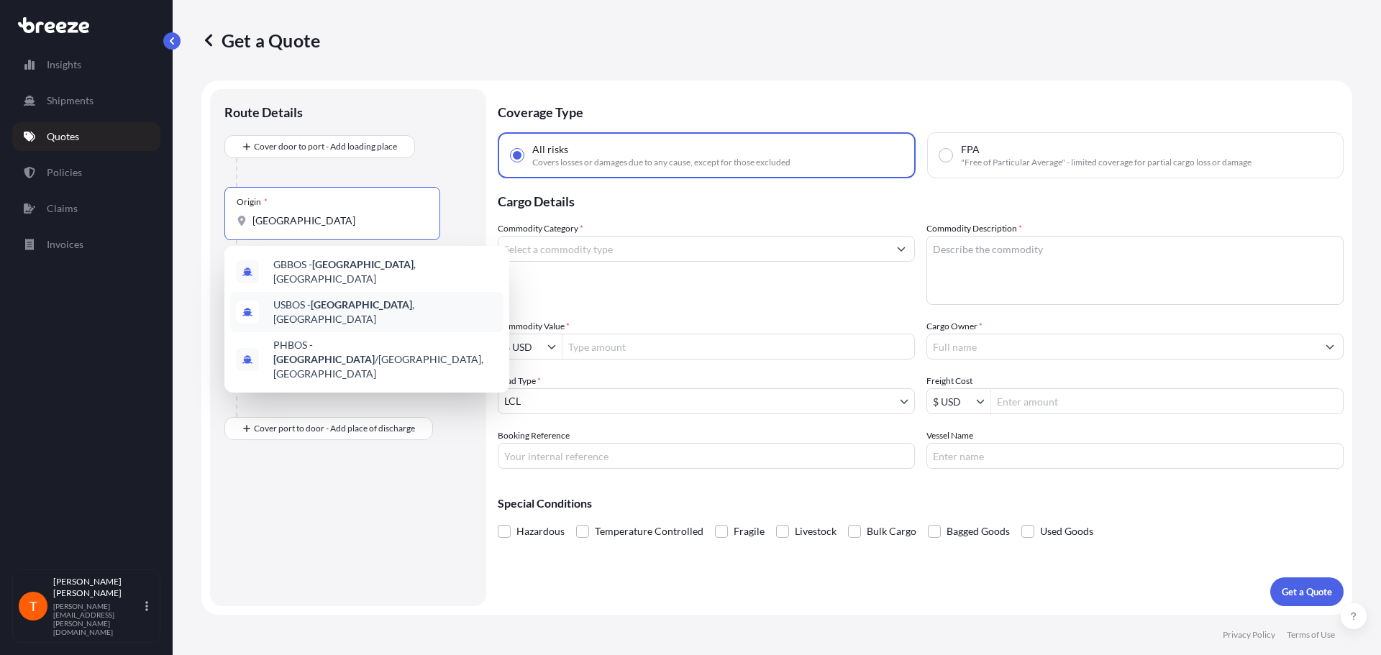
click at [380, 300] on span "USBOS - [GEOGRAPHIC_DATA] , [GEOGRAPHIC_DATA]" at bounding box center [385, 312] width 224 height 29
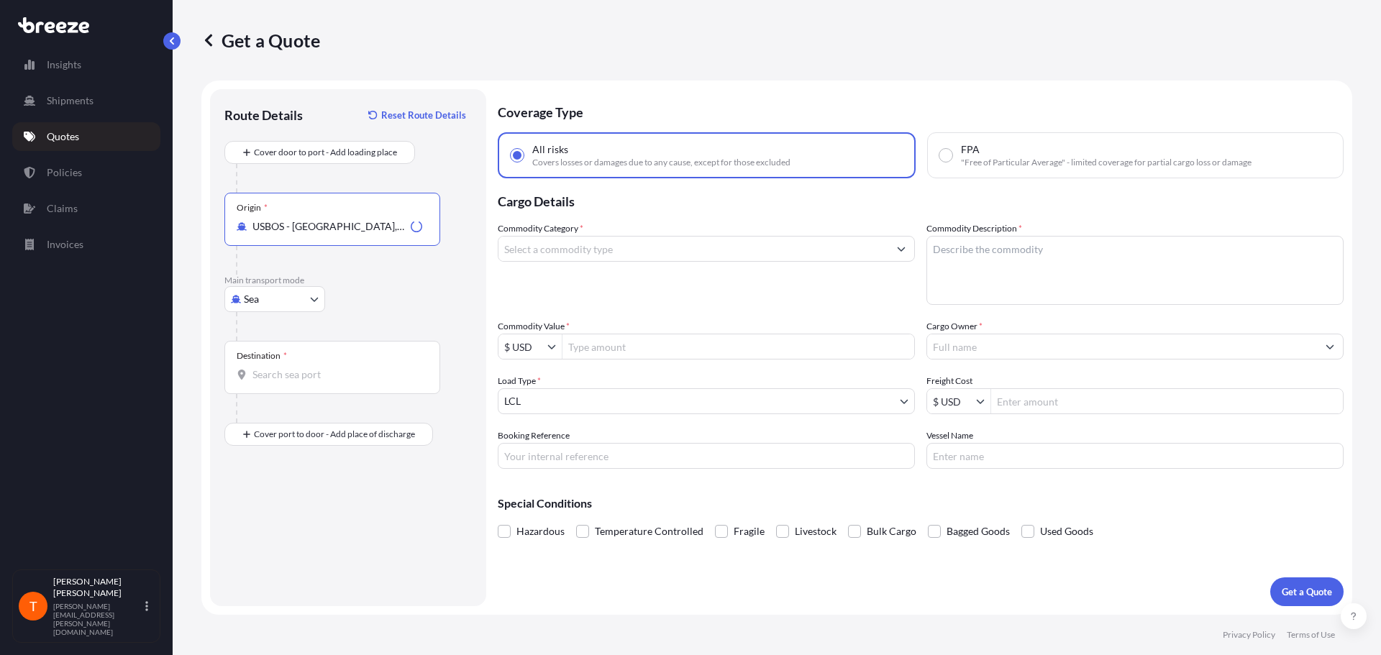
type input "USBOS - [GEOGRAPHIC_DATA], [GEOGRAPHIC_DATA]"
click at [286, 298] on body "2 options available. 0 options available. 3 options available. Insights Shipmen…" at bounding box center [690, 327] width 1381 height 655
click at [267, 355] on div "Air" at bounding box center [274, 363] width 89 height 26
select select "Air"
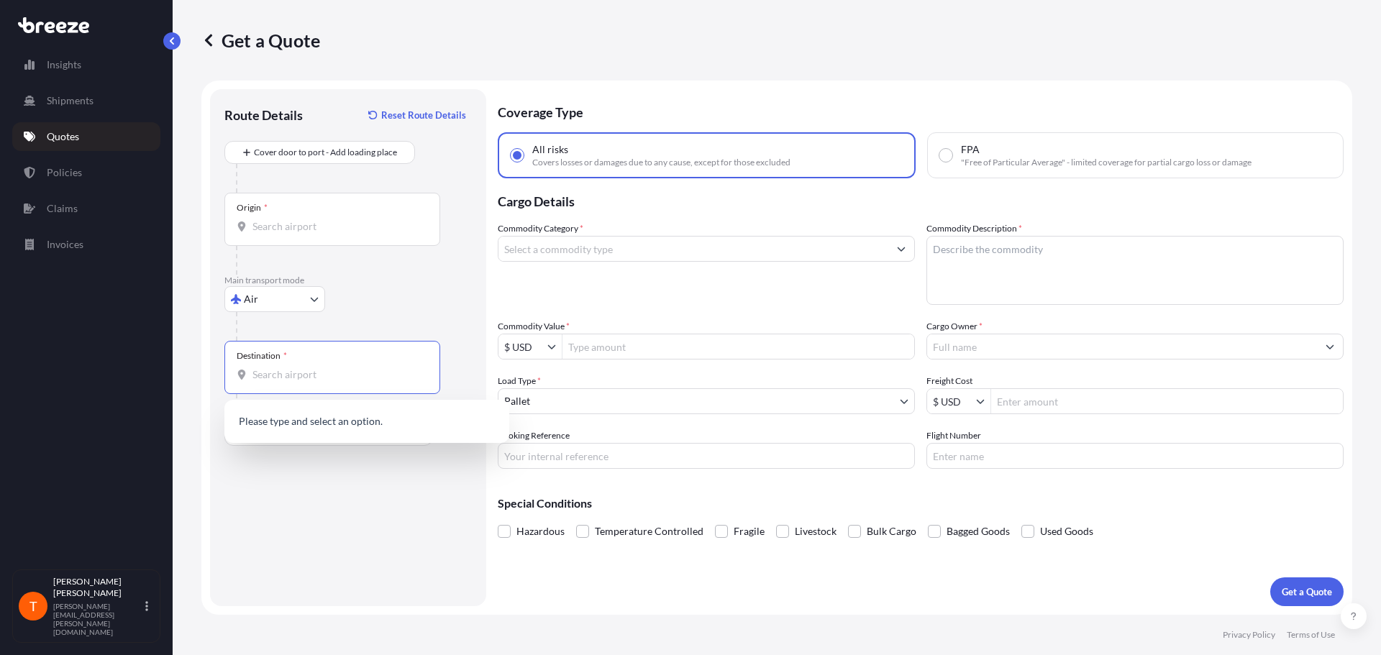
click at [334, 373] on input "Destination *" at bounding box center [337, 374] width 170 height 14
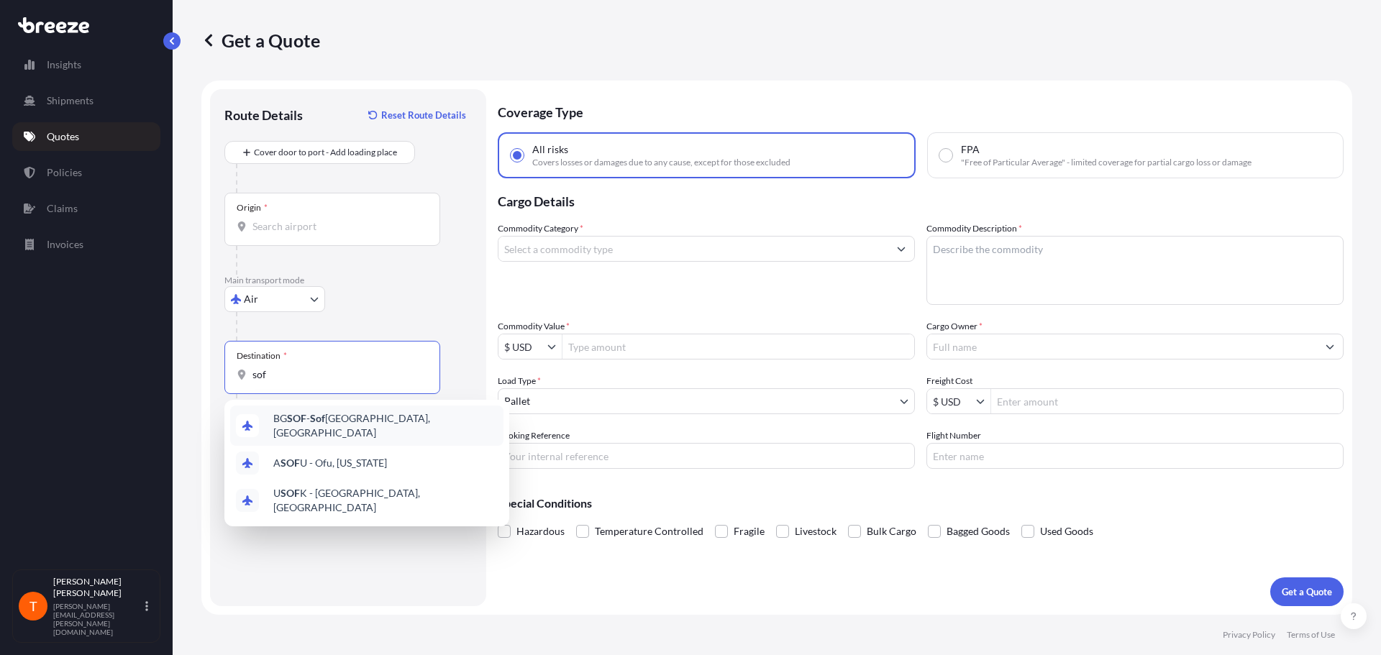
click at [329, 419] on span "BG SOF - Sof ia, [GEOGRAPHIC_DATA]" at bounding box center [385, 425] width 224 height 29
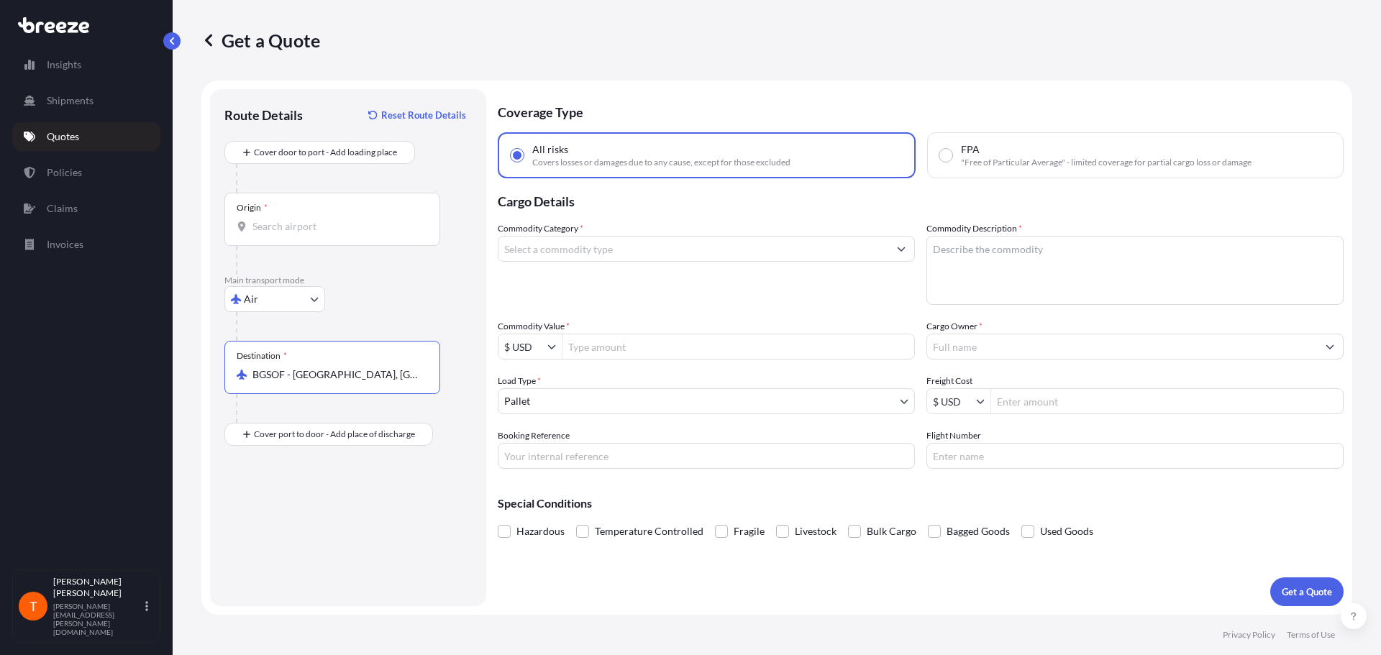
type input "BGSOF - [GEOGRAPHIC_DATA], [GEOGRAPHIC_DATA]"
click at [715, 245] on input "Commodity Category *" at bounding box center [693, 249] width 390 height 26
click at [757, 242] on input "Commodity Category *" at bounding box center [693, 249] width 390 height 26
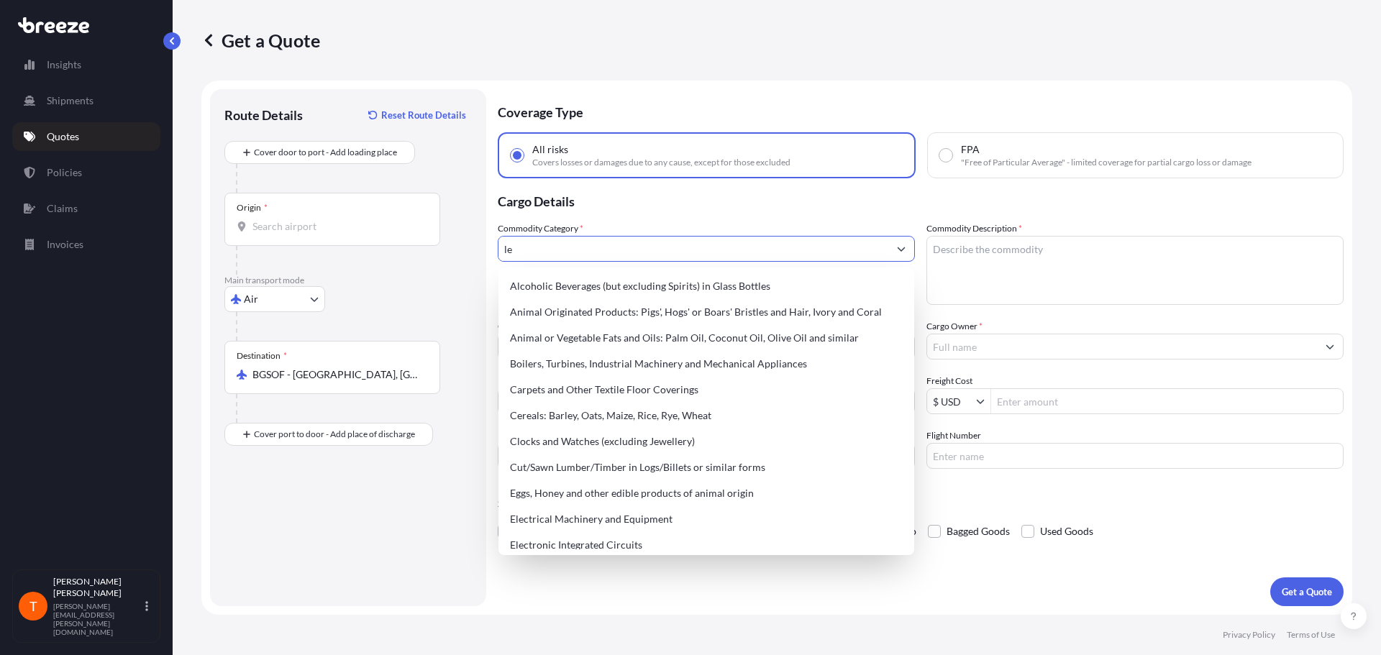
type input "l"
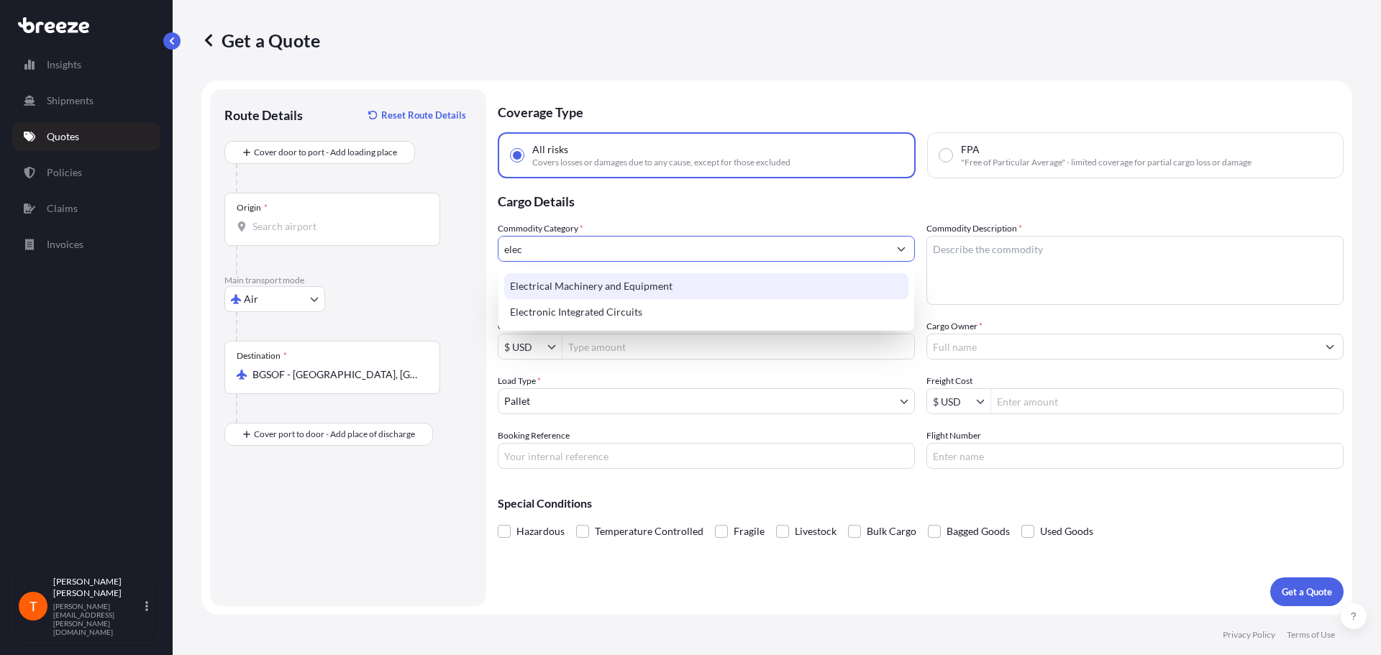
click at [668, 289] on div "Electrical Machinery and Equipment" at bounding box center [706, 286] width 404 height 26
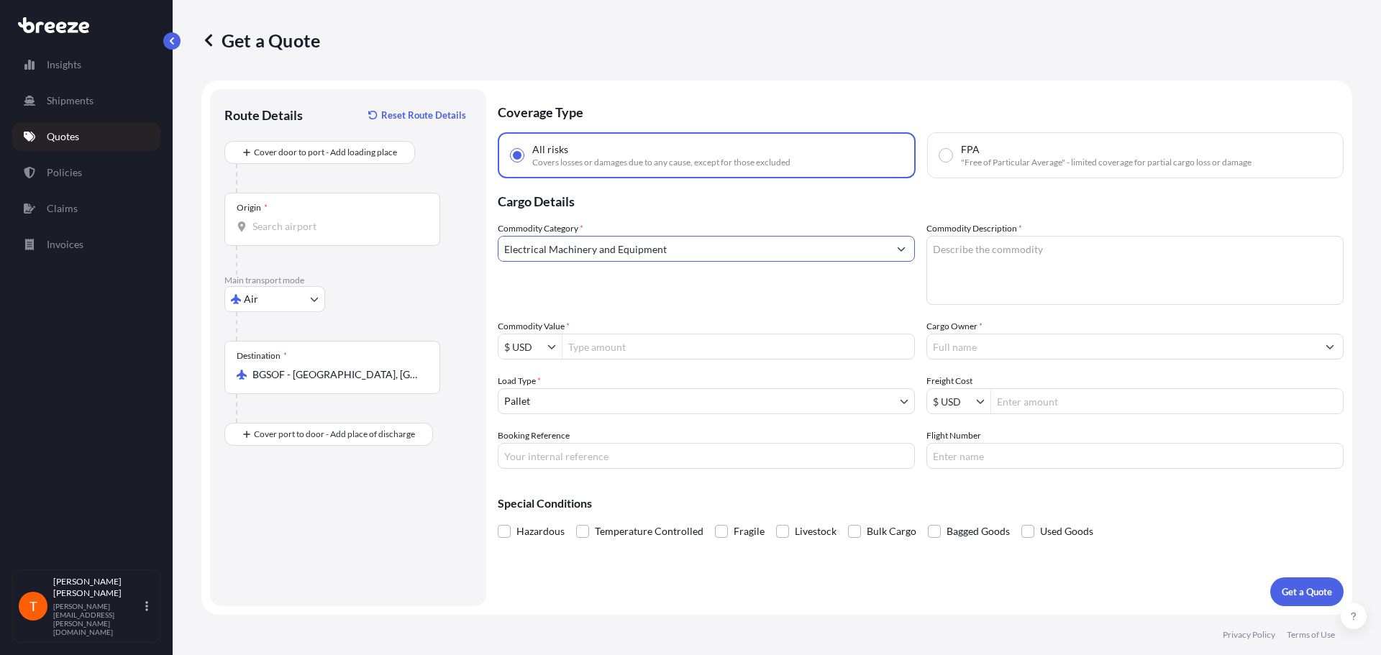
type input "Electrical Machinery and Equipment"
click at [984, 288] on textarea "Commodity Description *" at bounding box center [1134, 270] width 417 height 69
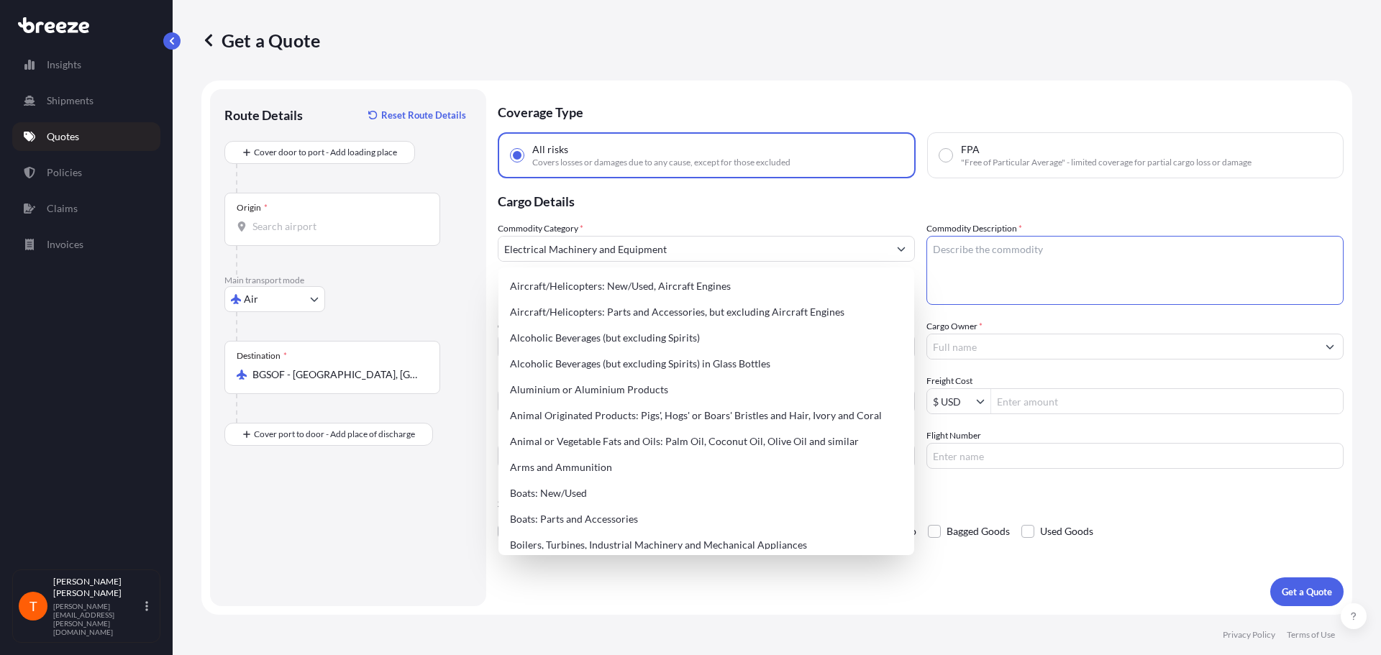
paste textarea "Laboratory Analyzer Equipment"
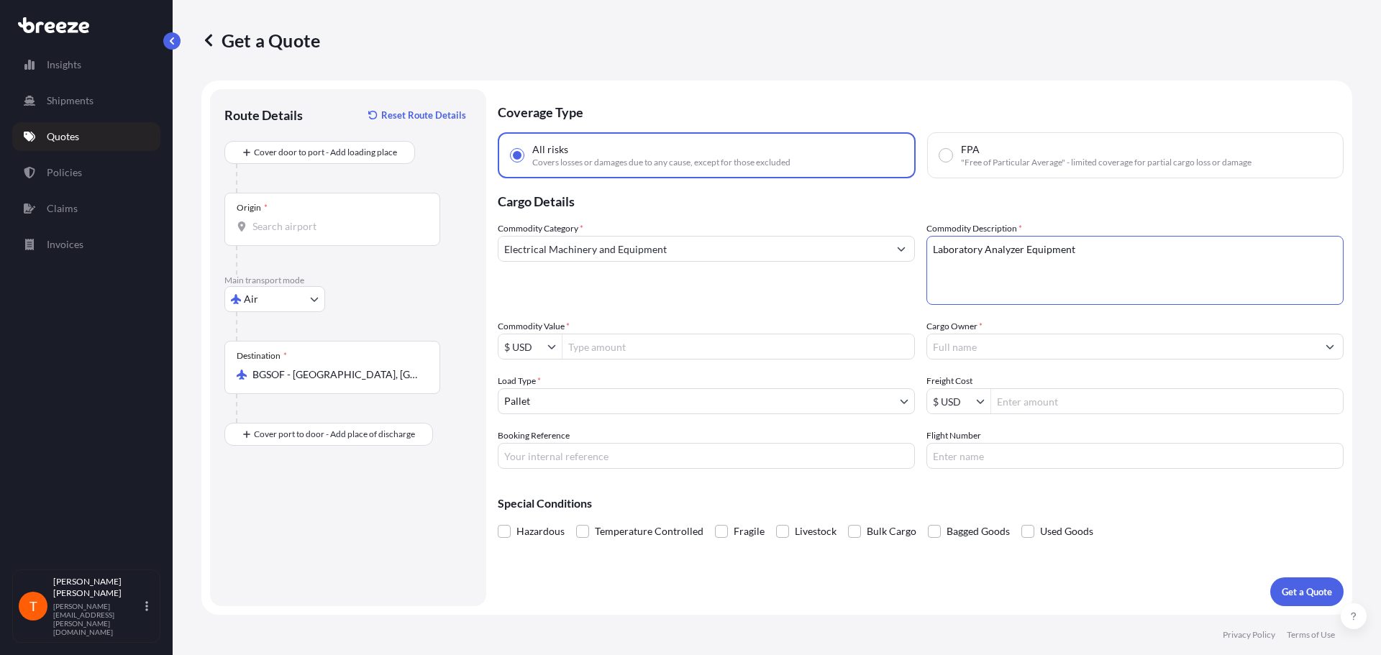
type textarea "Laboratory Analyzer Equipment"
type input "7,000"
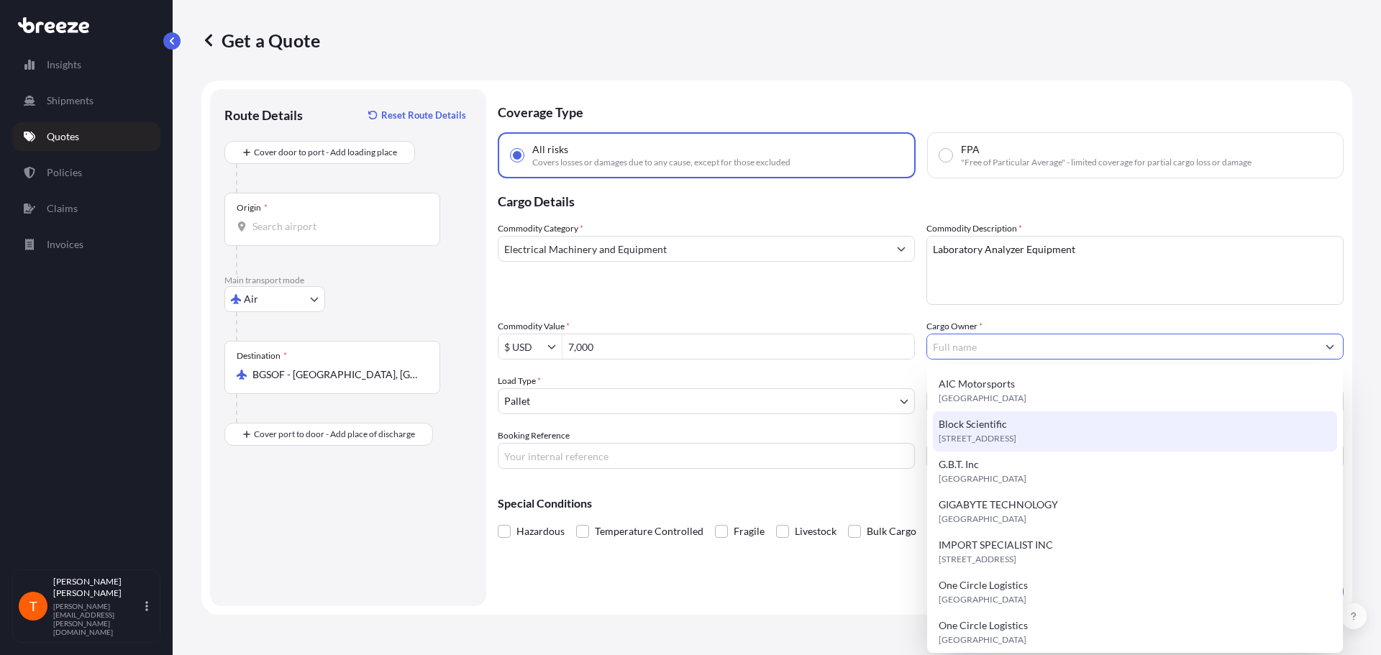
click at [1011, 429] on div "Block Scientific [STREET_ADDRESS]" at bounding box center [1135, 431] width 404 height 40
type input "Block Scientific"
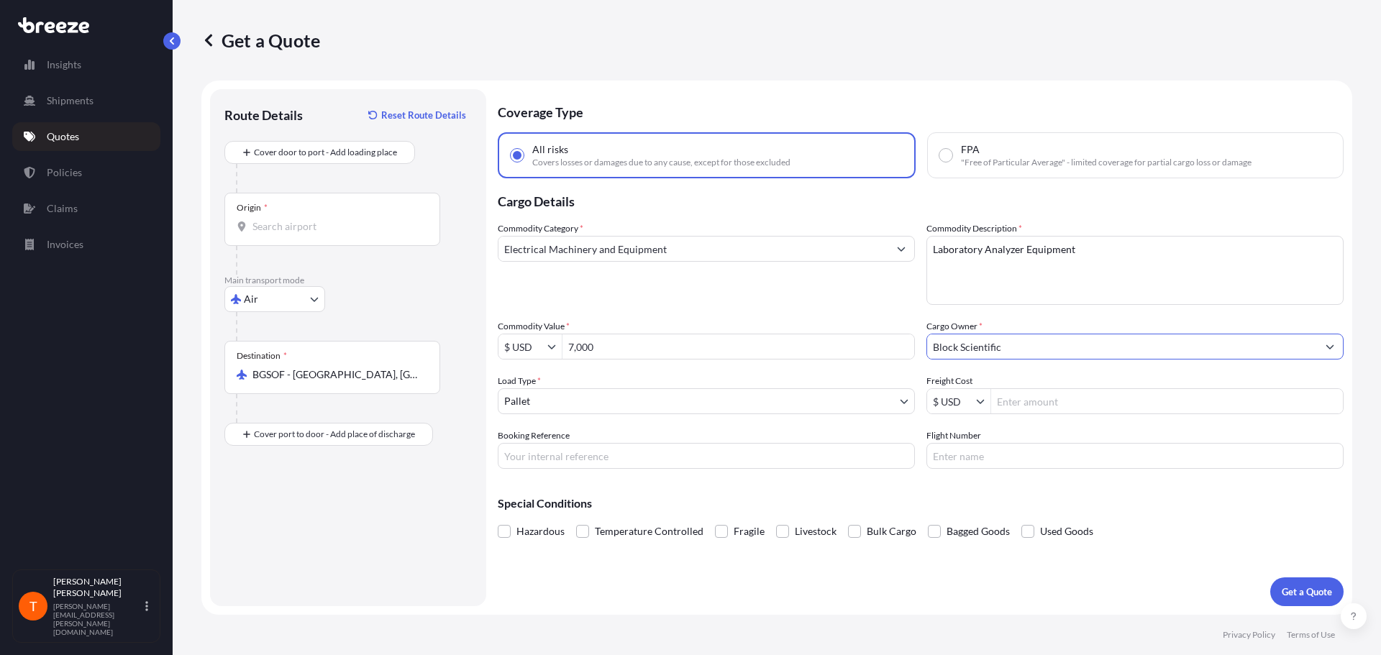
click at [777, 401] on body "Insights Shipments Quotes Policies Claims Invoices T [PERSON_NAME] [PERSON_NAME…" at bounding box center [690, 327] width 1381 height 655
click at [605, 460] on input "Booking Reference" at bounding box center [706, 456] width 417 height 26
paste input "AEUS00329/25"
type input "AEUS00329/25"
click at [1014, 456] on input "Flight Number" at bounding box center [1134, 456] width 417 height 26
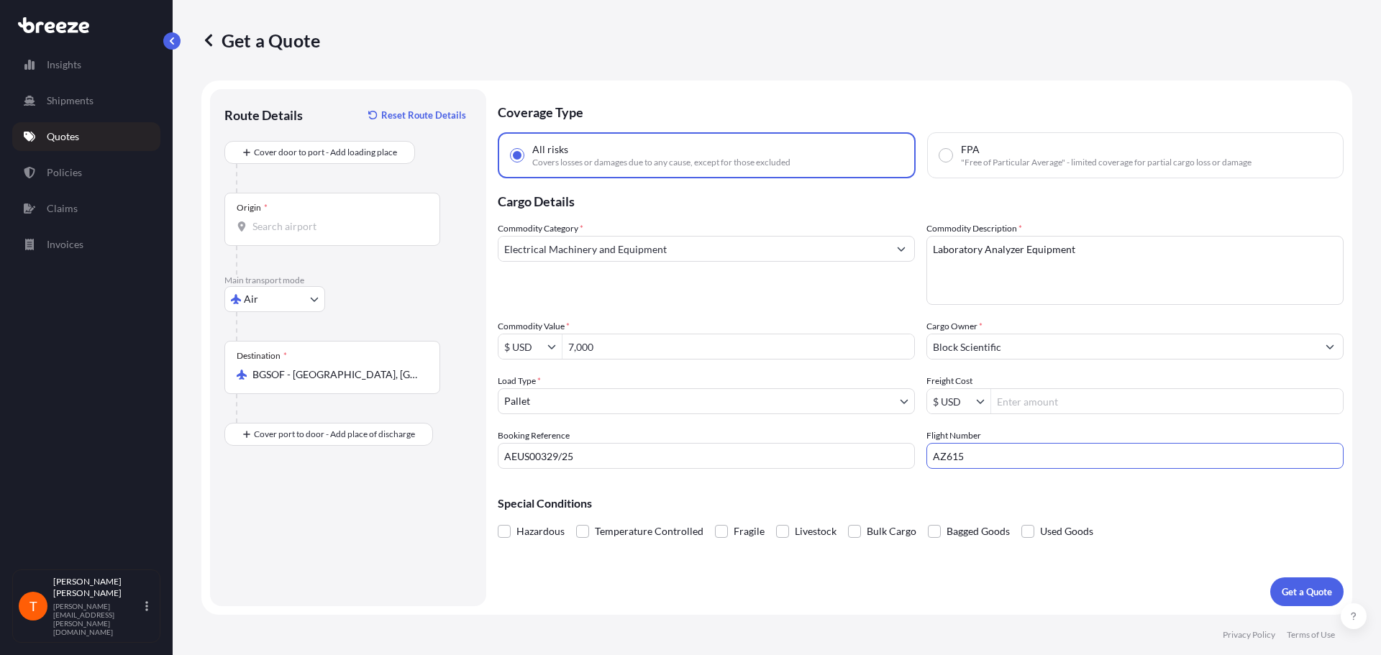
type input "AZ615"
click at [1307, 593] on p "Get a Quote" at bounding box center [1307, 592] width 50 height 14
click at [285, 233] on div "Origin *" at bounding box center [332, 219] width 216 height 53
click at [285, 233] on input "Origin * Please select an origin" at bounding box center [337, 226] width 170 height 14
type input "USBOS - [GEOGRAPHIC_DATA], [GEOGRAPHIC_DATA]"
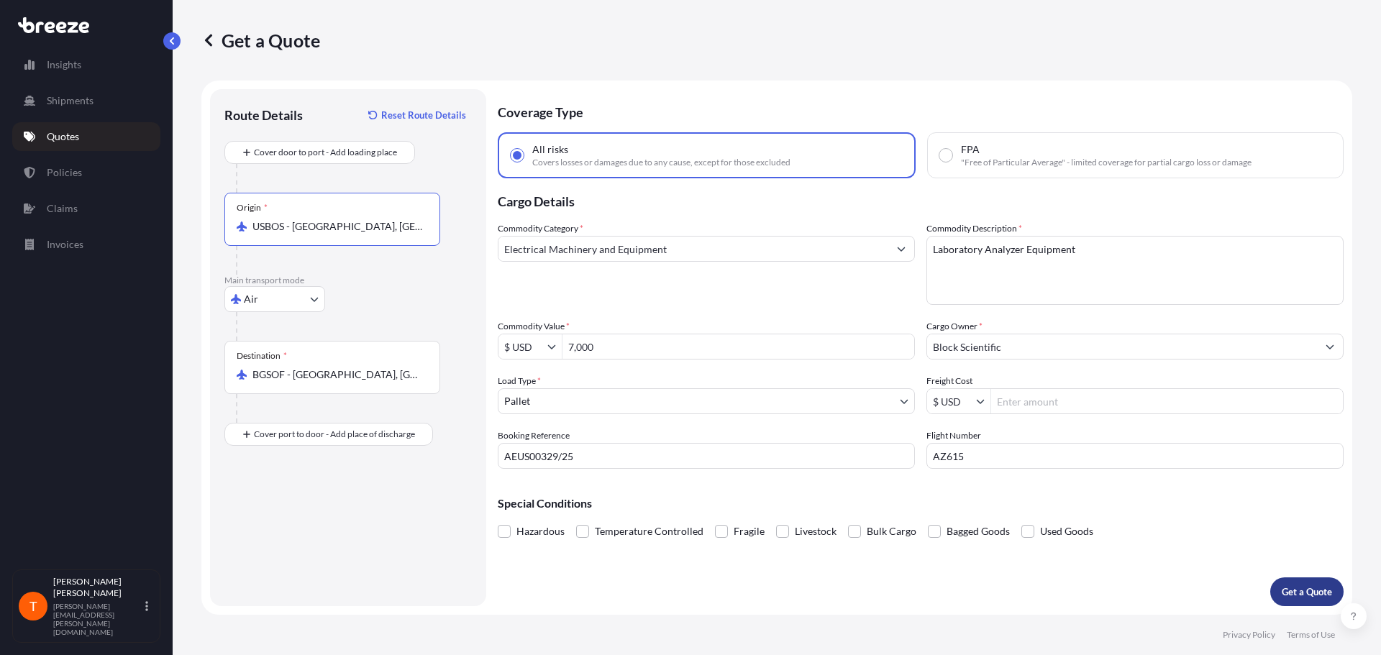
click at [1296, 585] on p "Get a Quote" at bounding box center [1307, 592] width 50 height 14
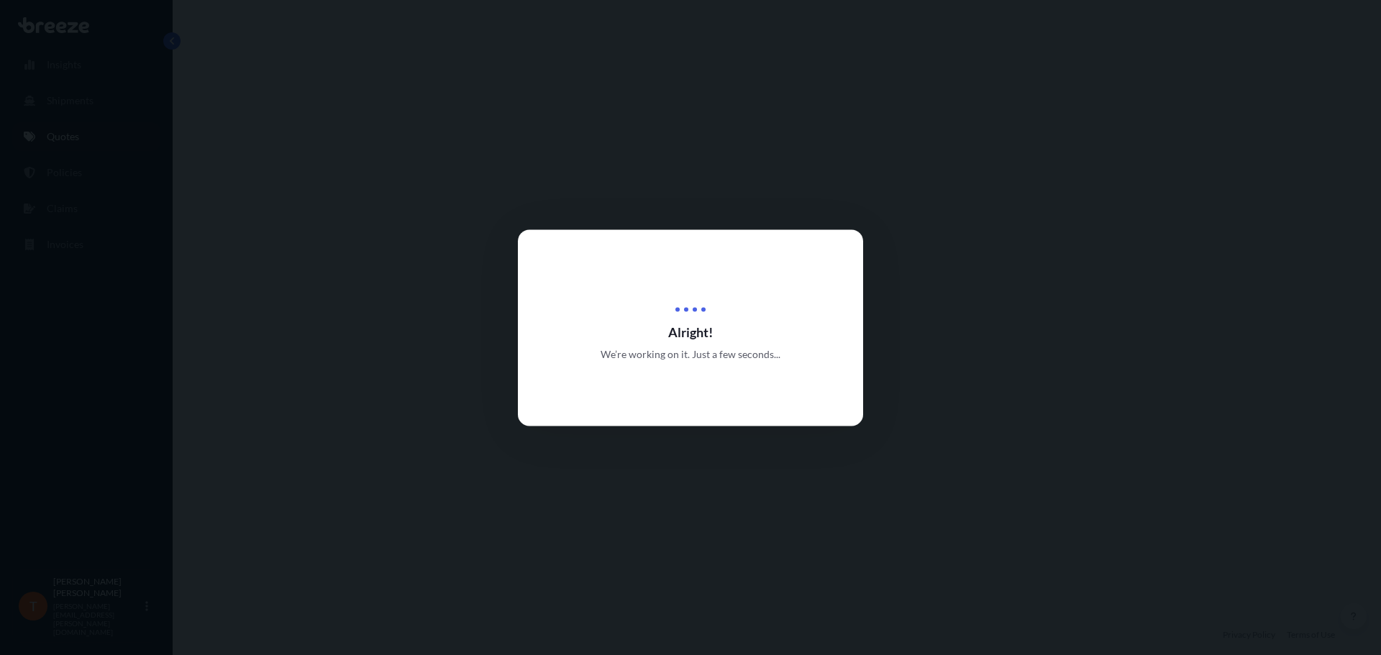
select select "Air"
select select "1"
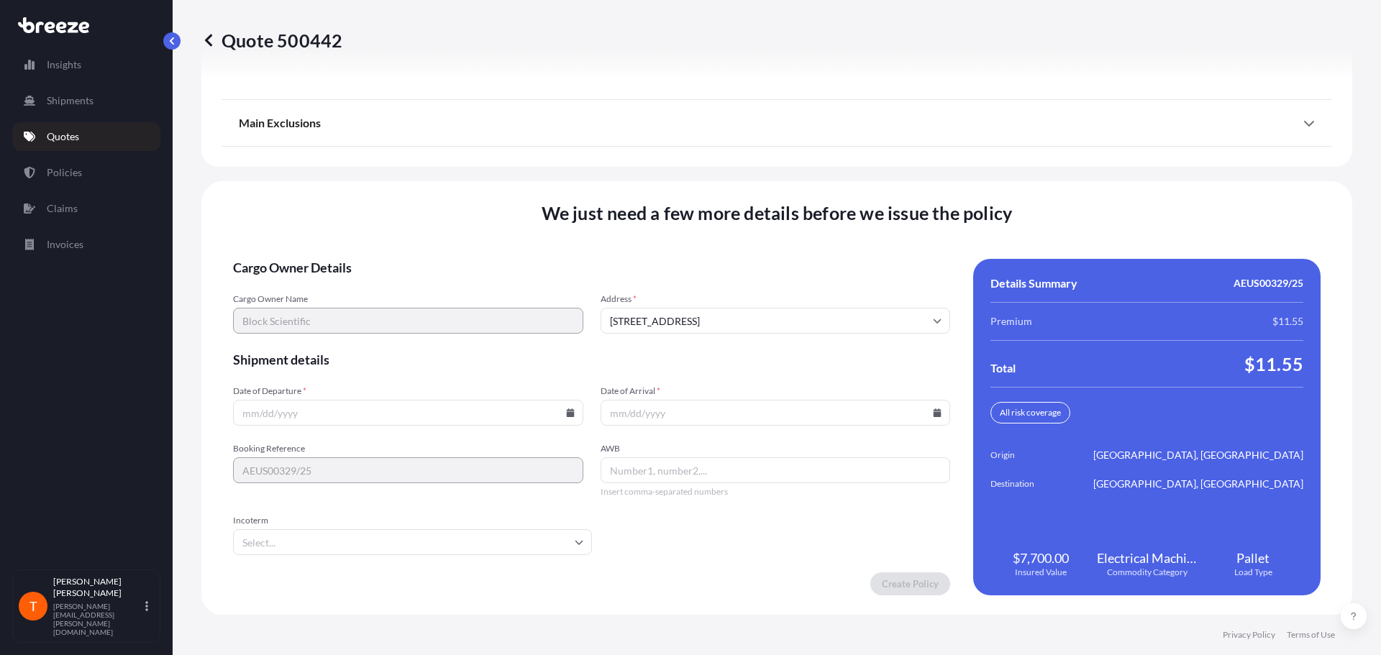
scroll to position [1842, 0]
click at [567, 418] on input "Date of Departure *" at bounding box center [408, 412] width 350 height 26
click at [566, 414] on icon at bounding box center [570, 412] width 8 height 9
click at [477, 234] on button "4" at bounding box center [473, 229] width 23 height 23
type input "[DATE]"
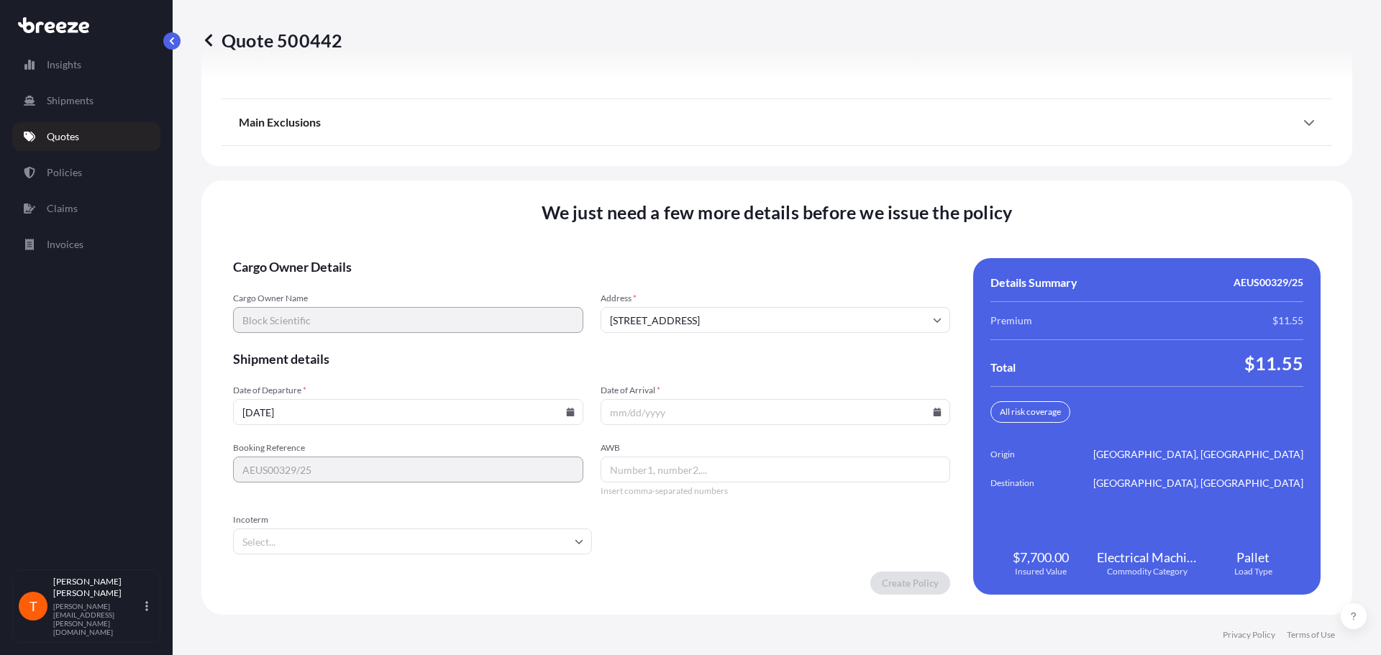
click at [933, 416] on icon at bounding box center [937, 412] width 8 height 9
click at [704, 261] on button "7" at bounding box center [703, 256] width 23 height 23
type input "[DATE]"
click at [639, 467] on input "AWB" at bounding box center [775, 470] width 350 height 26
type input "05524384684"
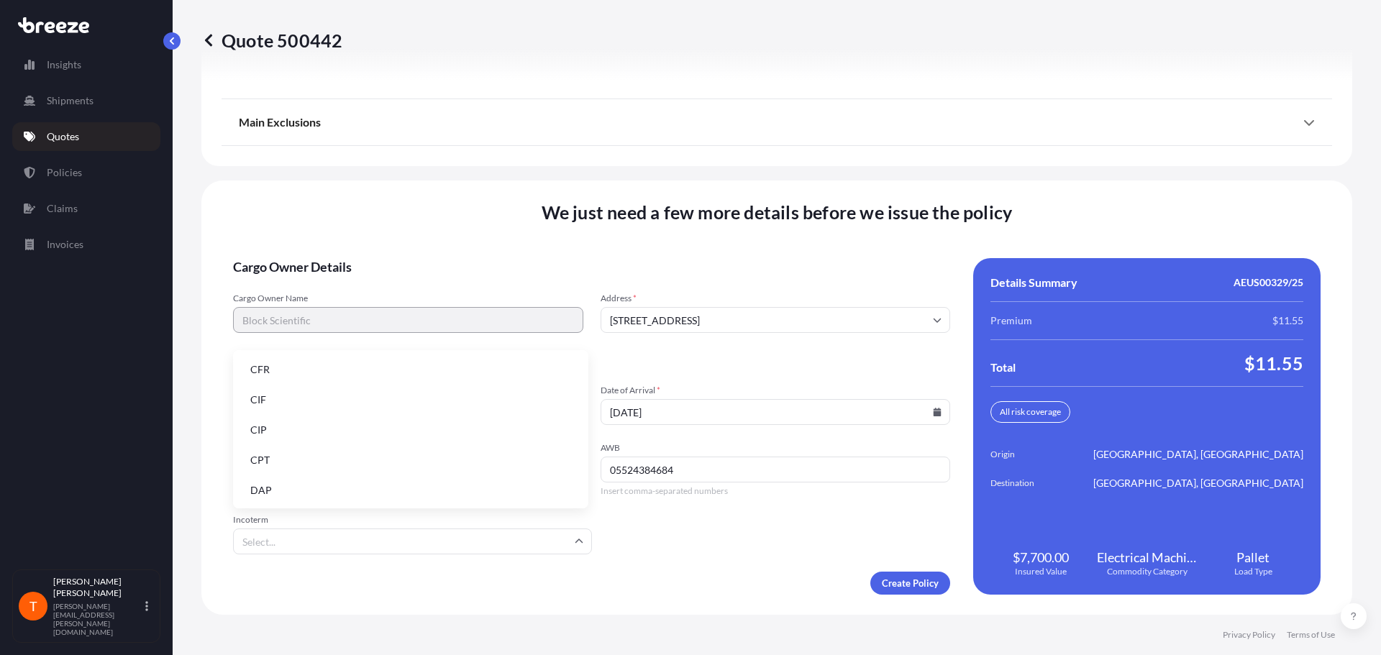
click at [534, 537] on input "Incoterm" at bounding box center [412, 542] width 359 height 26
click at [298, 371] on li "CFR" at bounding box center [411, 369] width 344 height 27
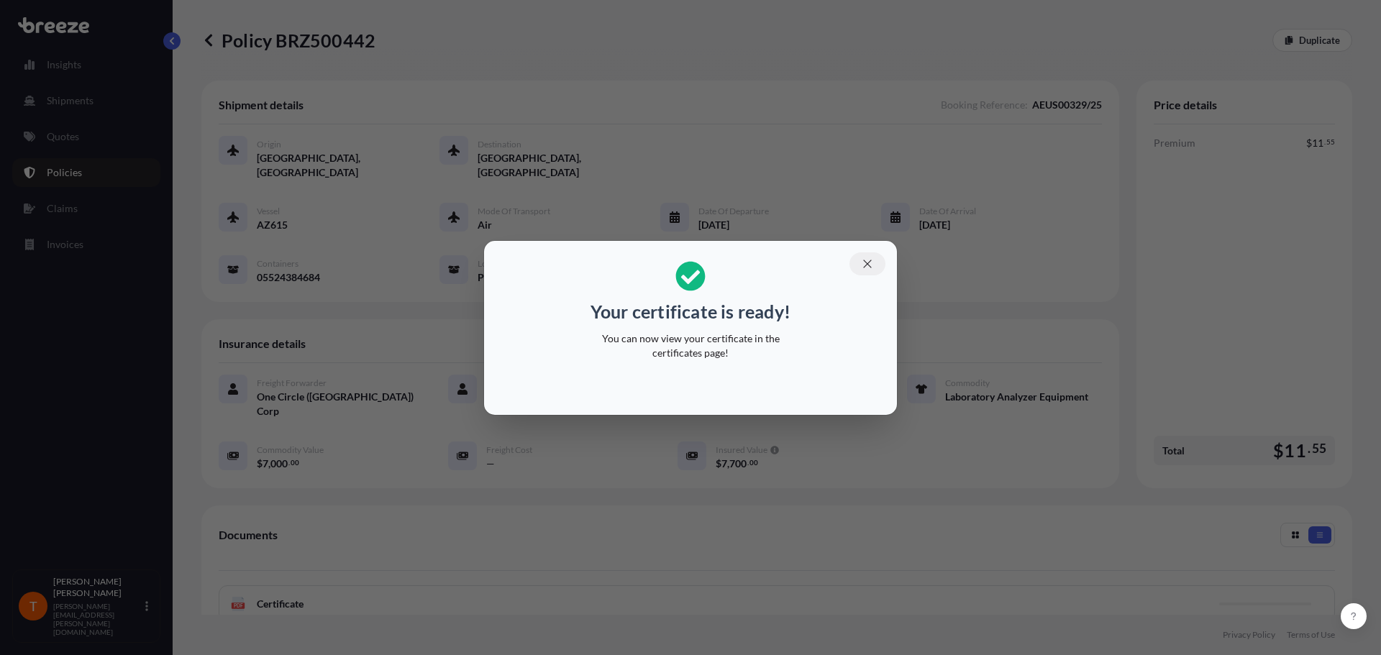
click at [869, 262] on icon "button" at bounding box center [867, 264] width 8 height 8
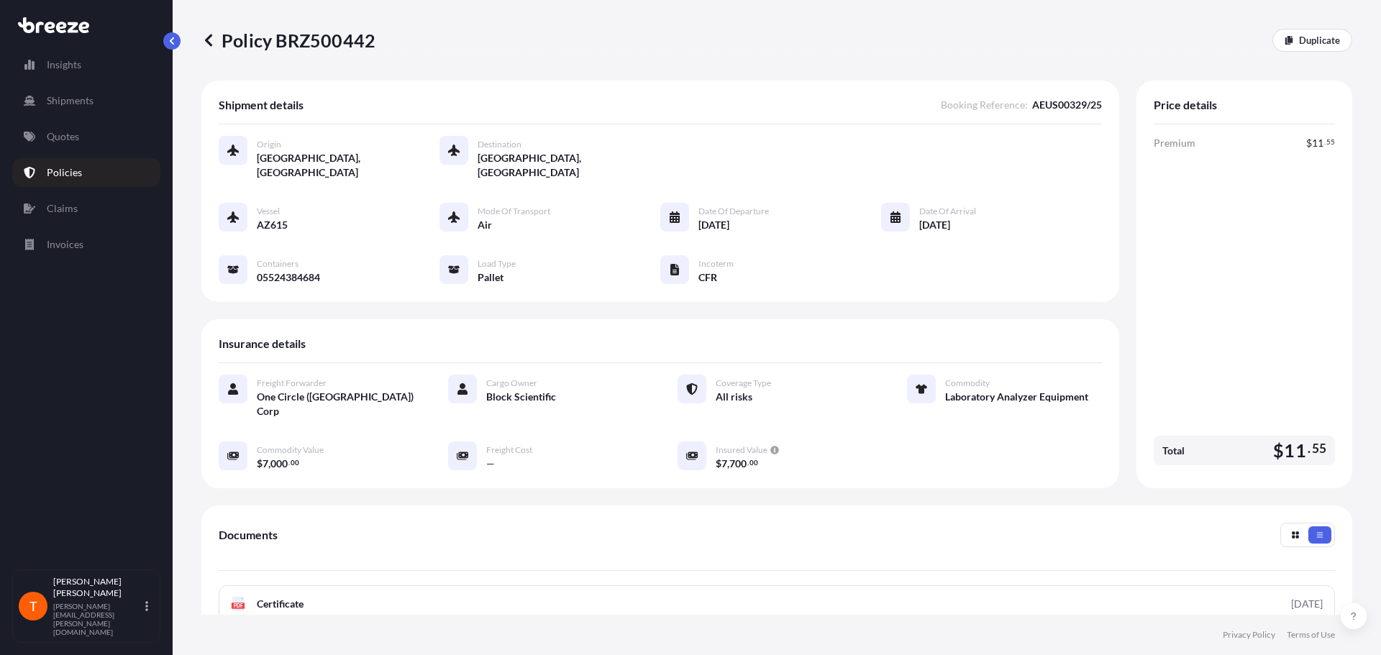
drag, startPoint x: 1095, startPoint y: 38, endPoint x: 1120, endPoint y: 117, distance: 82.3
click at [1095, 38] on div "Policy BRZ500442 Duplicate" at bounding box center [776, 40] width 1151 height 23
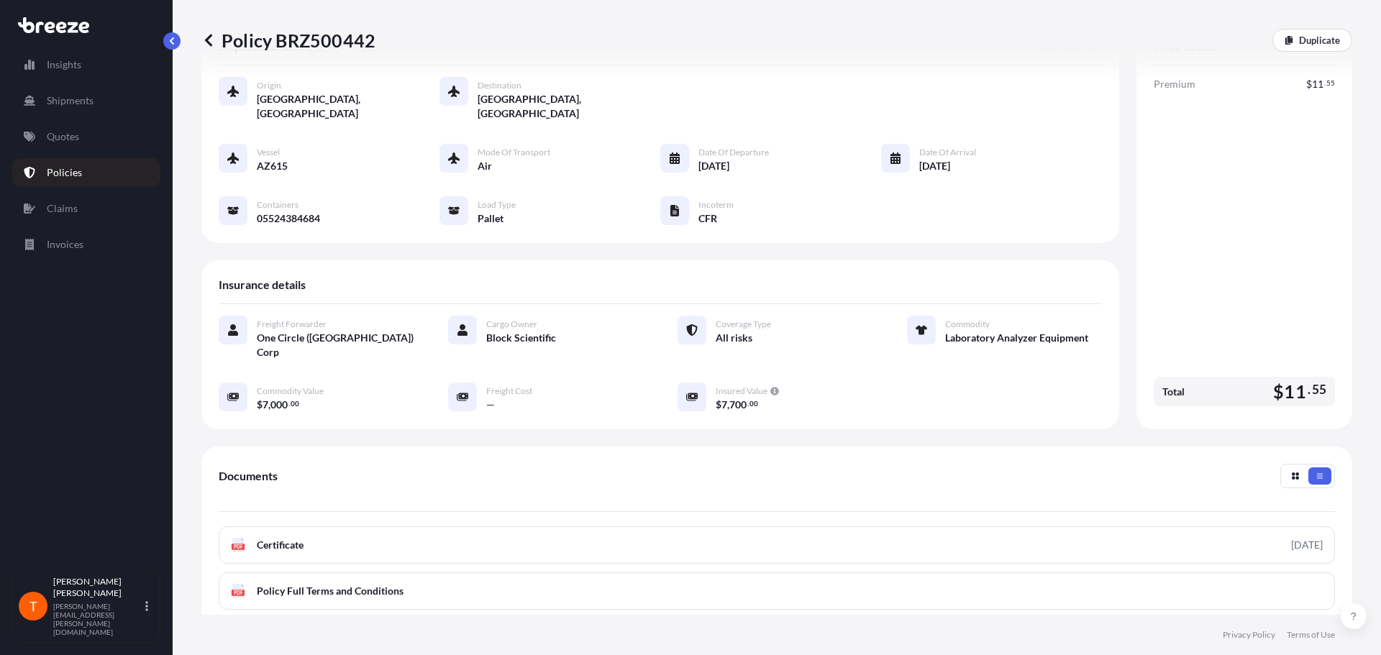
scroll to position [144, 0]
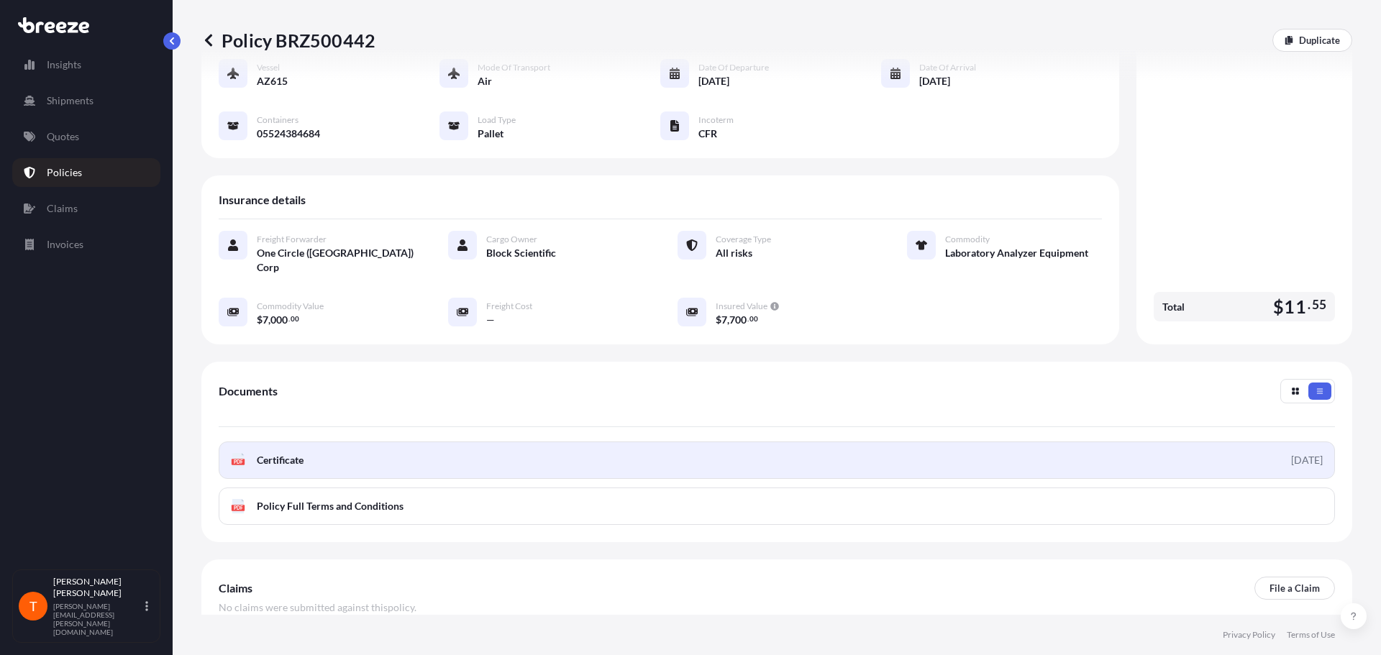
click at [280, 453] on span "Certificate" at bounding box center [280, 460] width 47 height 14
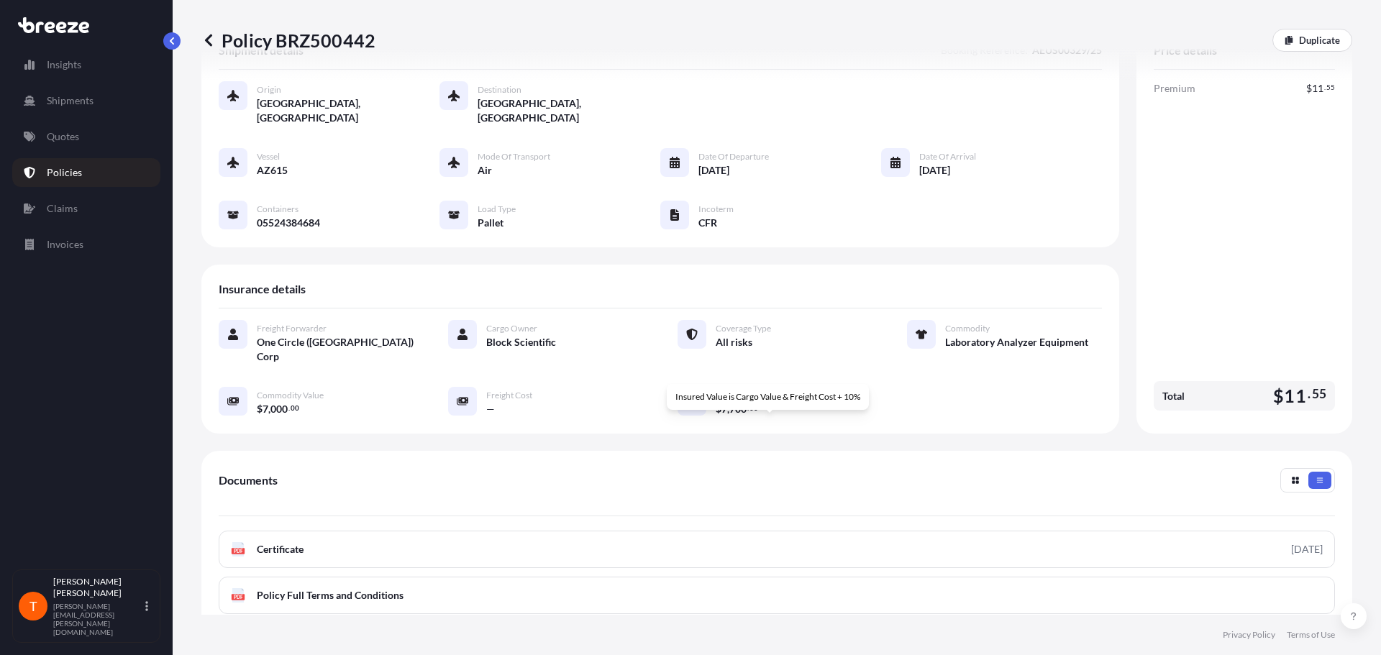
scroll to position [196, 0]
